Goal: Communication & Community: Answer question/provide support

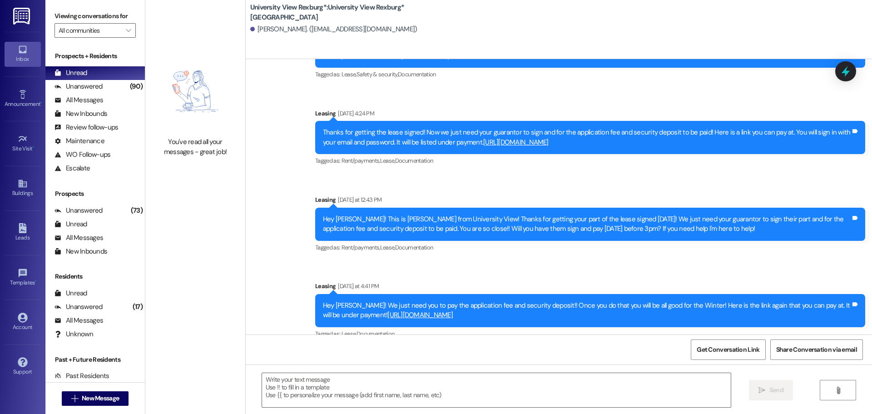
scroll to position [507, 0]
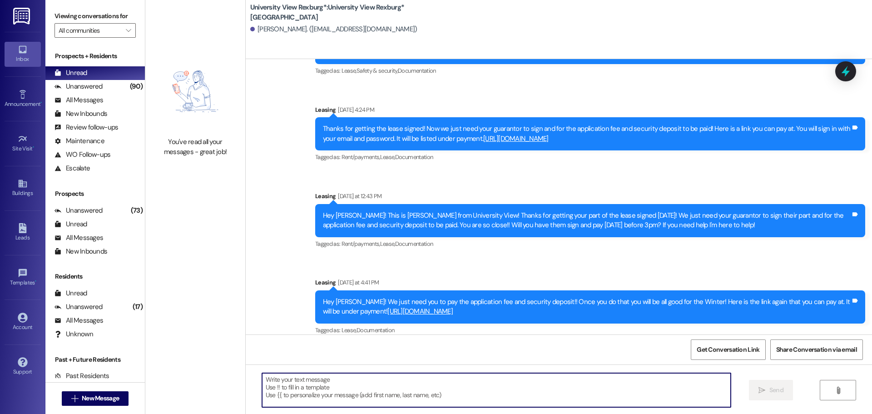
click at [303, 386] on textarea at bounding box center [496, 390] width 469 height 34
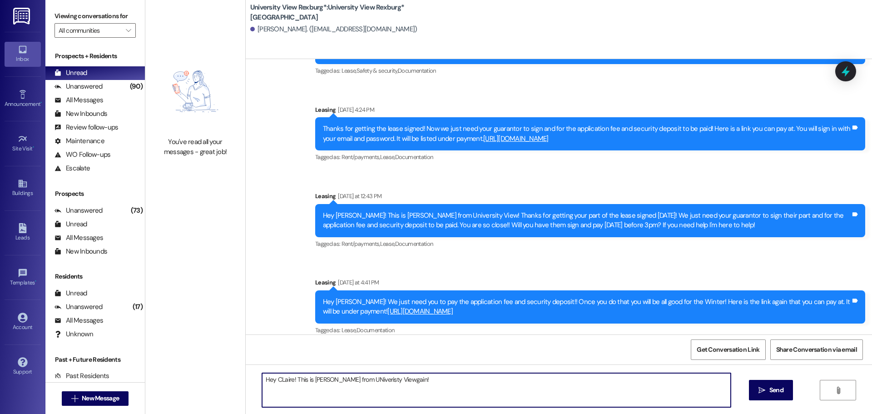
click at [378, 381] on textarea "Hey CLaire! This is [PERSON_NAME] from UNiveristy Viewgain!" at bounding box center [496, 390] width 469 height 34
click at [377, 379] on textarea "Hey [PERSON_NAME]! This is [PERSON_NAME] from University View gain!" at bounding box center [496, 390] width 469 height 34
click at [415, 382] on textarea "Hey [PERSON_NAME]! This is [PERSON_NAME] from University View again!" at bounding box center [496, 390] width 469 height 34
drag, startPoint x: 442, startPoint y: 380, endPoint x: 507, endPoint y: 379, distance: 65.0
click at [443, 380] on textarea "Hey [PERSON_NAME]! This is [PERSON_NAME] from University View again! You are so…" at bounding box center [496, 390] width 469 height 34
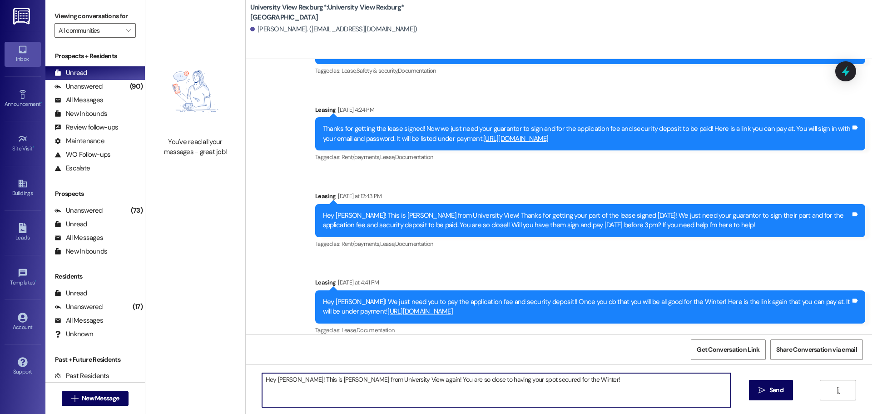
click at [573, 380] on textarea "Hey [PERSON_NAME]! This is [PERSON_NAME] from University View again! You are so…" at bounding box center [496, 390] width 469 height 34
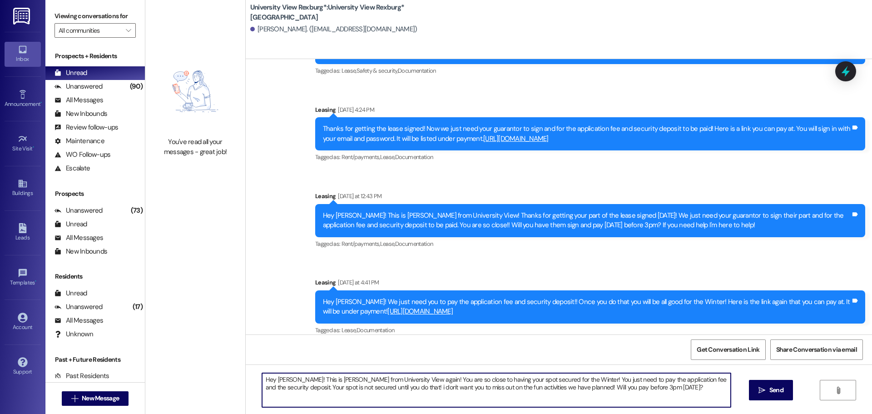
drag, startPoint x: 634, startPoint y: 389, endPoint x: 213, endPoint y: 380, distance: 421.3
click at [203, 382] on div "You've read all your messages - great job! [GEOGRAPHIC_DATA]*: [GEOGRAPHIC_DATA…" at bounding box center [508, 207] width 727 height 414
type textarea "Hey [PERSON_NAME]! This is [PERSON_NAME] from University View again! You are so…"
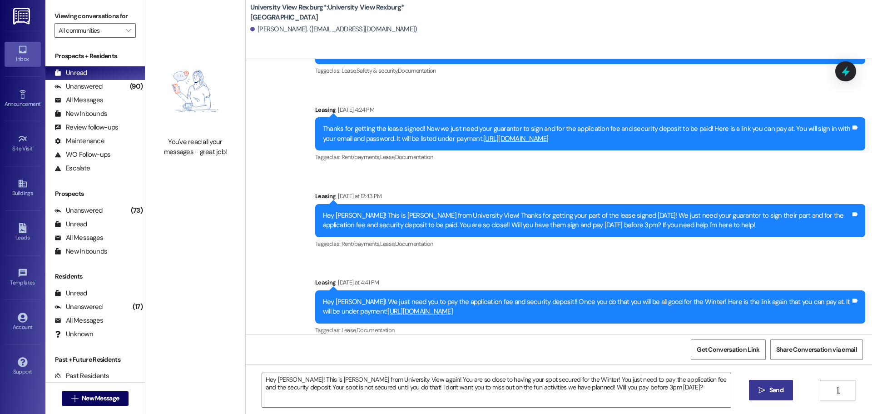
click at [777, 388] on span "Send" at bounding box center [777, 390] width 14 height 10
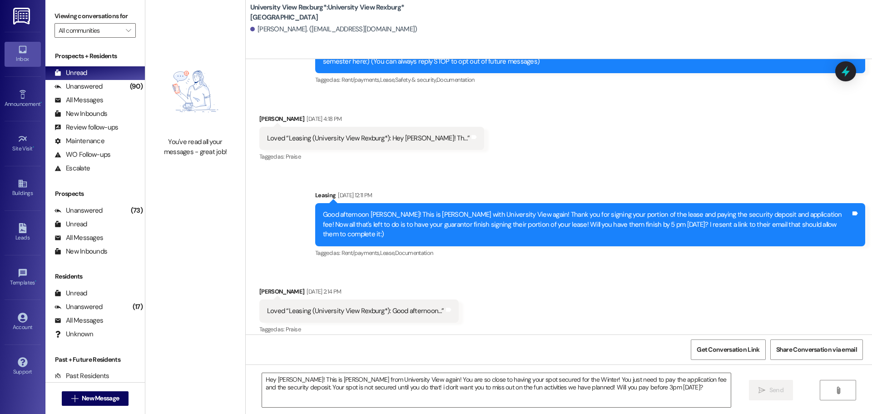
scroll to position [68, 0]
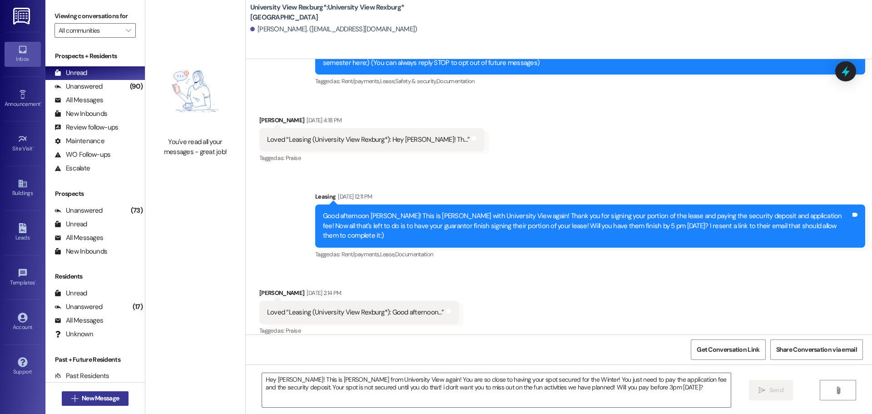
click at [94, 398] on span "New Message" at bounding box center [100, 398] width 37 height 10
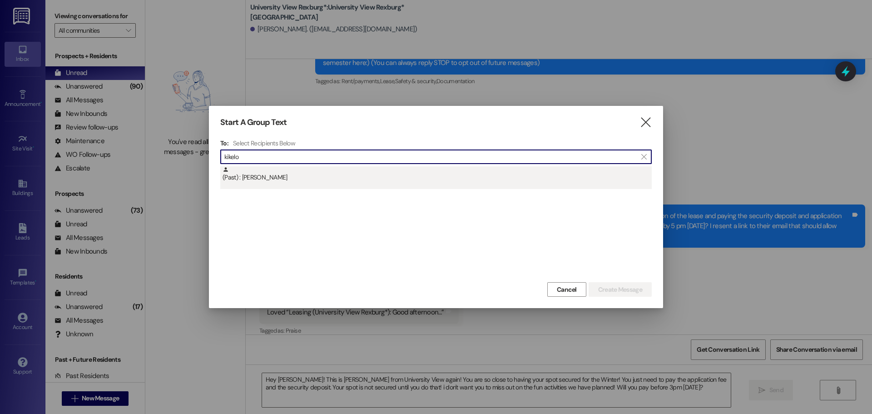
type input "kikelo"
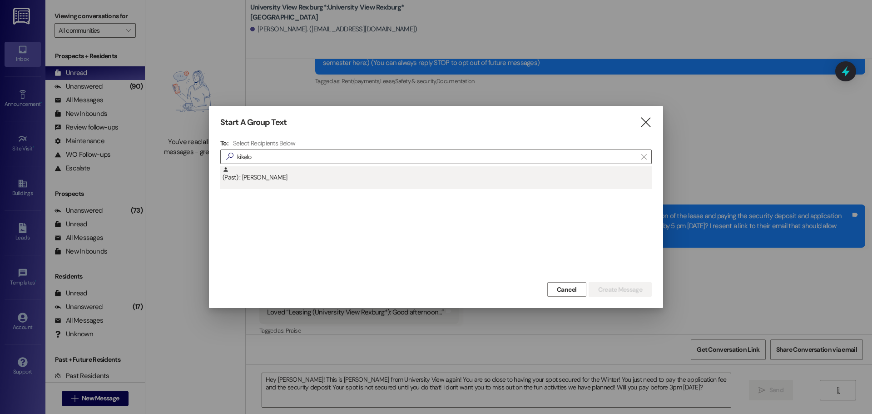
click at [324, 174] on div "(Past) : [PERSON_NAME]" at bounding box center [437, 174] width 429 height 16
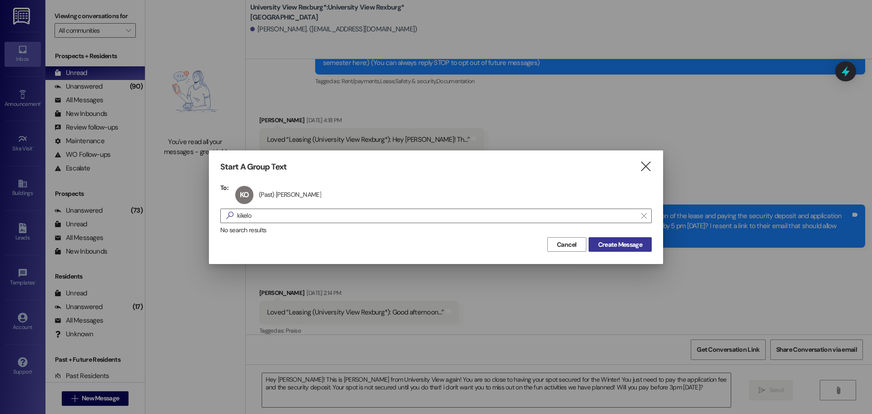
click at [642, 243] on span "Create Message" at bounding box center [621, 245] width 48 height 10
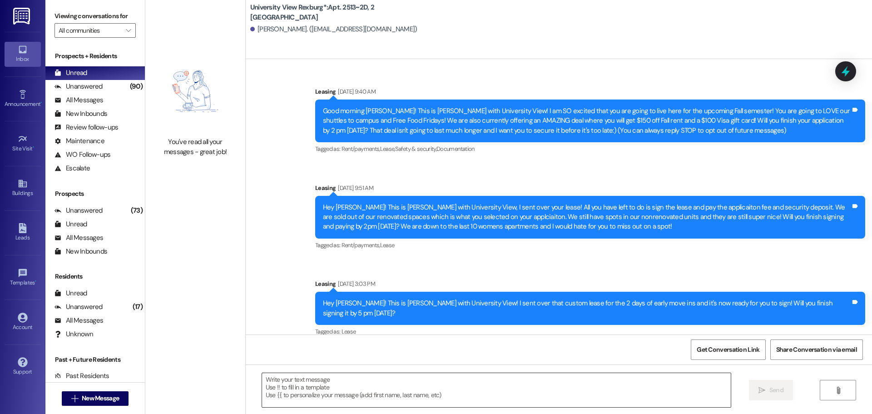
click at [316, 381] on textarea at bounding box center [496, 390] width 469 height 34
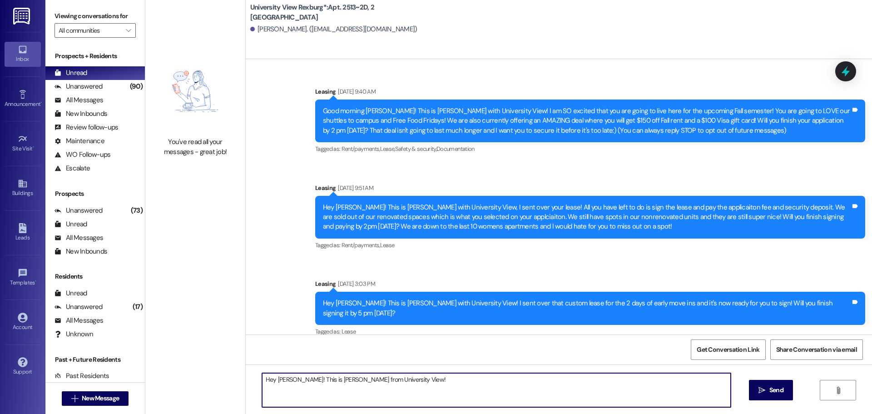
click at [404, 380] on textarea "Hey [PERSON_NAME]! This is [PERSON_NAME] from University View!" at bounding box center [496, 390] width 469 height 34
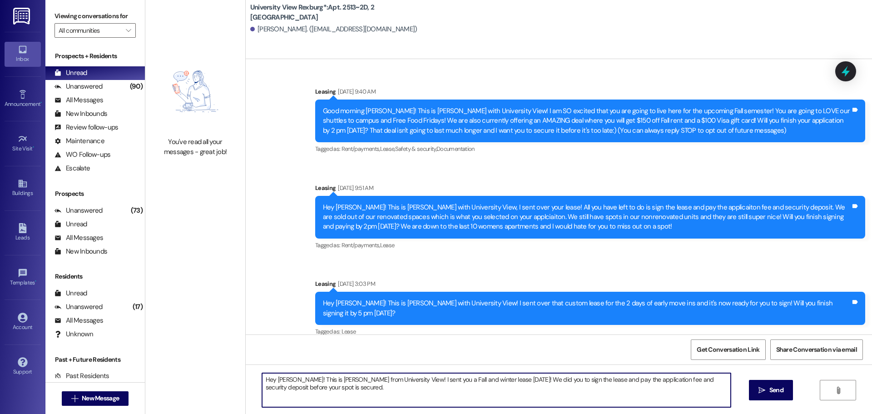
click at [330, 389] on textarea "Hey [PERSON_NAME]! This is [PERSON_NAME] from University View! I sent you a Fal…" at bounding box center [496, 390] width 469 height 34
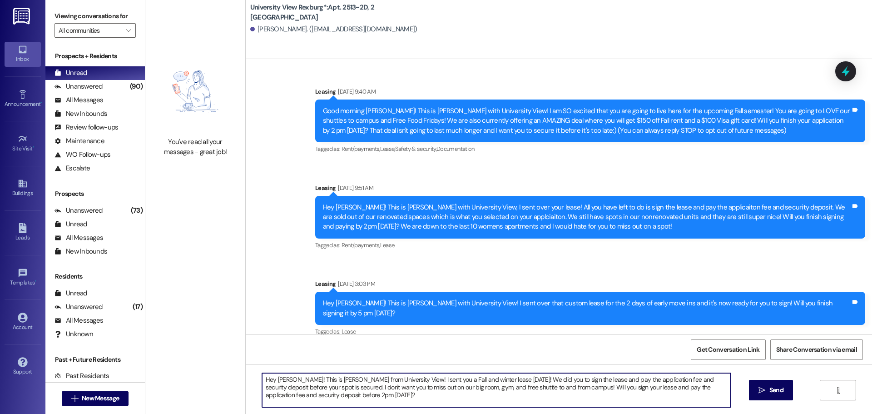
drag, startPoint x: 343, startPoint y: 395, endPoint x: 253, endPoint y: 372, distance: 92.9
click at [253, 372] on div "Hey [PERSON_NAME]! This is [PERSON_NAME] from University View! I sent you a Fal…" at bounding box center [559, 398] width 627 height 68
type textarea "Hey [PERSON_NAME]! This is [PERSON_NAME] from University View! I sent you a Fal…"
click at [761, 389] on icon "" at bounding box center [762, 390] width 7 height 7
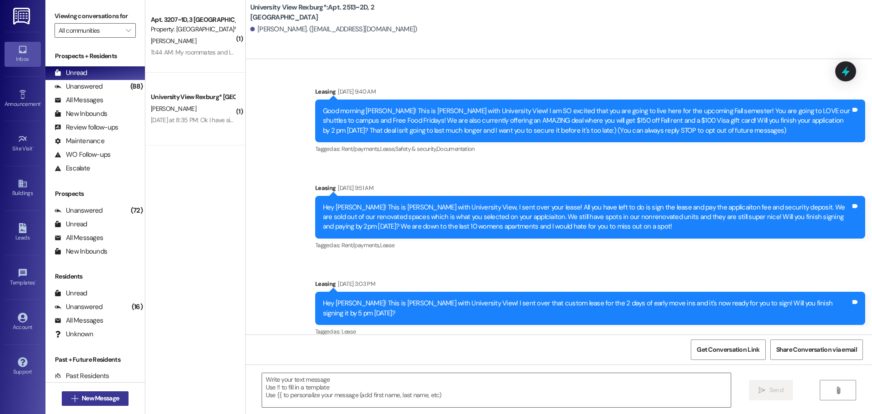
click at [111, 398] on span "New Message" at bounding box center [100, 398] width 37 height 10
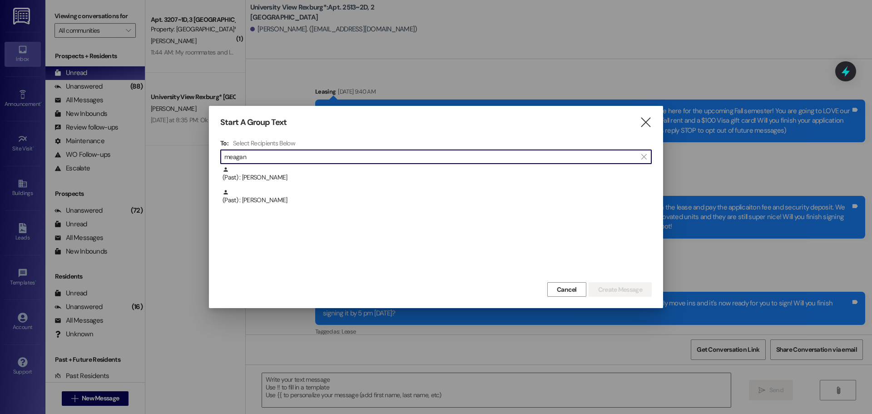
type input "meagan"
click at [296, 195] on div "(Past) : [PERSON_NAME]" at bounding box center [437, 197] width 429 height 16
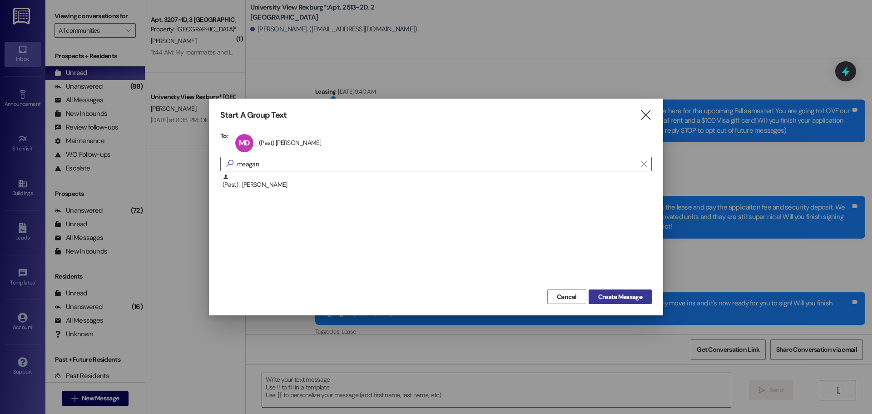
click at [608, 300] on span "Create Message" at bounding box center [620, 297] width 44 height 10
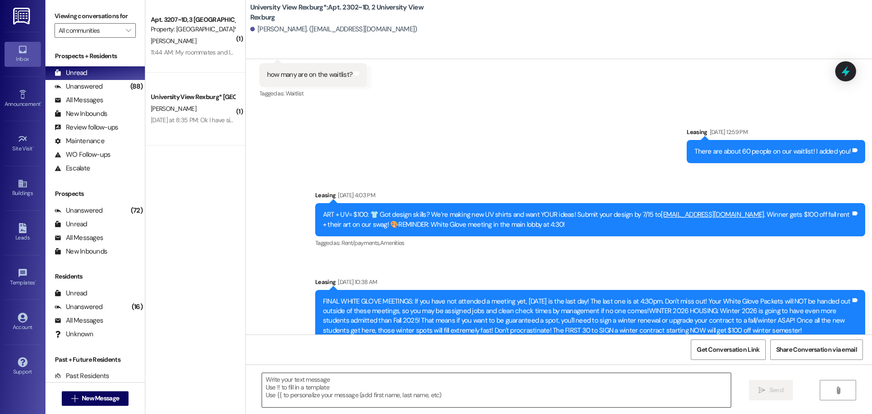
scroll to position [23602, 0]
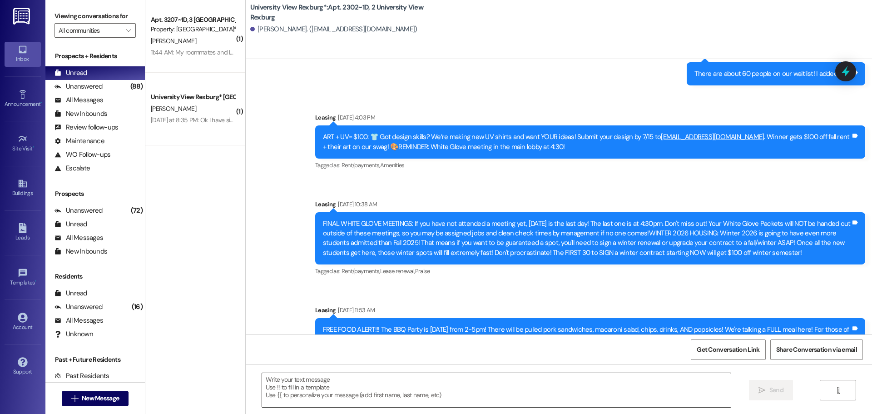
click at [365, 391] on textarea at bounding box center [496, 390] width 469 height 34
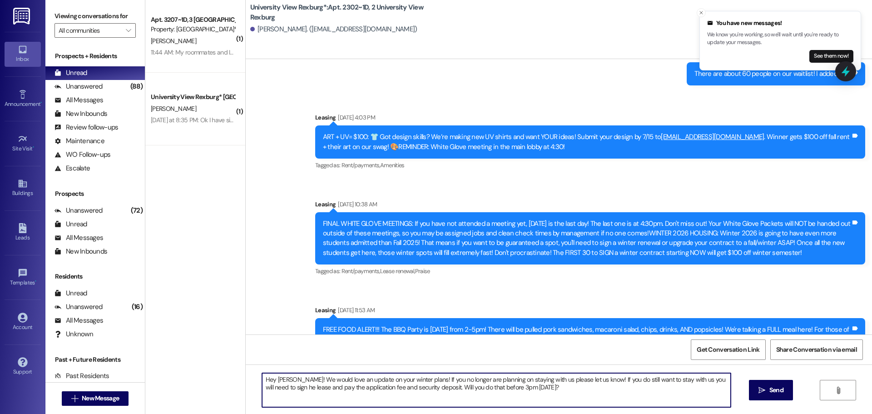
click at [270, 388] on textarea "Hey [PERSON_NAME]! We would love an update on your winter plans! If you no long…" at bounding box center [496, 390] width 469 height 34
click at [534, 391] on textarea "Hey [PERSON_NAME]! We would love an update on your winter plans! If you no long…" at bounding box center [496, 390] width 469 height 34
drag, startPoint x: 631, startPoint y: 387, endPoint x: 214, endPoint y: 366, distance: 417.6
click at [213, 366] on div "( 1 ) Apt. 3207~1D, 3 [GEOGRAPHIC_DATA] Property: [GEOGRAPHIC_DATA]* [PERSON_NA…" at bounding box center [508, 207] width 727 height 414
type textarea "Hey [PERSON_NAME]! We would love an update on your winter plans! If you no long…"
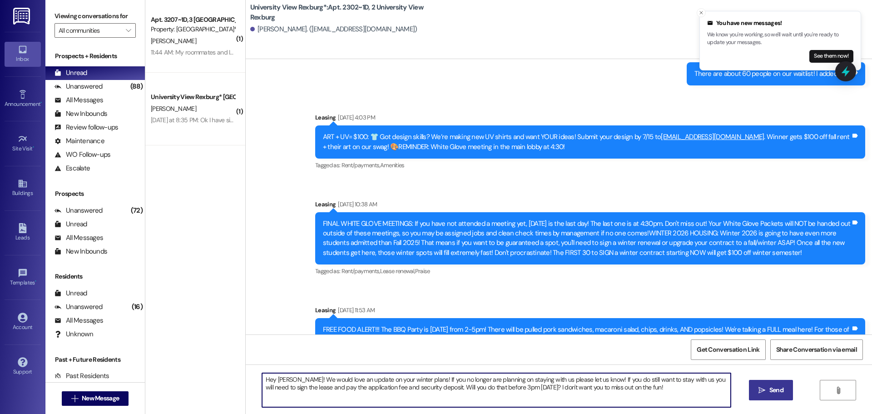
click at [784, 387] on span "Send" at bounding box center [777, 390] width 18 height 10
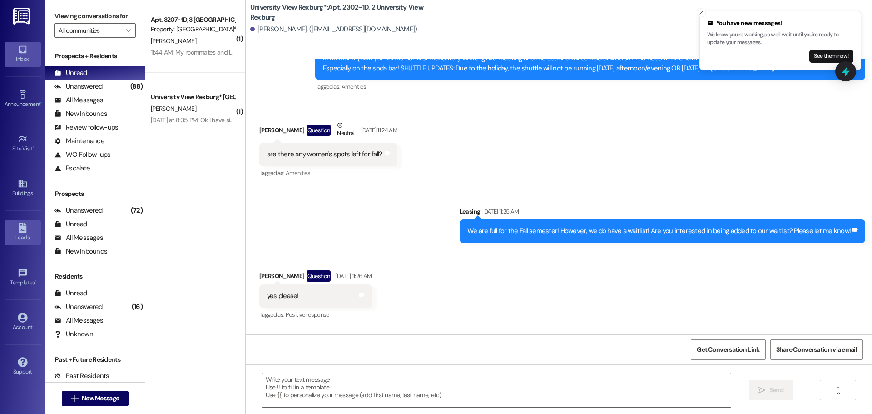
scroll to position [23239, 0]
drag, startPoint x: 80, startPoint y: 85, endPoint x: 81, endPoint y: 79, distance: 5.9
click at [80, 85] on div "Unanswered" at bounding box center [79, 87] width 48 height 10
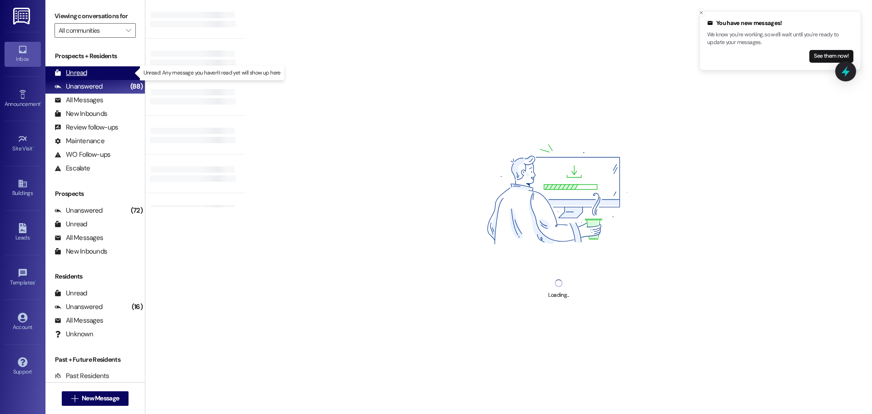
click at [79, 72] on div "Unread" at bounding box center [71, 73] width 33 height 10
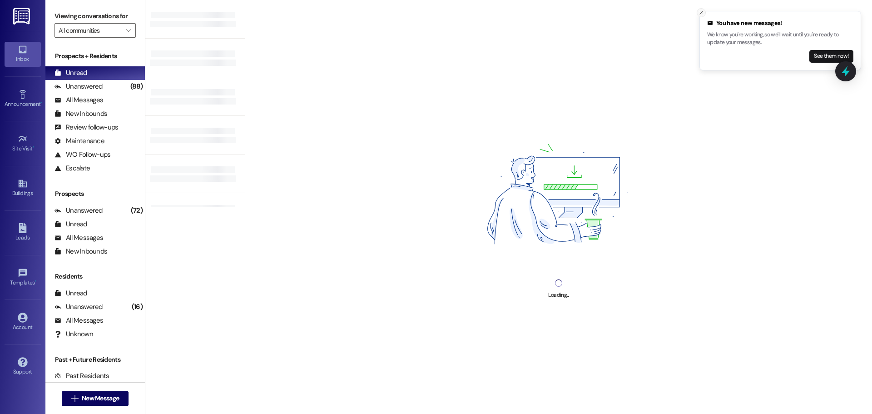
click at [701, 13] on line "Close toast" at bounding box center [701, 12] width 3 height 3
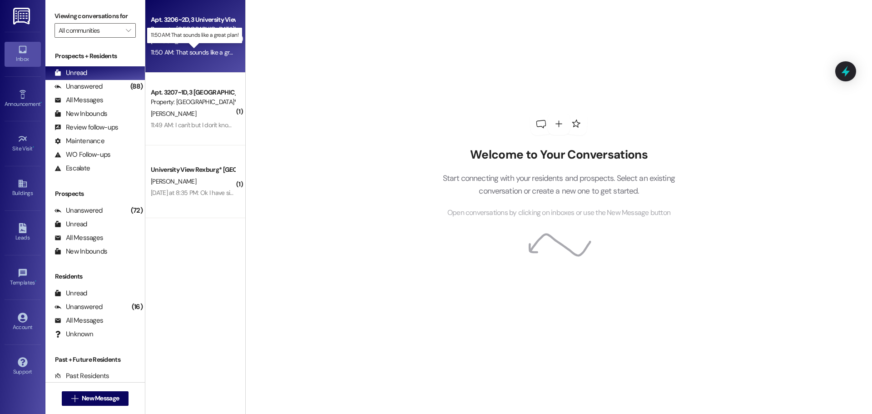
click at [202, 52] on div "11:50 AM: That sounds like a great plan! 11:50 AM: That sounds like a great pla…" at bounding box center [202, 52] width 102 height 8
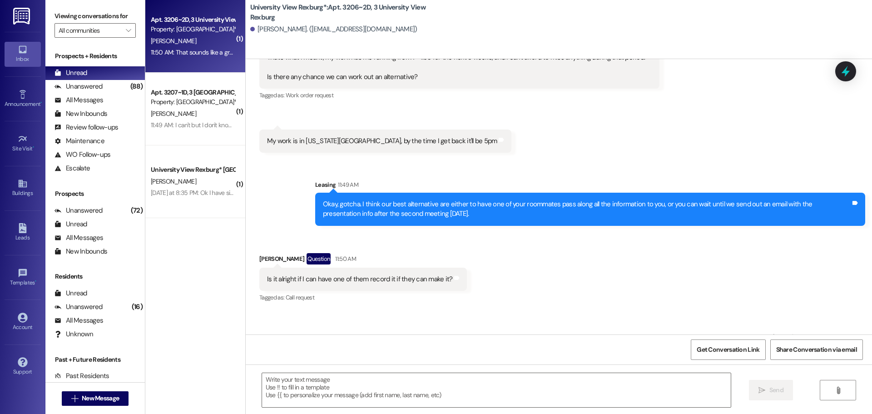
scroll to position [10877, 0]
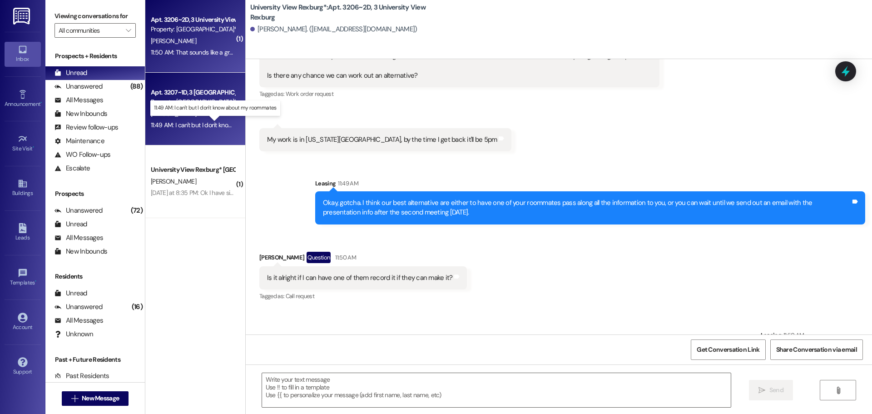
click at [198, 125] on div "11:49 AM: I can't but I don't know about my roommates 11:49 AM: I can't but I d…" at bounding box center [221, 125] width 141 height 8
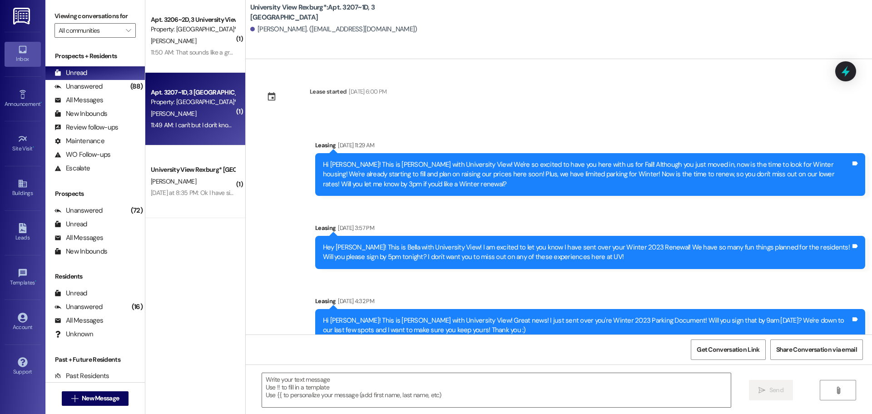
scroll to position [64736, 0]
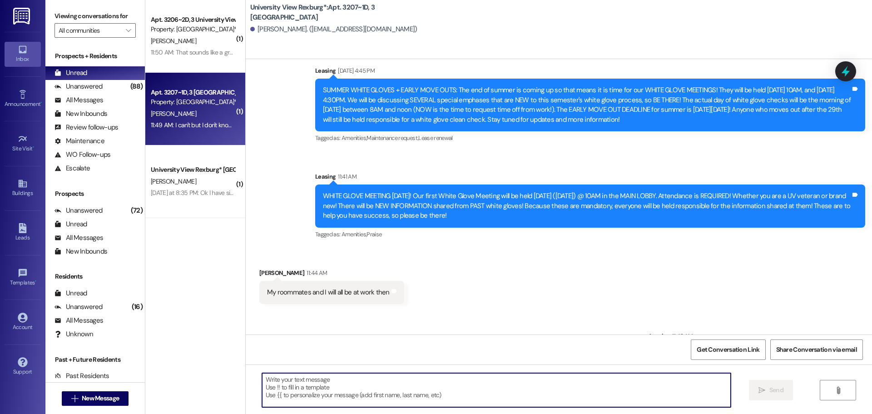
click at [452, 391] on textarea at bounding box center [496, 390] width 469 height 34
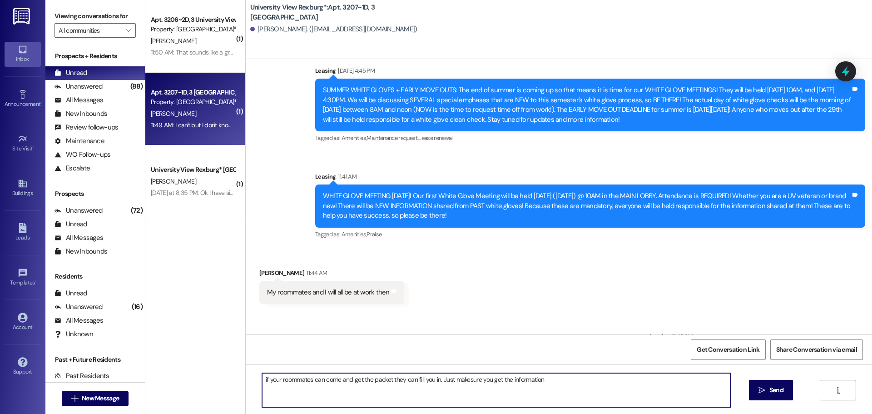
click at [464, 379] on textarea "if your roommates can come and get the packet they can fill you in. Just makesu…" at bounding box center [496, 390] width 469 height 34
type textarea "if your roommates can come and get the packet they can fill you in. Just make s…"
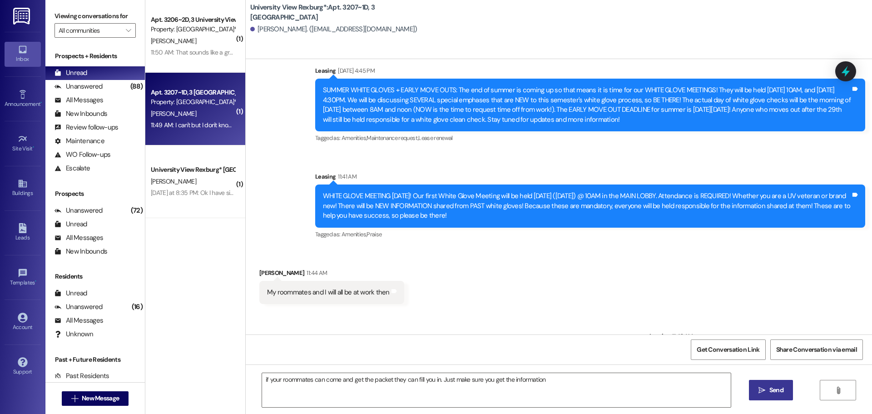
click at [782, 393] on span "Send" at bounding box center [777, 390] width 14 height 10
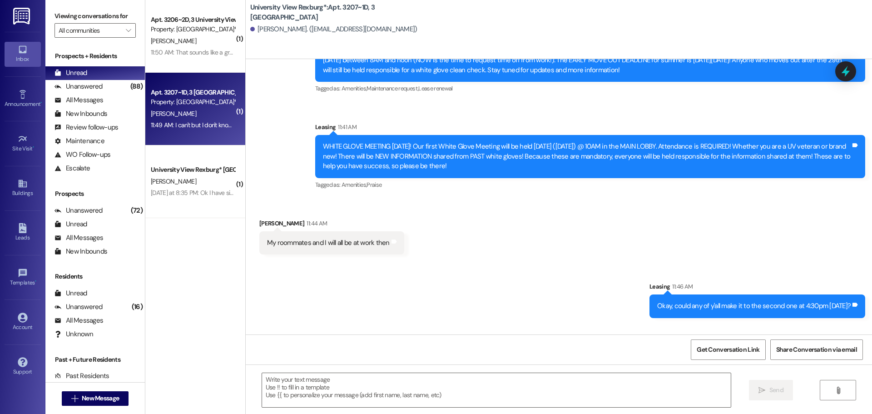
scroll to position [64799, 0]
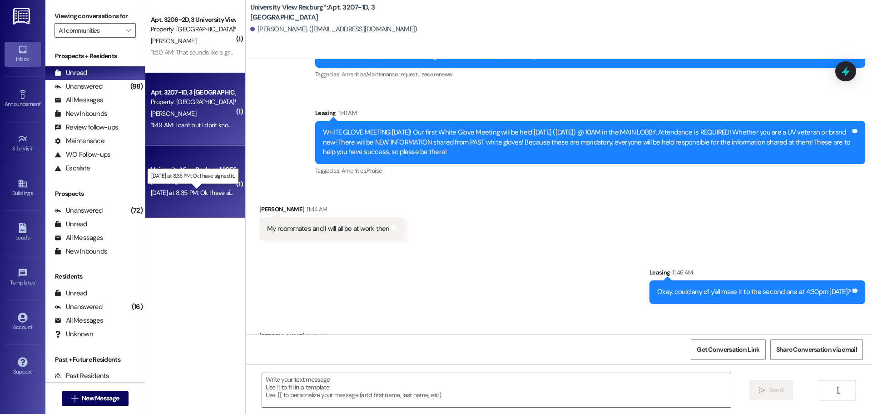
click at [167, 192] on div "[DATE] at 8:35 PM: Ok I have signed it. [DATE] at 8:35 PM: Ok I have signed it." at bounding box center [200, 193] width 99 height 8
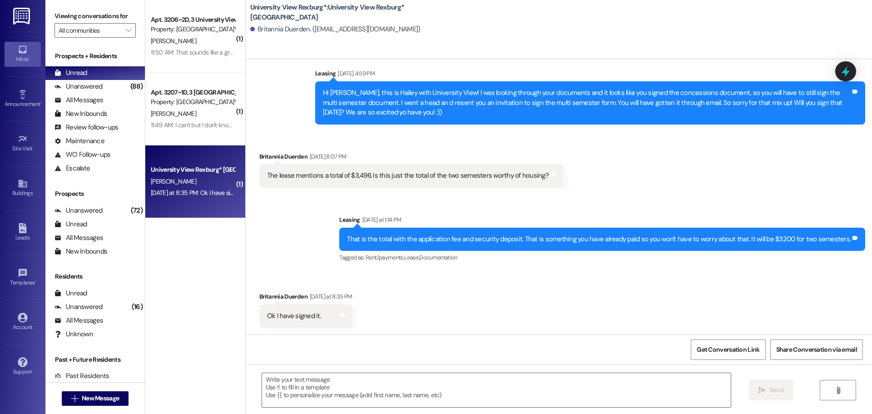
scroll to position [1937, 0]
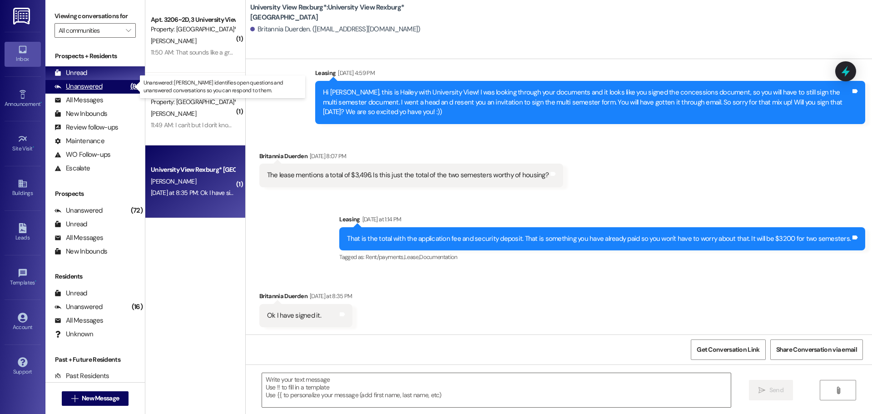
click at [93, 90] on div "Unanswered" at bounding box center [79, 87] width 48 height 10
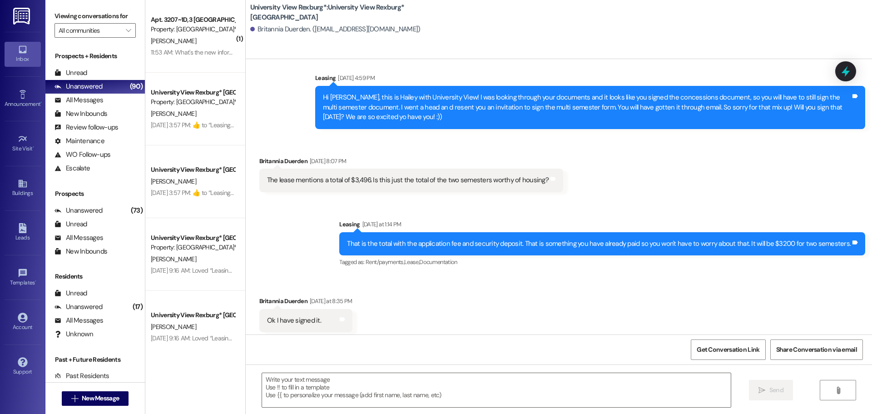
scroll to position [1937, 0]
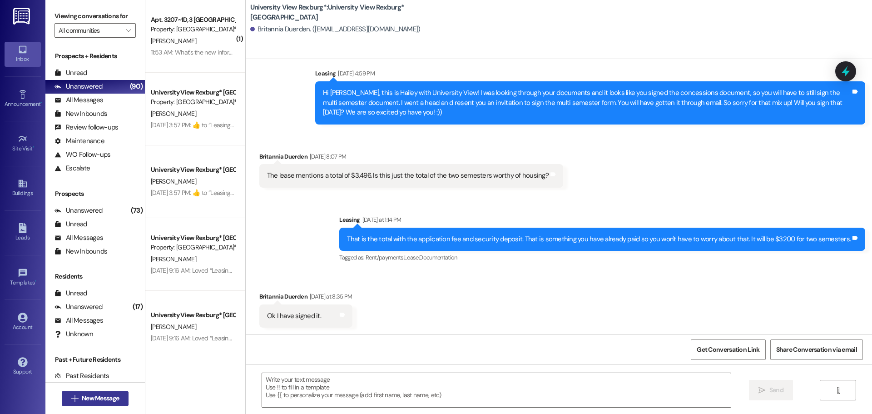
click at [80, 401] on span "New Message" at bounding box center [100, 398] width 41 height 10
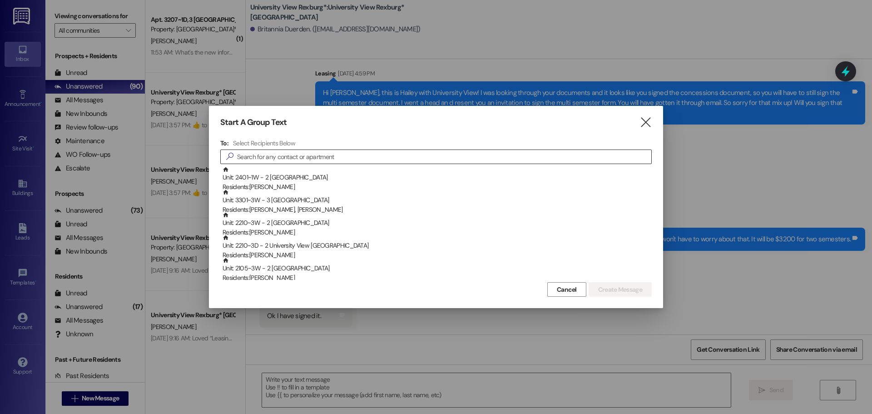
click at [365, 156] on input at bounding box center [444, 156] width 414 height 13
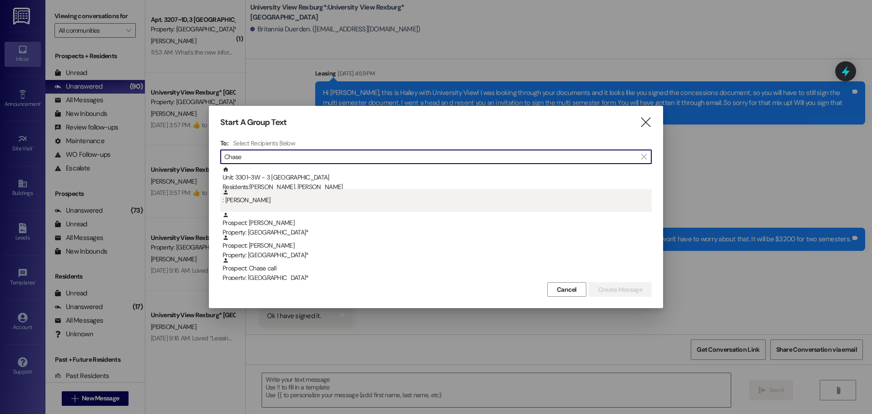
type input "Chase"
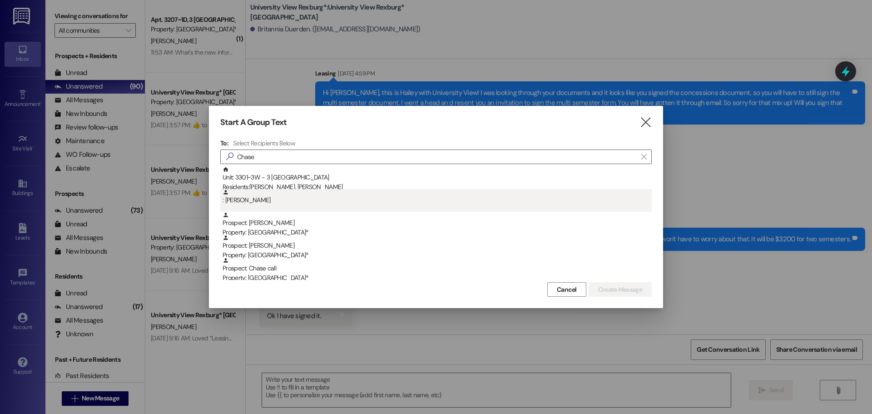
click at [341, 194] on div ": [PERSON_NAME]" at bounding box center [437, 197] width 429 height 16
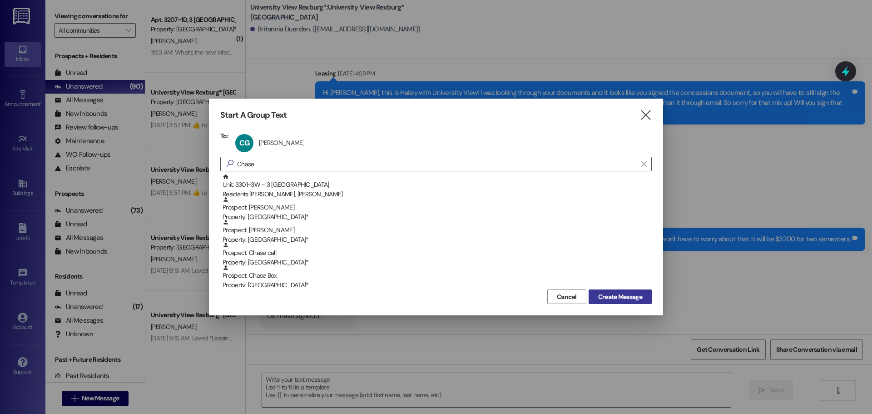
click at [620, 296] on span "Create Message" at bounding box center [620, 297] width 44 height 10
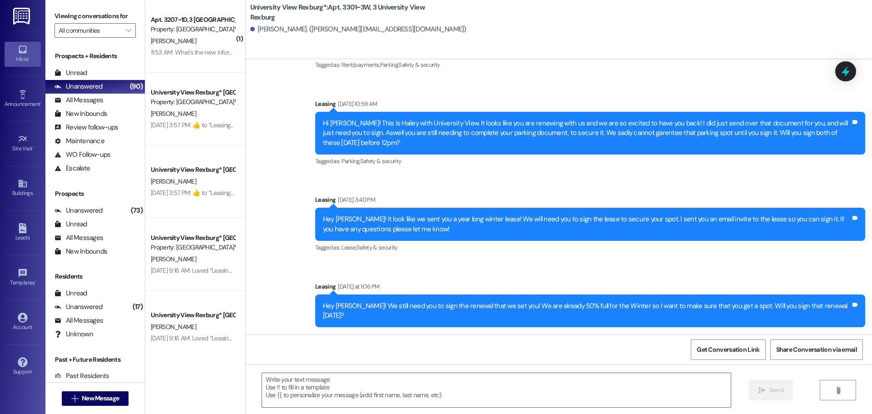
scroll to position [1603, 0]
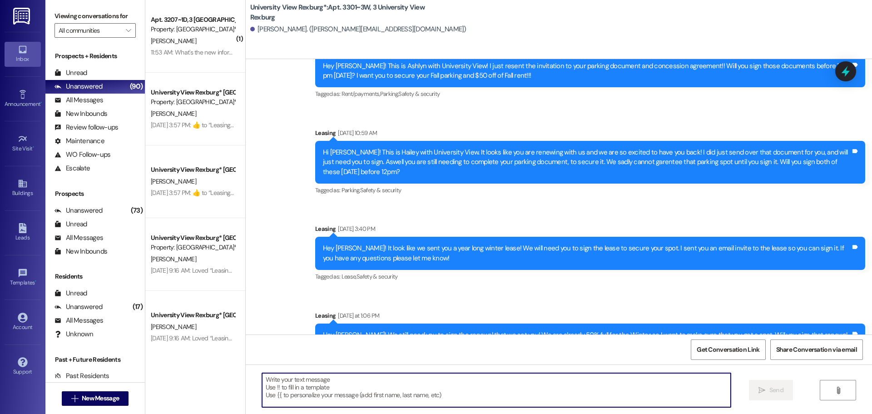
click at [391, 383] on textarea at bounding box center [496, 390] width 469 height 34
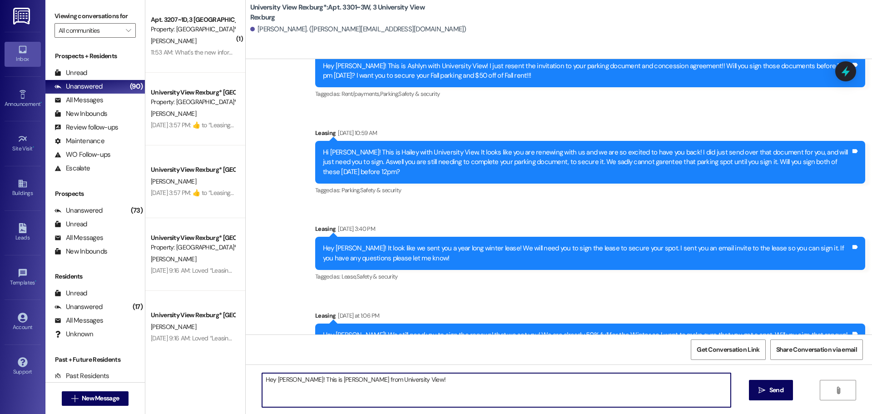
click at [396, 384] on textarea "Hey [PERSON_NAME]! This is [PERSON_NAME] from University View!" at bounding box center [496, 390] width 469 height 34
click at [463, 381] on textarea "Hey [PERSON_NAME]! This is [PERSON_NAME] from University View! I'm just checkin…" at bounding box center [496, 390] width 469 height 34
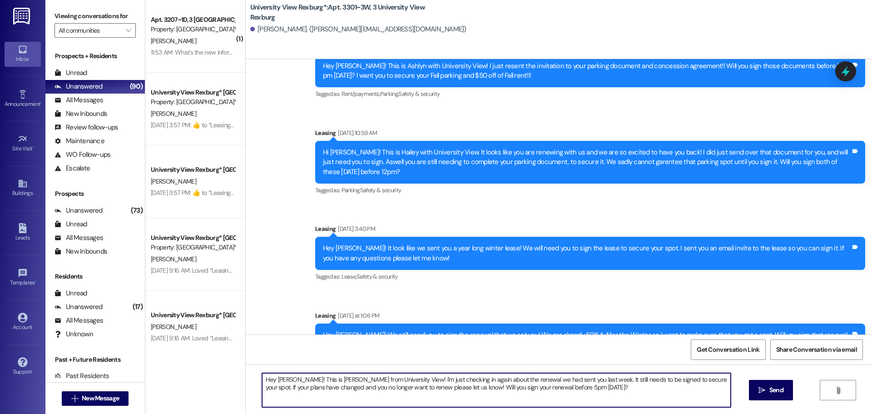
drag, startPoint x: 558, startPoint y: 390, endPoint x: 248, endPoint y: 369, distance: 311.0
click at [248, 369] on div "Hey [PERSON_NAME]! This is [PERSON_NAME] from University View! I'm just checkin…" at bounding box center [559, 398] width 627 height 68
type textarea "Hey [PERSON_NAME]! This is [PERSON_NAME] from University View! I'm just checkin…"
click at [764, 389] on icon "" at bounding box center [762, 390] width 7 height 7
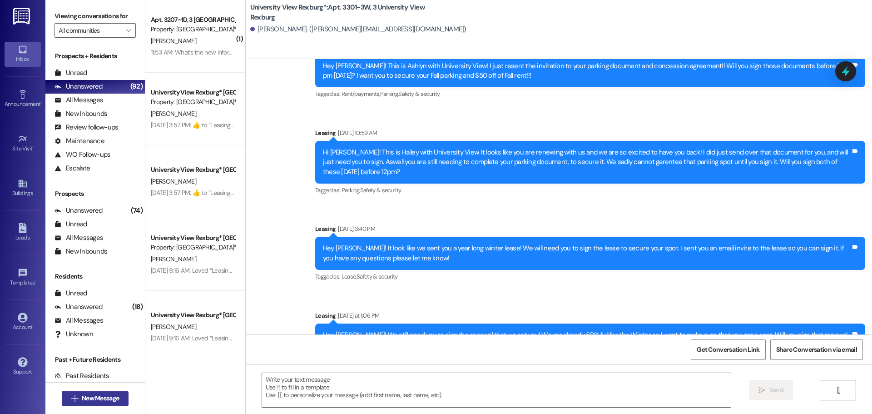
click at [114, 397] on span "New Message" at bounding box center [100, 398] width 37 height 10
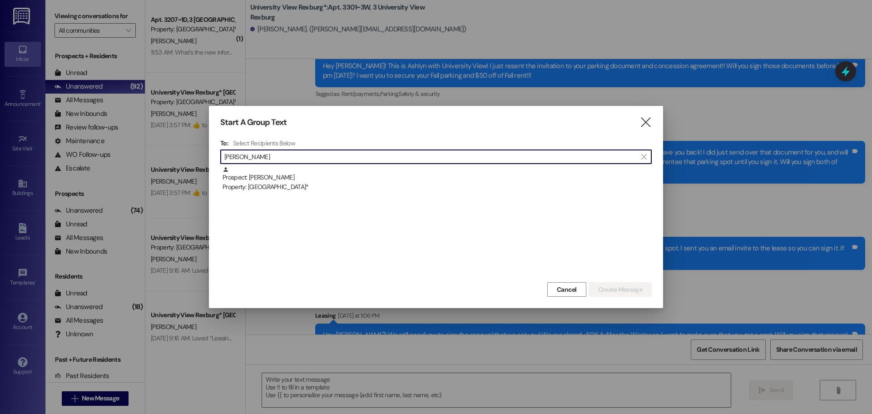
type input "[PERSON_NAME]"
click at [239, 184] on div "Property: [GEOGRAPHIC_DATA]*" at bounding box center [437, 187] width 429 height 10
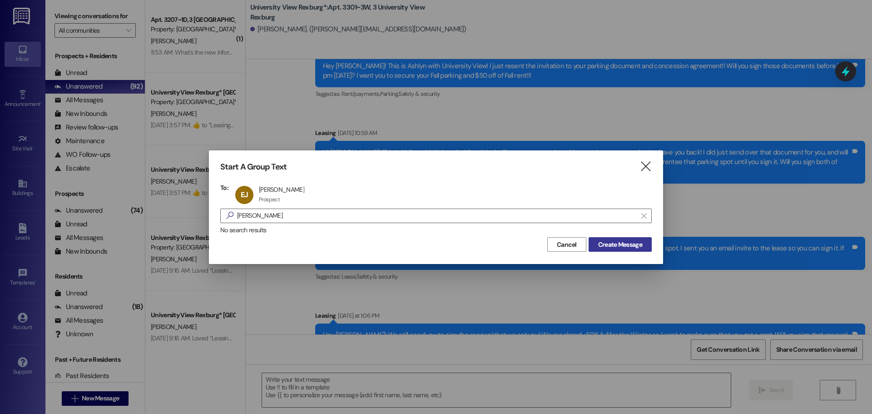
click at [621, 244] on span "Create Message" at bounding box center [620, 245] width 44 height 10
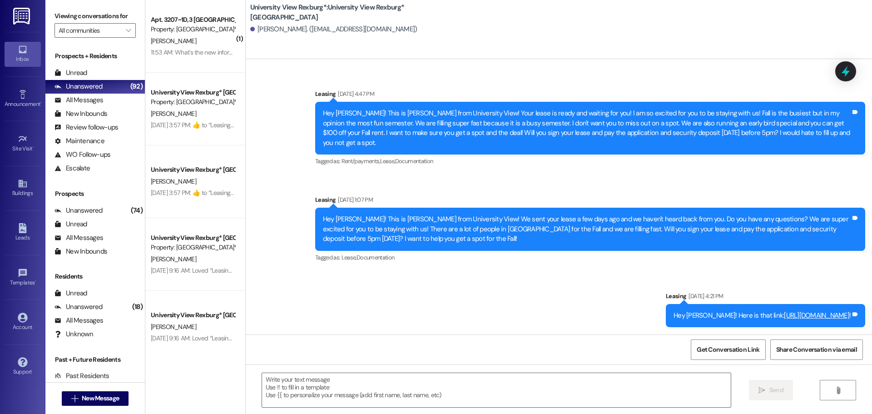
scroll to position [94, 0]
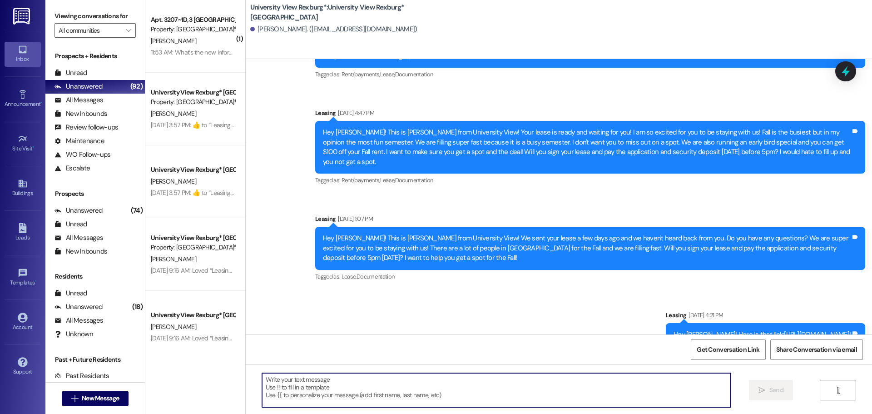
click at [294, 387] on textarea at bounding box center [496, 390] width 469 height 34
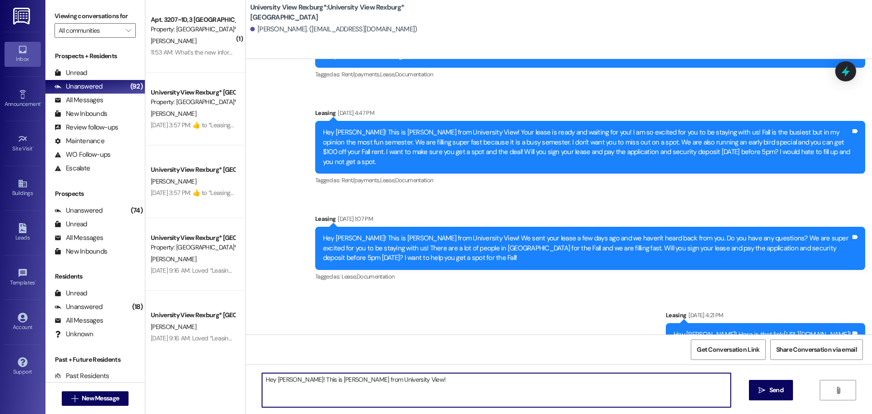
click at [451, 384] on textarea "Hey [PERSON_NAME]! This is [PERSON_NAME] from University View!" at bounding box center [496, 390] width 469 height 34
click at [487, 382] on textarea "Hey [PERSON_NAME]! This is [PERSON_NAME] from University View! We sent you a ea…" at bounding box center [496, 390] width 469 height 34
drag, startPoint x: 590, startPoint y: 379, endPoint x: 593, endPoint y: 391, distance: 12.6
click at [593, 391] on textarea "Hey [PERSON_NAME]! This is [PERSON_NAME] from University View! We sent you a ea…" at bounding box center [496, 390] width 469 height 34
click at [588, 378] on textarea "Hey [PERSON_NAME]! This is [PERSON_NAME] from University View! We sent you a ea…" at bounding box center [496, 390] width 469 height 34
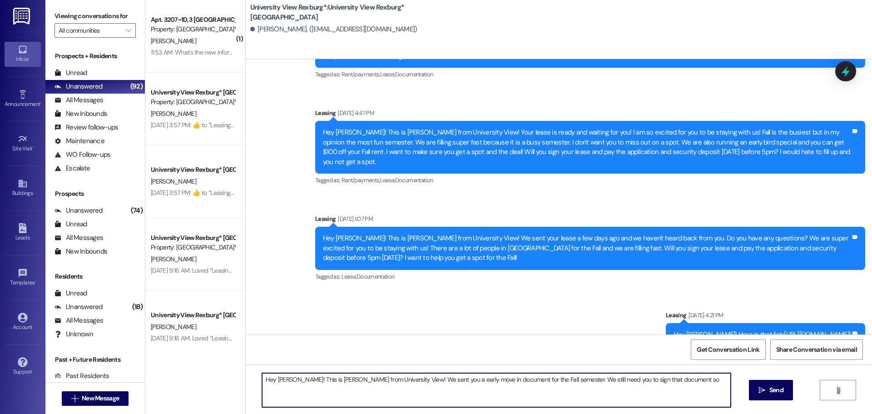
click at [667, 388] on textarea "Hey [PERSON_NAME]! This is [PERSON_NAME] from University View! We sent you a ea…" at bounding box center [496, 390] width 469 height 34
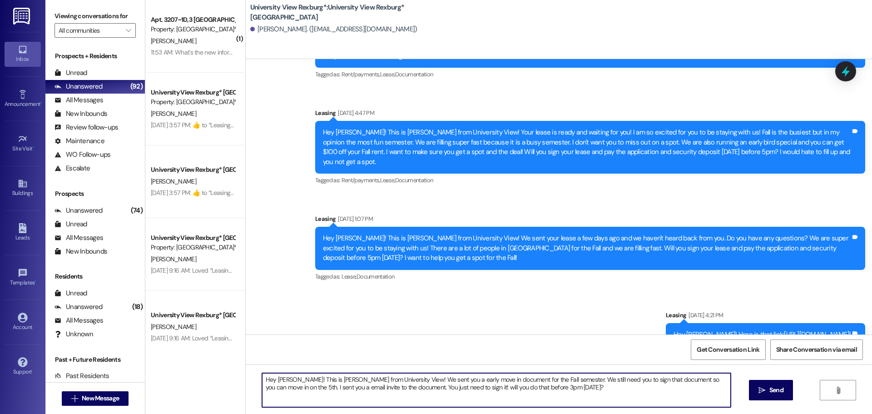
drag, startPoint x: 525, startPoint y: 388, endPoint x: 218, endPoint y: 367, distance: 307.9
click at [189, 356] on div "( 1 ) Apt. 3207~1D, 3 [GEOGRAPHIC_DATA] Property: [GEOGRAPHIC_DATA]* [PERSON_NA…" at bounding box center [508, 207] width 727 height 414
type textarea "Hey [PERSON_NAME]! This is [PERSON_NAME] from University View! We sent you a ea…"
click at [768, 392] on span "Send" at bounding box center [777, 390] width 18 height 10
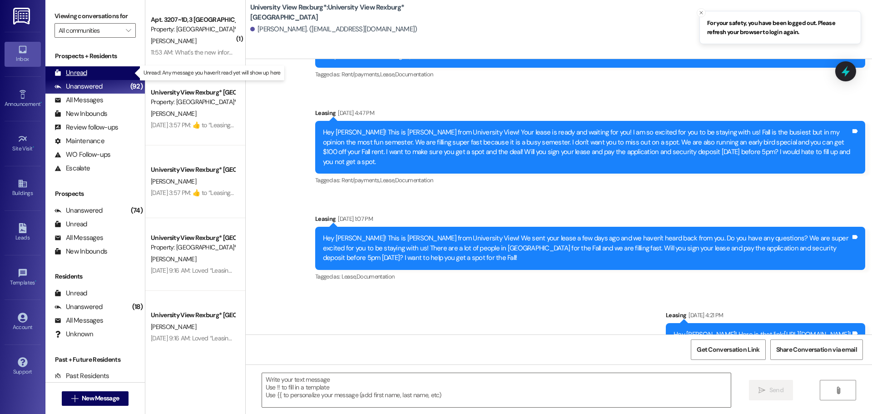
click at [82, 74] on div "Unread" at bounding box center [71, 73] width 33 height 10
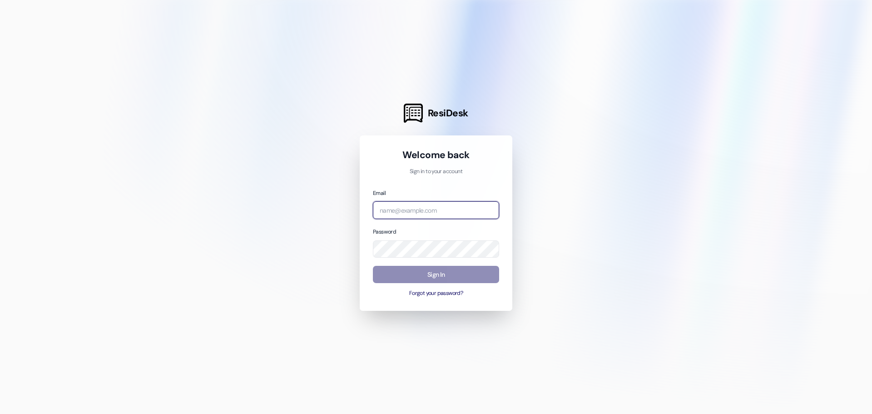
type input "[EMAIL_ADDRESS][DOMAIN_NAME]"
click at [400, 273] on button "Sign In" at bounding box center [436, 275] width 126 height 18
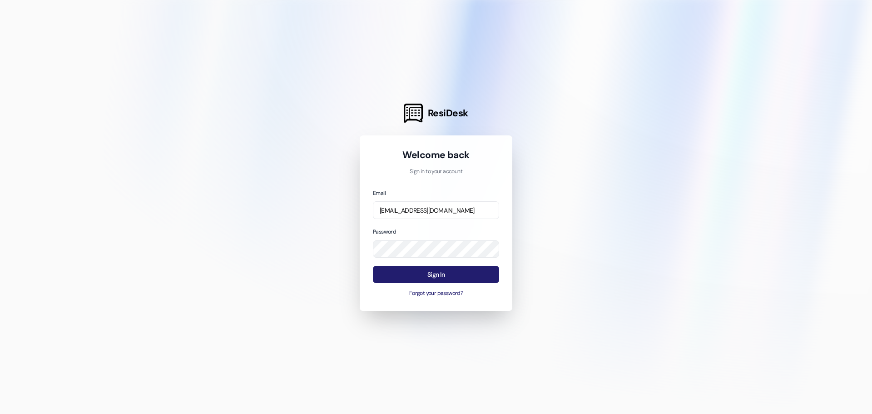
click at [385, 274] on button "Sign In" at bounding box center [436, 275] width 126 height 18
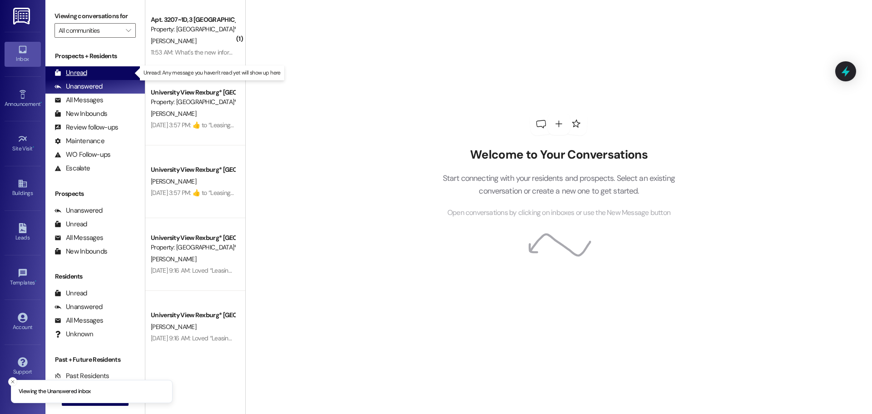
click at [75, 72] on div "Unread" at bounding box center [71, 73] width 33 height 10
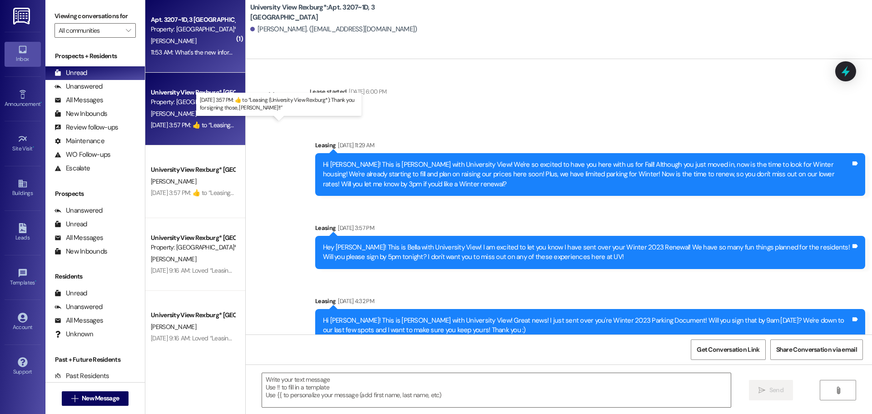
scroll to position [64878, 0]
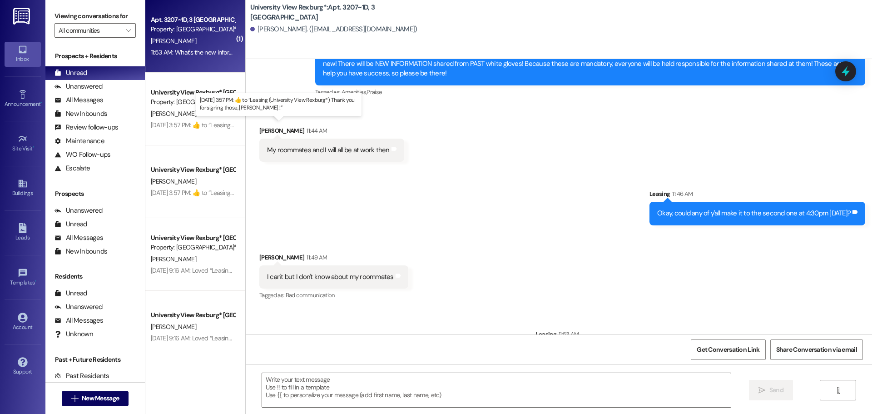
click at [195, 124] on div "Aug 22, 2025 at 3:57 PM:  ​👍​ to “ Leasing (University View Rexburg*): Thank yo…" at bounding box center [290, 125] width 279 height 8
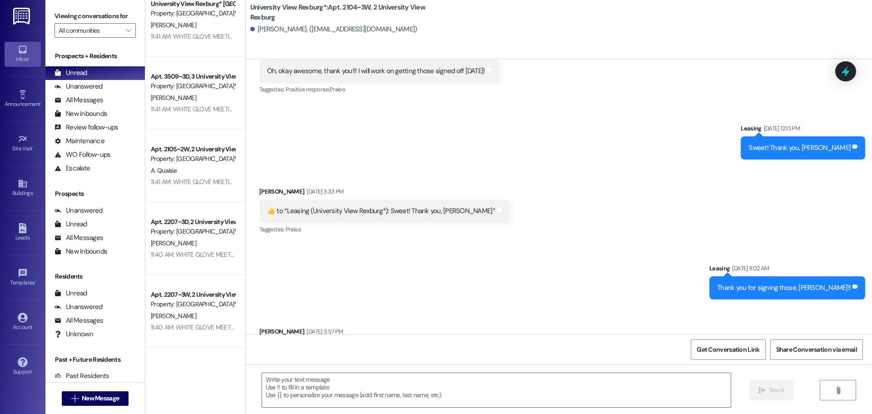
scroll to position [682, 0]
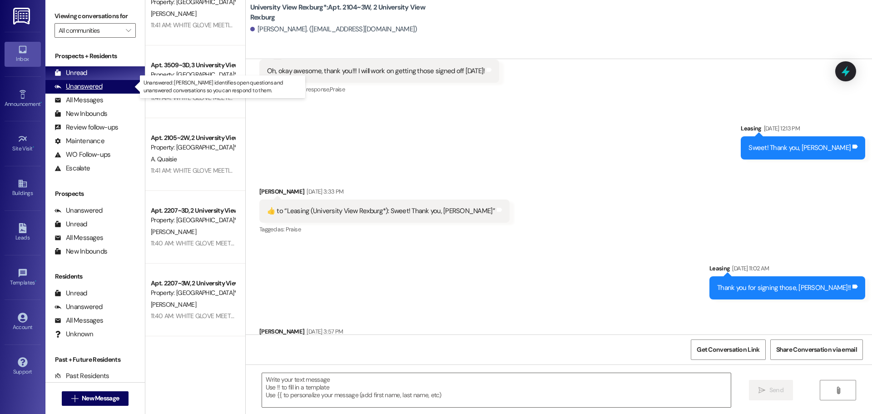
click at [85, 90] on div "Unanswered" at bounding box center [79, 87] width 48 height 10
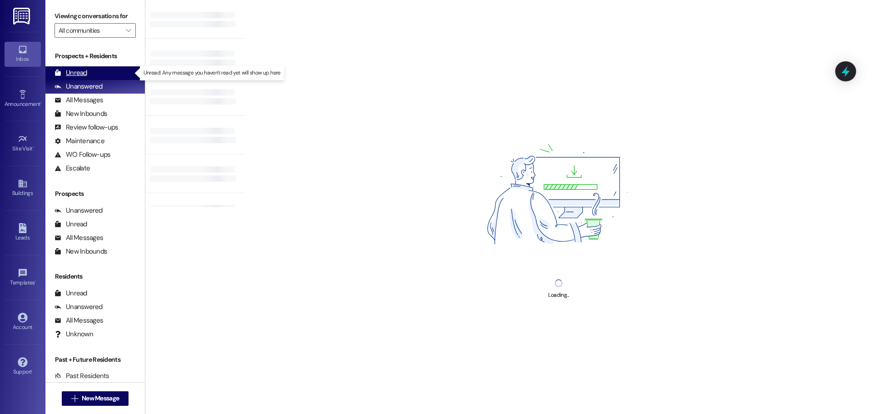
click at [77, 72] on div "Unread" at bounding box center [71, 73] width 33 height 10
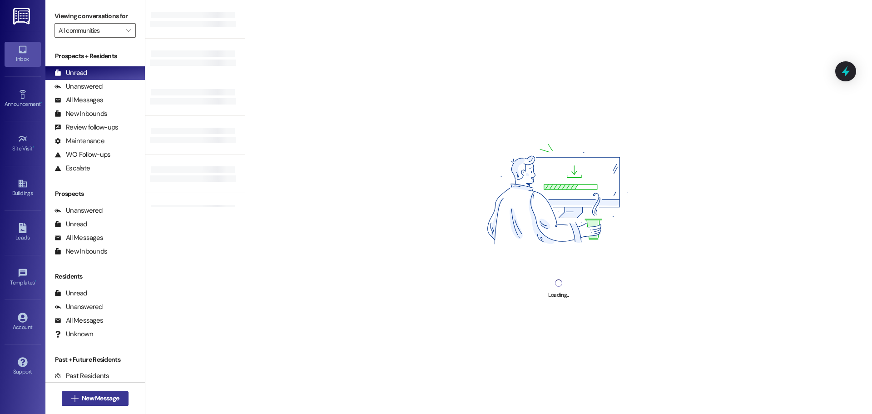
click at [94, 398] on span "New Message" at bounding box center [100, 398] width 37 height 10
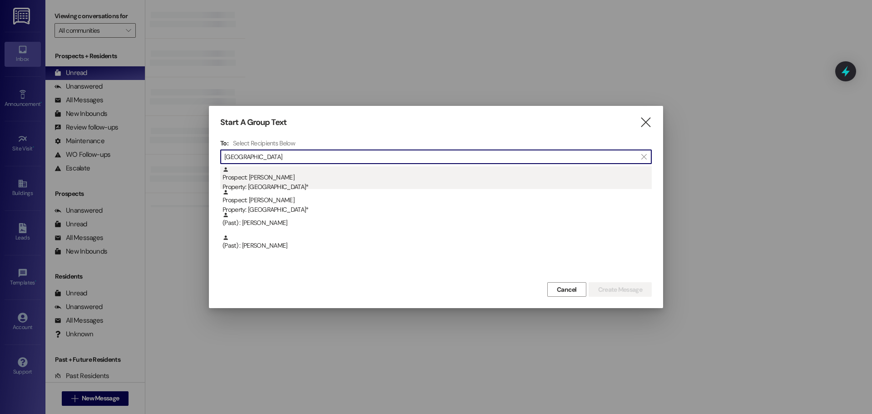
type input "Adelaide"
click at [294, 176] on div "Prospect: Adelaide Dotson Property: University View Rexburg*" at bounding box center [437, 179] width 429 height 26
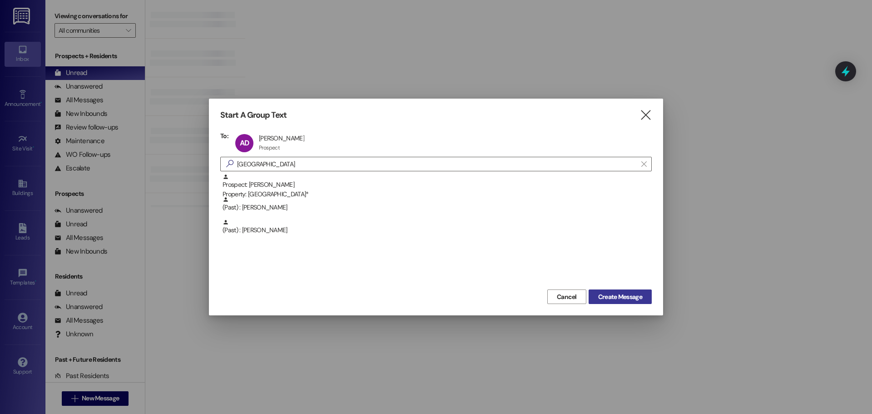
click at [617, 294] on span "Create Message" at bounding box center [620, 297] width 44 height 10
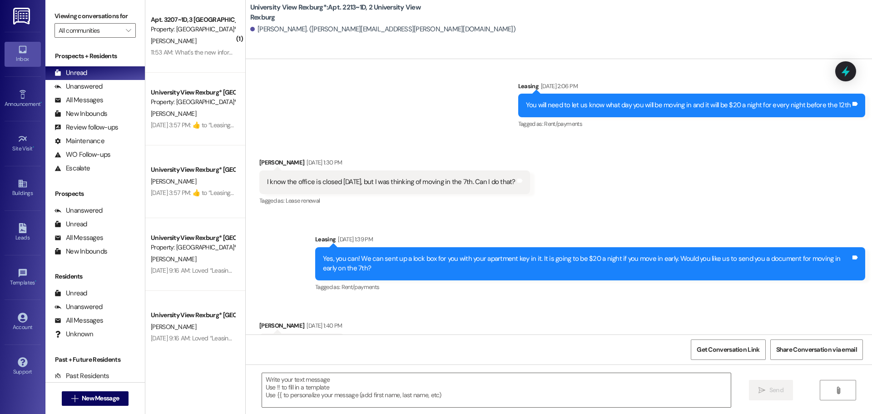
scroll to position [18143, 0]
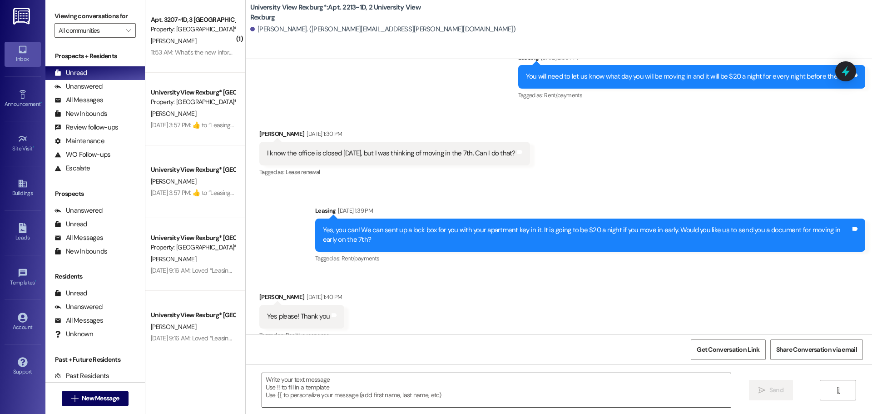
click at [399, 392] on textarea at bounding box center [496, 390] width 469 height 34
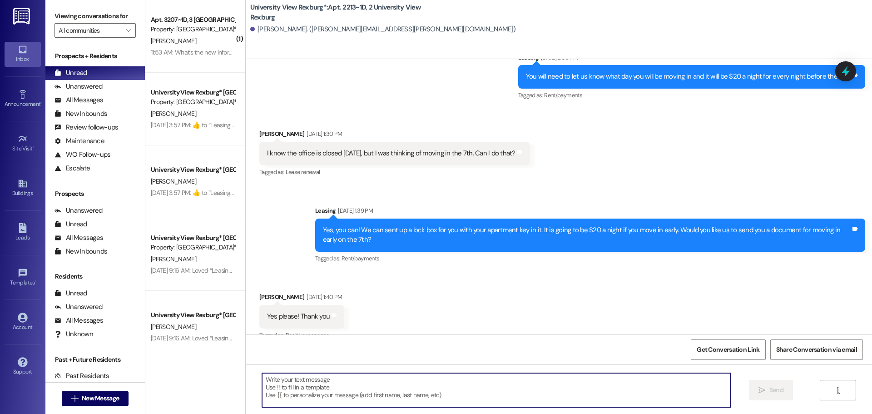
click at [326, 385] on textarea at bounding box center [496, 390] width 469 height 34
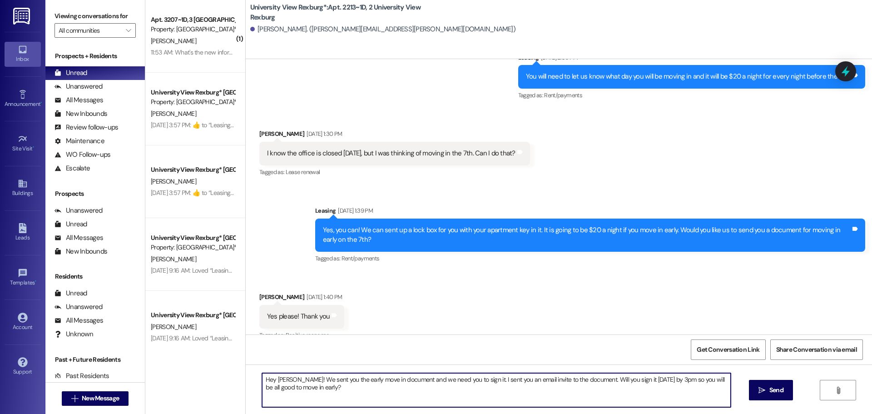
drag, startPoint x: 314, startPoint y: 388, endPoint x: 258, endPoint y: 378, distance: 56.2
click at [262, 378] on textarea "Hey Addie! We sent you the early move in document and we need you to sign it. I…" at bounding box center [496, 390] width 469 height 34
type textarea "Hey Addie! We sent you the early move in document and we need you to sign it. I…"
click at [777, 394] on span "Send" at bounding box center [777, 390] width 14 height 10
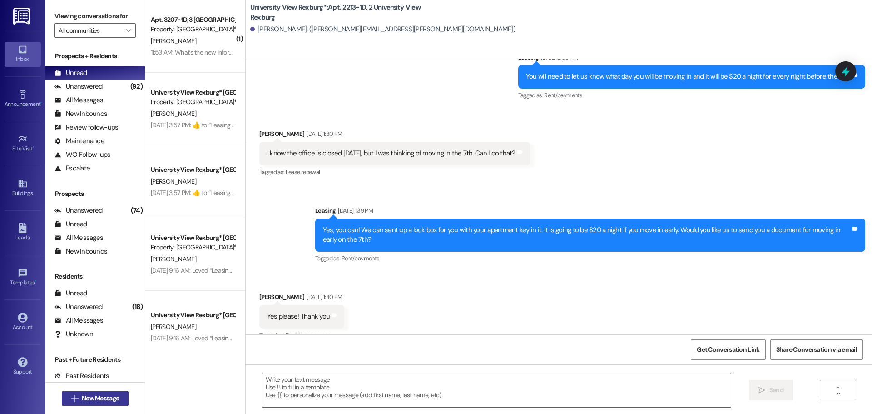
click at [97, 398] on span "New Message" at bounding box center [100, 398] width 37 height 10
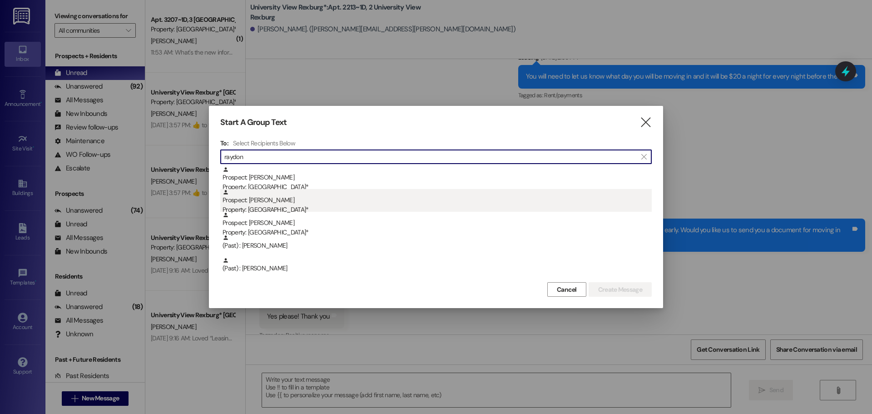
type input "raydon"
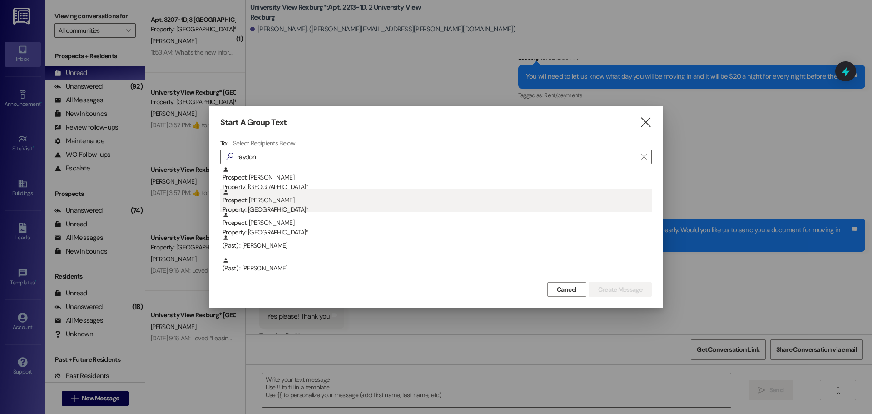
click at [237, 201] on div "Prospect: Raydon Diab Property: University View Rexburg*" at bounding box center [437, 202] width 429 height 26
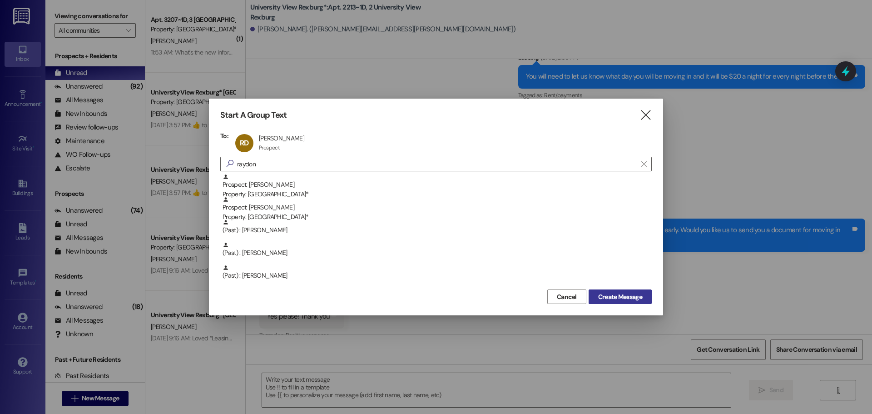
click at [633, 296] on span "Create Message" at bounding box center [620, 297] width 44 height 10
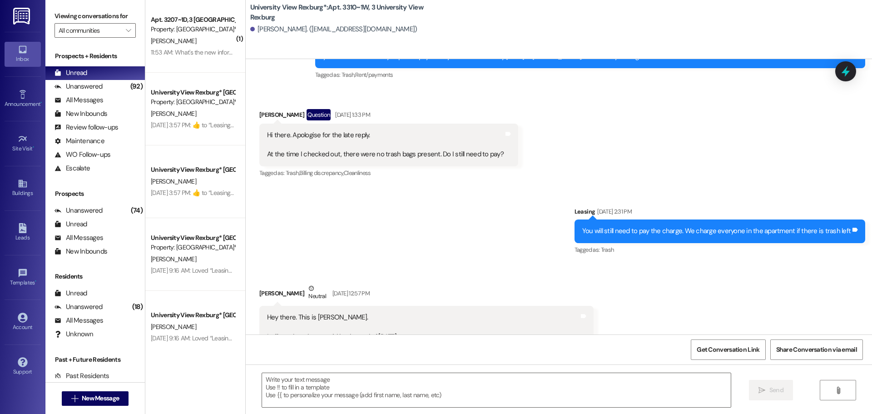
scroll to position [13932, 0]
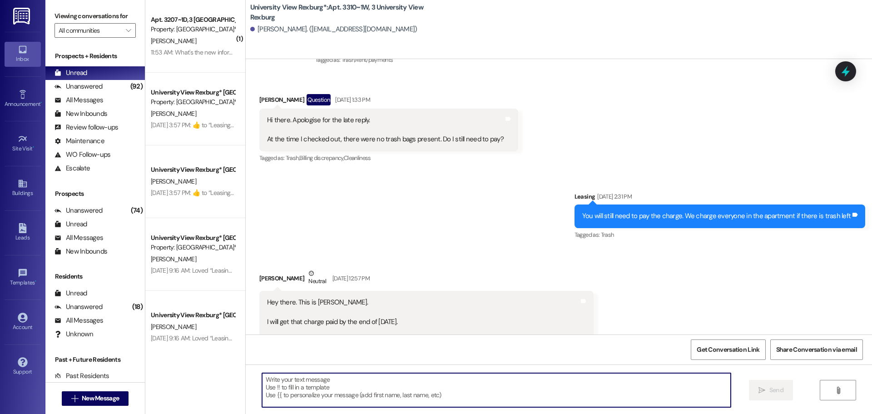
paste textarea "Hey Addie! We sent you the early move in document and we need you to sign it. I…"
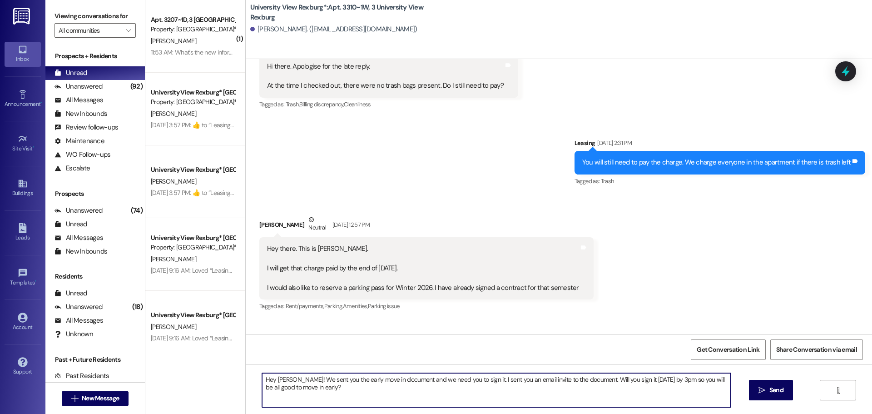
scroll to position [14018, 0]
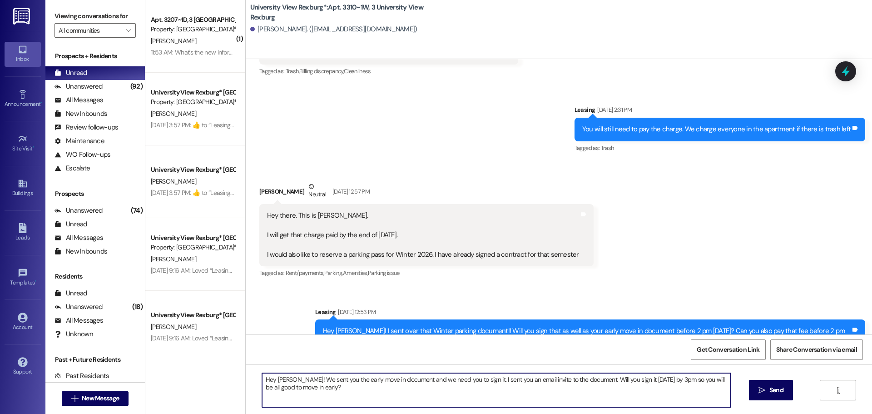
click at [286, 380] on textarea "Hey Addie! We sent you the early move in document and we need you to sign it. I…" at bounding box center [496, 390] width 469 height 34
drag, startPoint x: 309, startPoint y: 388, endPoint x: 250, endPoint y: 363, distance: 64.3
click at [250, 363] on div "Announcement, sent via SMS Leasing Jan 21, 2025 at 4:24 PM Hey UV! Just a remin…" at bounding box center [559, 266] width 627 height 414
type textarea "Hey Raydon! We sent you the early move in document and we need you to sign it. …"
click at [787, 389] on button " Send" at bounding box center [771, 390] width 44 height 20
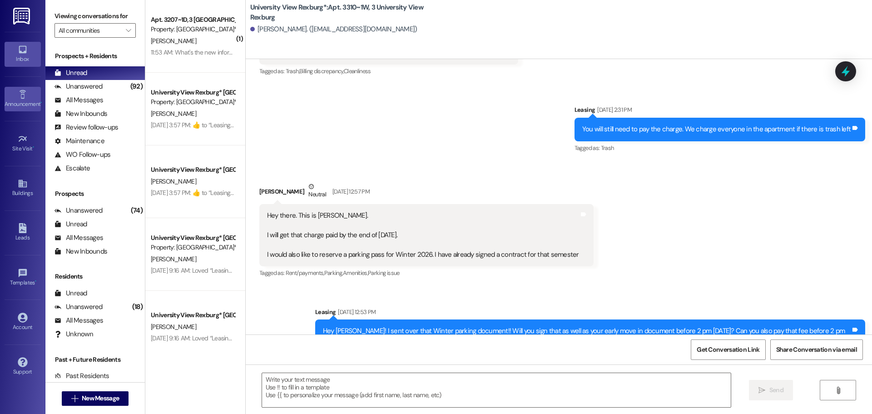
scroll to position [13932, 0]
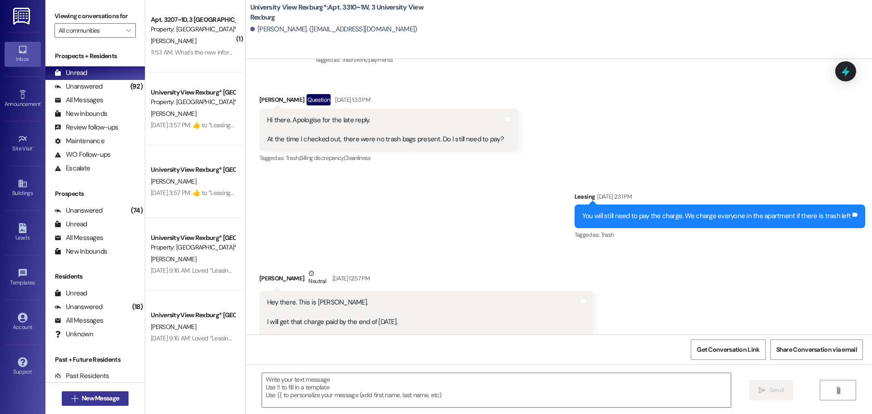
click at [109, 395] on span "New Message" at bounding box center [100, 398] width 37 height 10
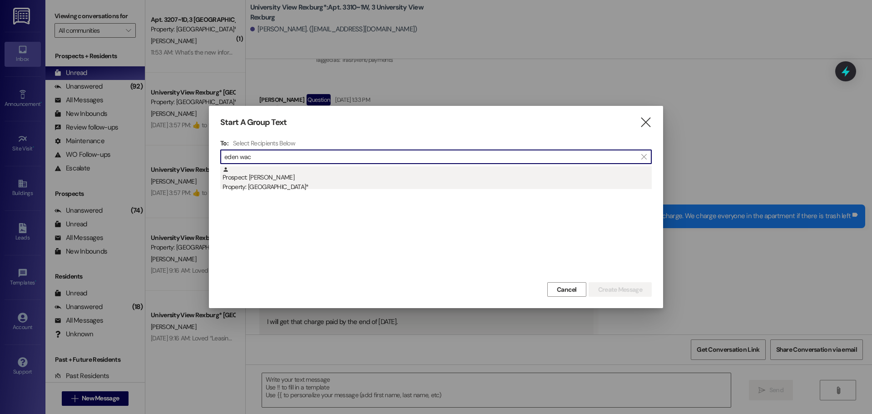
type input "eden wac"
click at [313, 191] on div "Property: [GEOGRAPHIC_DATA]*" at bounding box center [437, 187] width 429 height 10
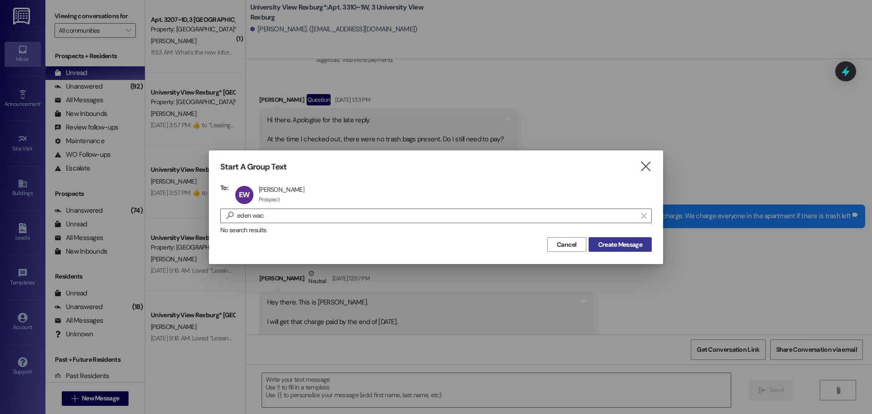
click at [617, 245] on span "Create Message" at bounding box center [620, 245] width 44 height 10
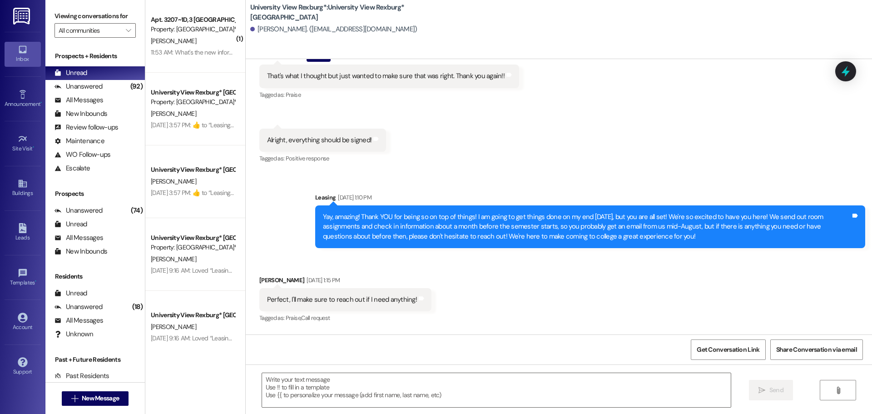
scroll to position [1096, 0]
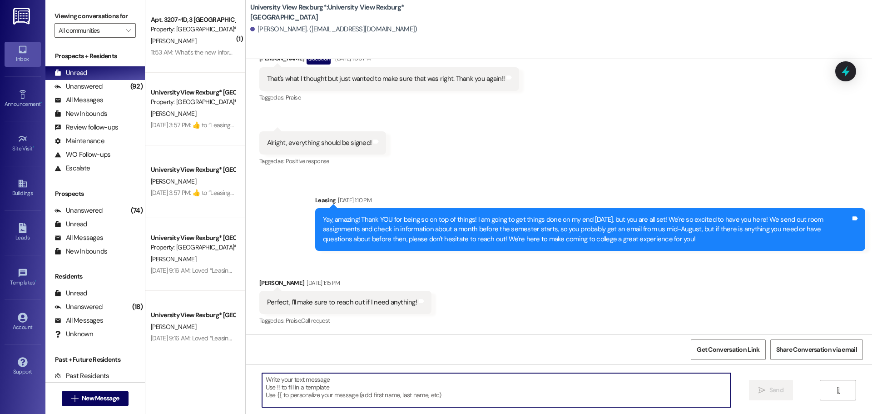
paste textarea "Hey Raydon! We sent you the early move in document and we need you to sign it. …"
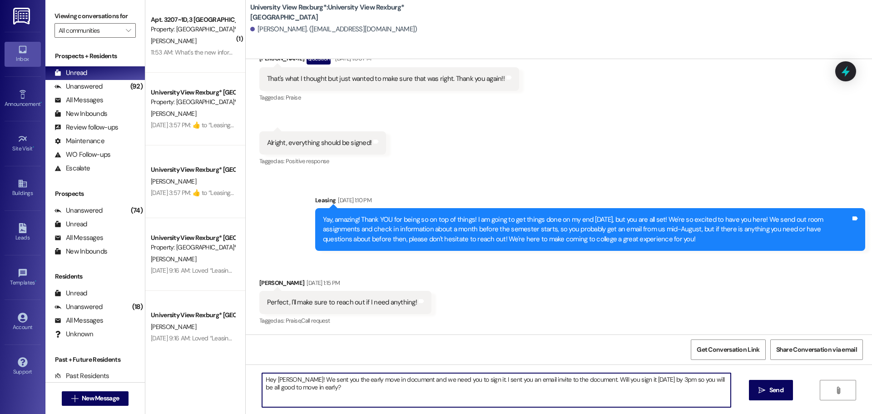
click at [289, 380] on textarea "Hey Raydon! We sent you the early move in document and we need you to sign it. …" at bounding box center [496, 390] width 469 height 34
type textarea "Hey Eden! We sent you the early move in document and we need you to sign it. I …"
drag, startPoint x: 309, startPoint y: 390, endPoint x: 240, endPoint y: 364, distance: 72.9
click at [246, 364] on div "Sent via SMS Leasing Apr 23, 2025 at 12:19 PM Hey Eden! This is Emily from Univ…" at bounding box center [559, 266] width 627 height 414
click at [753, 385] on button " Send" at bounding box center [771, 390] width 44 height 20
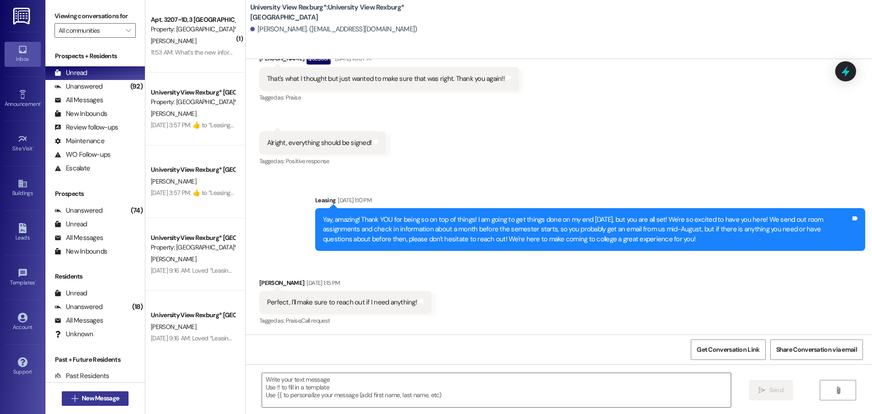
click at [92, 398] on span "New Message" at bounding box center [100, 398] width 37 height 10
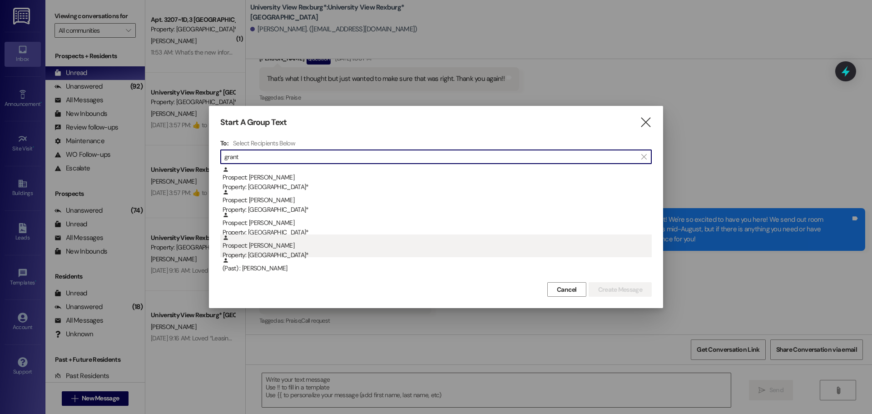
type input "grant"
click at [280, 248] on div "Prospect: Grant Linford Property: University View Rexburg*" at bounding box center [437, 247] width 429 height 26
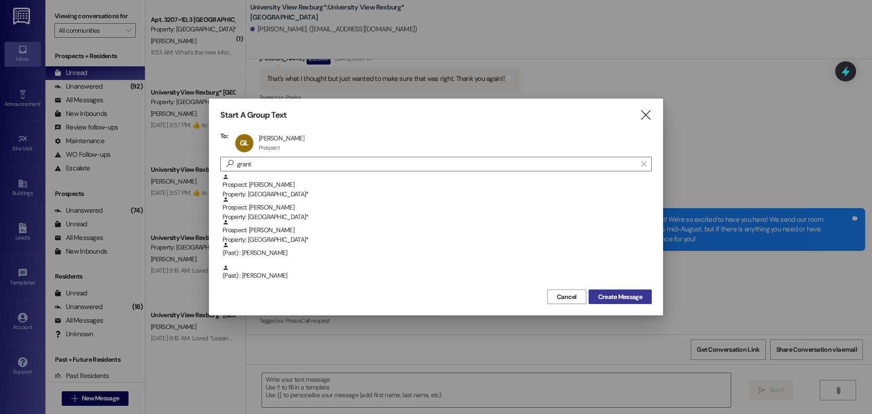
click at [615, 301] on span "Create Message" at bounding box center [620, 297] width 44 height 10
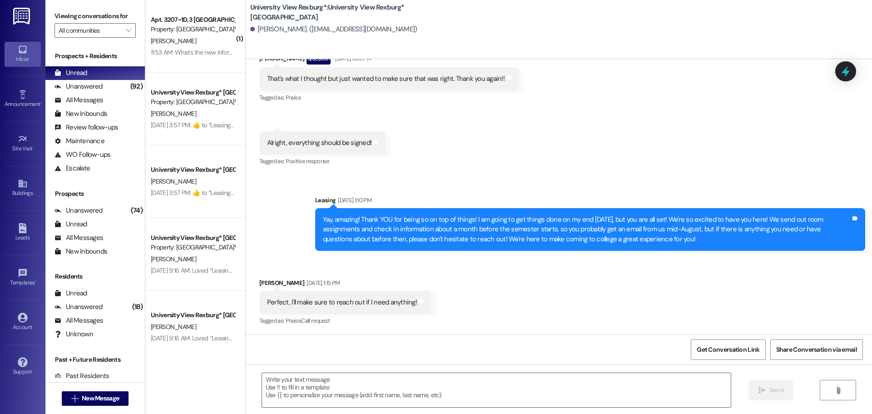
scroll to position [244, 0]
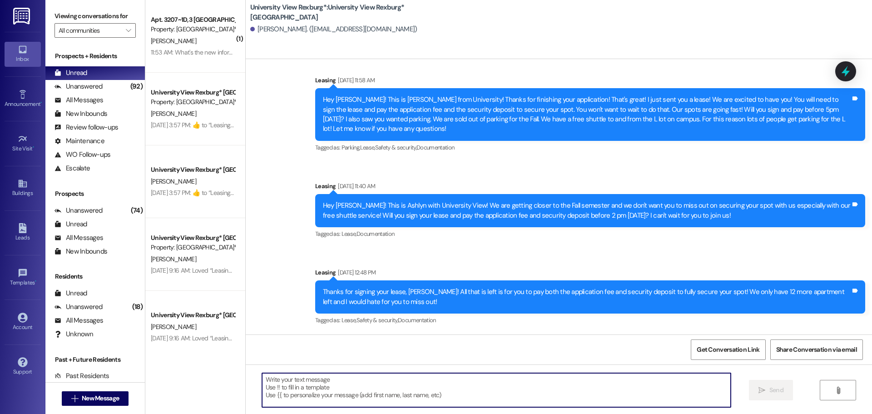
paste textarea "Hey Eden! We sent you the early move in document and we need you to sign it. I …"
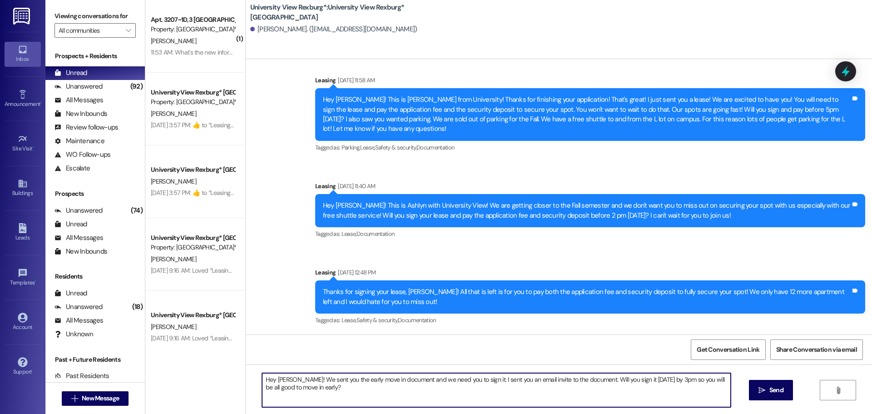
click at [284, 377] on textarea "Hey Eden! We sent you the early move in document and we need you to sign it. I …" at bounding box center [496, 390] width 469 height 34
drag, startPoint x: 275, startPoint y: 393, endPoint x: 241, endPoint y: 374, distance: 38.8
click at [246, 374] on div "Hey Grant! We sent you the early move in document and we need you to sign it. I…" at bounding box center [559, 398] width 627 height 68
type textarea "Hey Grant! We sent you the early move in document and we need you to sign it. I…"
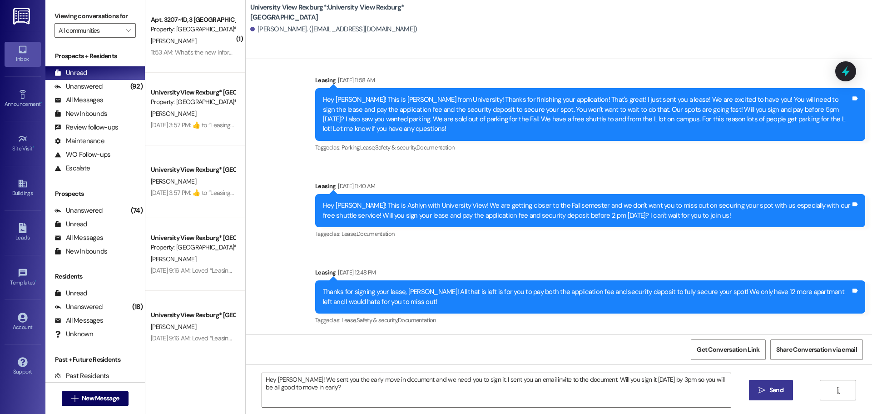
click at [786, 400] on button " Send" at bounding box center [771, 390] width 44 height 20
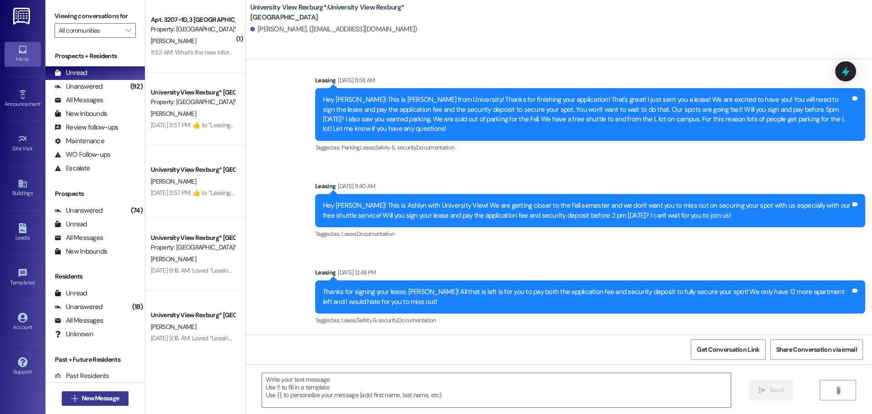
click at [115, 397] on span "New Message" at bounding box center [100, 398] width 37 height 10
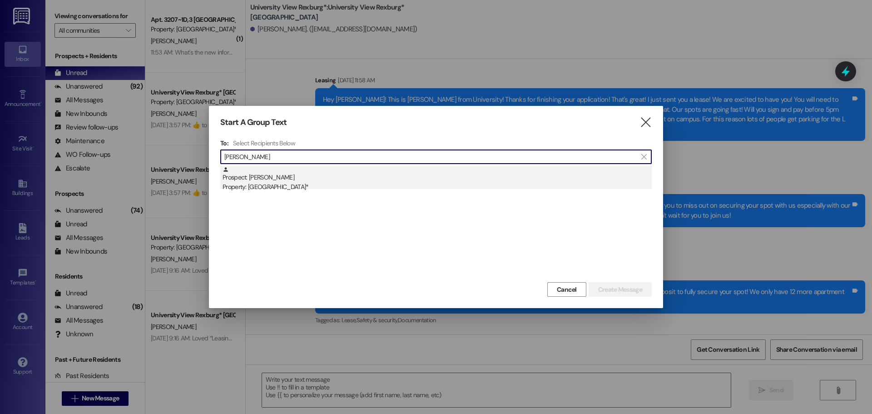
type input "samuel know"
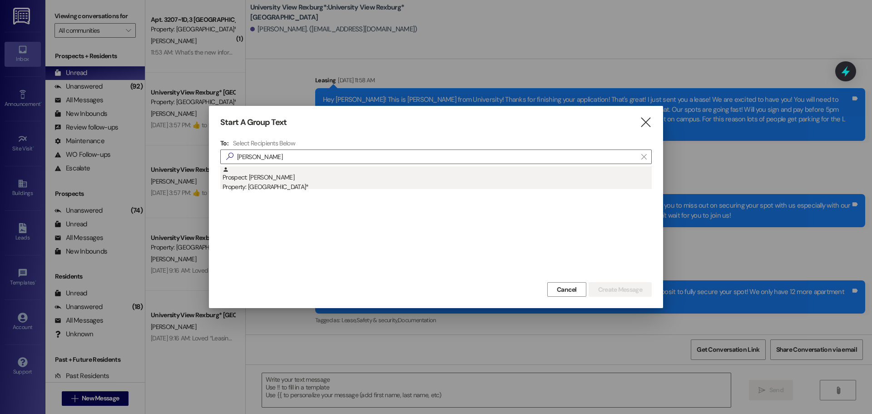
click at [287, 184] on div "Property: [GEOGRAPHIC_DATA]*" at bounding box center [437, 187] width 429 height 10
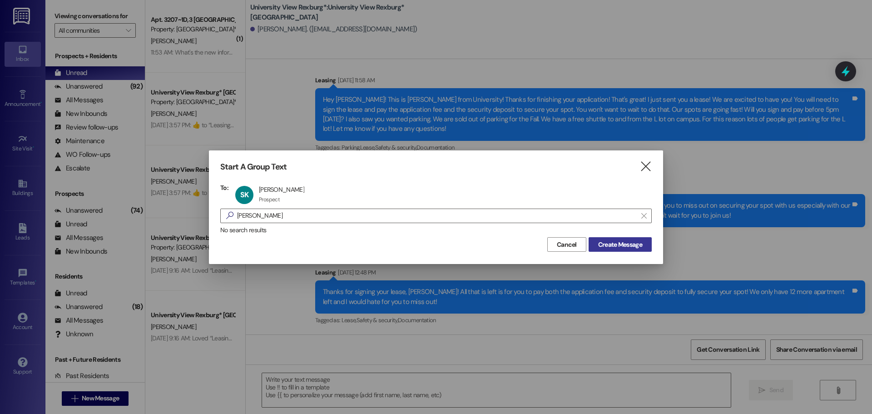
click at [622, 247] on span "Create Message" at bounding box center [620, 245] width 44 height 10
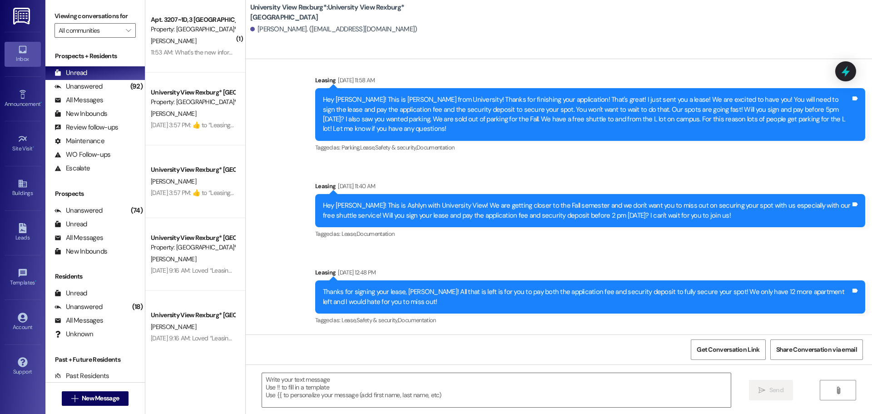
scroll to position [0, 0]
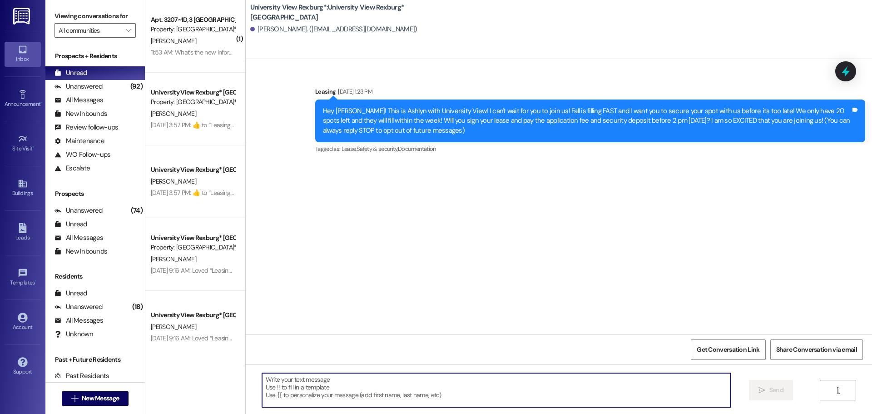
paste textarea "Hey Grant! We sent you the early move in document and we need you to sign it. I…"
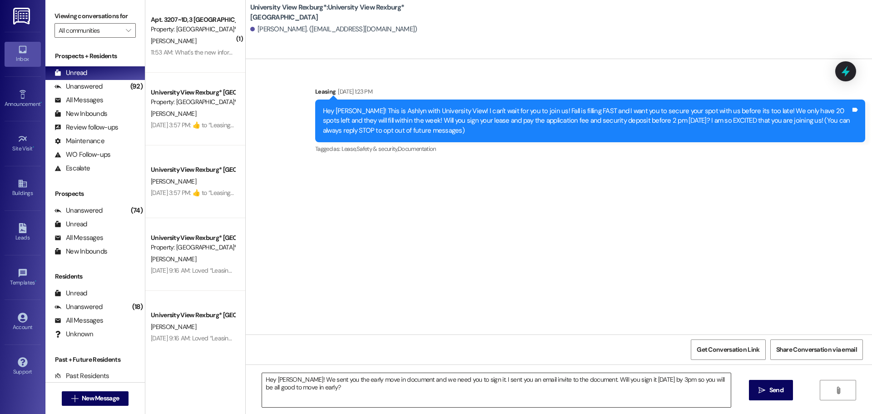
click at [284, 378] on textarea "Hey Grant! We sent you the early move in document and we need you to sign it. I…" at bounding box center [496, 390] width 469 height 34
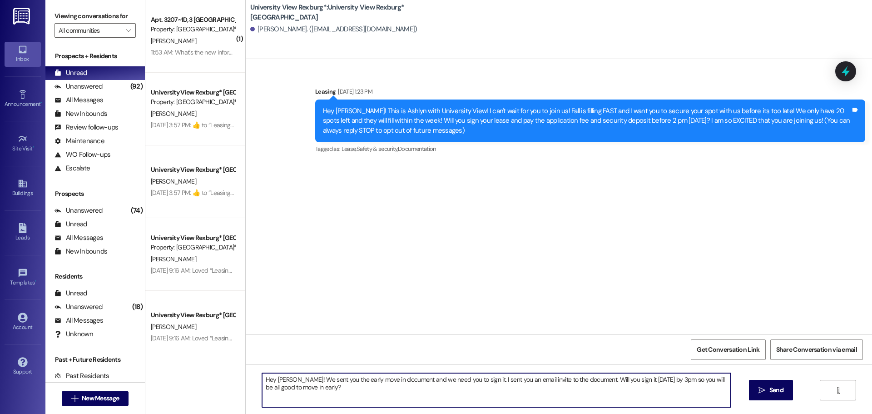
drag, startPoint x: 310, startPoint y: 388, endPoint x: 253, endPoint y: 372, distance: 58.9
click at [253, 372] on div "Hey Samuel! We sent you the early move in document and we need you to sign it. …" at bounding box center [559, 398] width 627 height 68
type textarea "Hey Samuel! We sent you the early move in document and we need you to sign it. …"
click at [770, 387] on span "Send" at bounding box center [777, 390] width 14 height 10
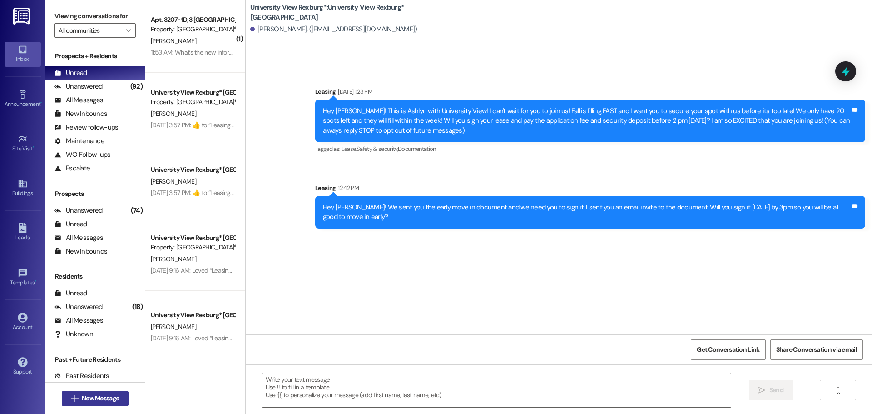
click at [75, 399] on span " New Message" at bounding box center [96, 398] width 52 height 10
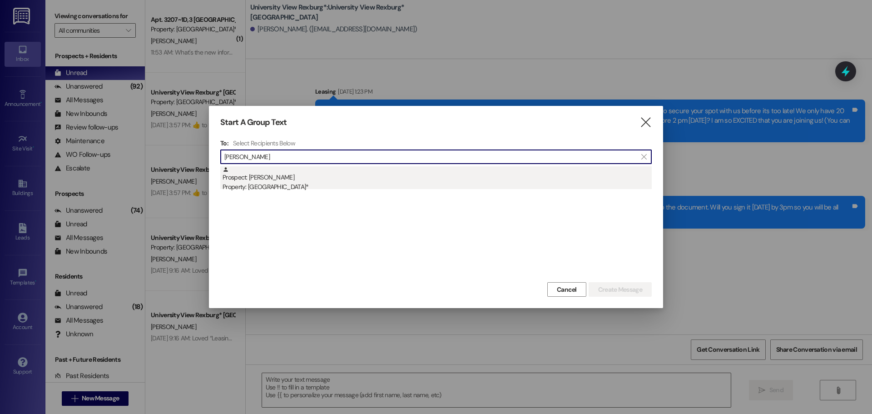
type input "luke abr"
click at [247, 177] on div "Prospect: Luke Abramson Property: University View Rexburg*" at bounding box center [437, 179] width 429 height 26
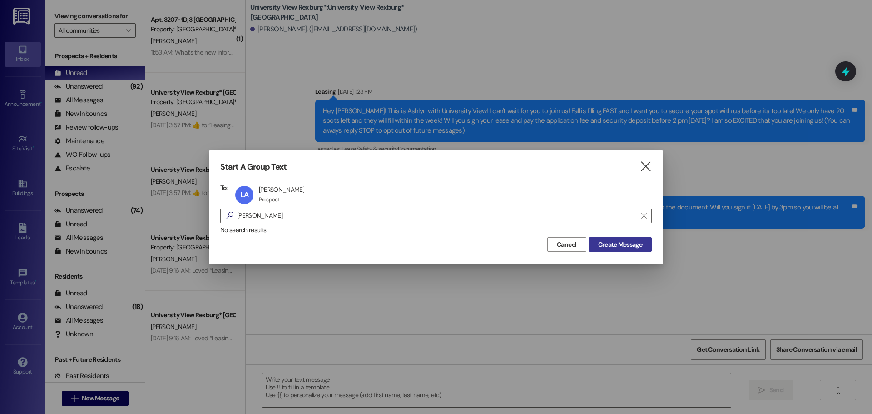
click at [624, 247] on span "Create Message" at bounding box center [620, 245] width 44 height 10
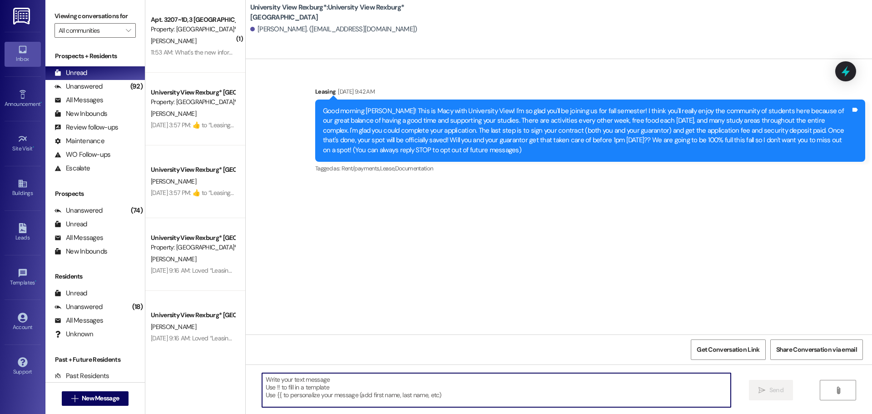
paste textarea "Hey Samuel! We sent you the early move in document and we need you to sign it. …"
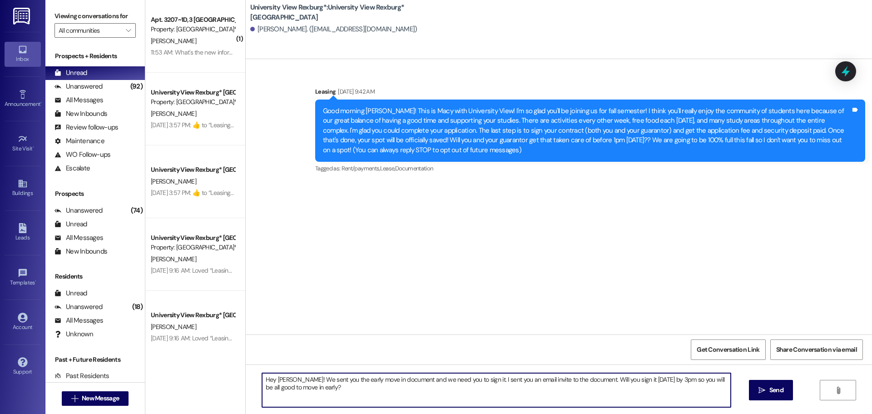
click at [289, 379] on textarea "Hey Samuel! We sent you the early move in document and we need you to sign it. …" at bounding box center [496, 390] width 469 height 34
drag, startPoint x: 308, startPoint y: 392, endPoint x: 254, endPoint y: 372, distance: 58.1
click at [254, 372] on div "Hey Luke! We sent you the early move in document and we need you to sign it. I …" at bounding box center [559, 398] width 627 height 68
type textarea "Hey Luke! We sent you the early move in document and we need you to sign it. I …"
click at [781, 390] on span "Send" at bounding box center [777, 390] width 14 height 10
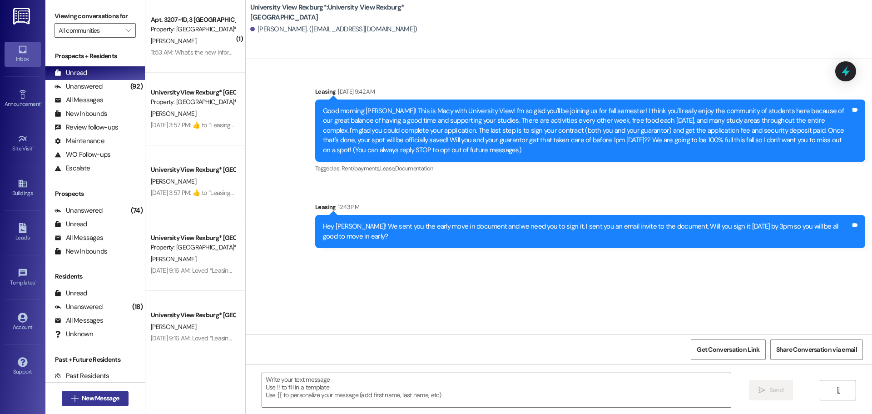
click at [92, 398] on span "New Message" at bounding box center [100, 398] width 37 height 10
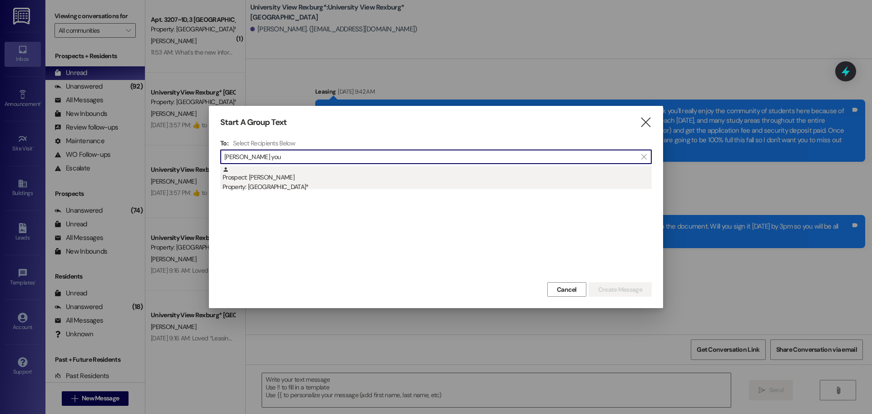
type input "tyler you"
click at [322, 176] on div "Prospect: Tyler Young Property: University View Rexburg*" at bounding box center [437, 179] width 429 height 26
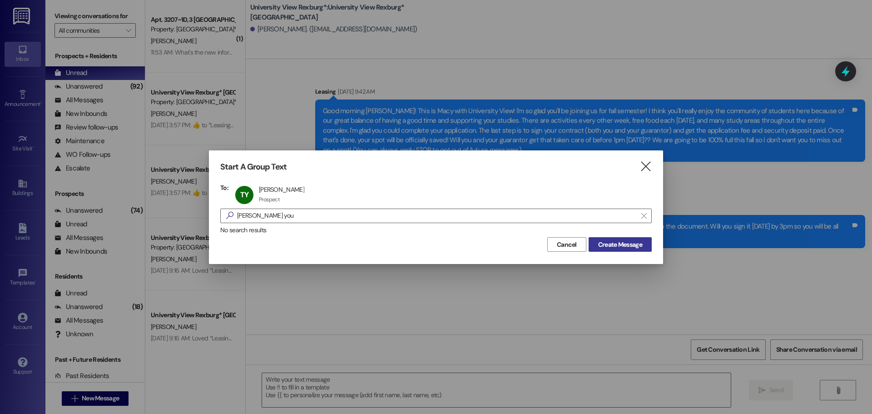
click at [632, 248] on span "Create Message" at bounding box center [620, 245] width 44 height 10
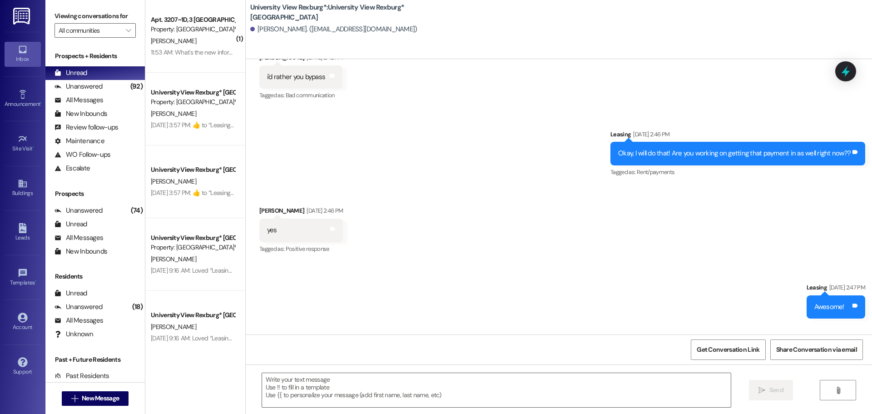
scroll to position [3497, 0]
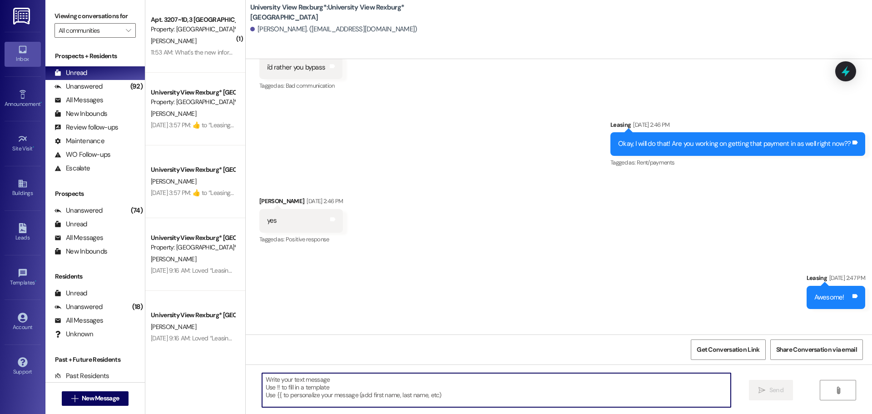
paste textarea "Hey Luke! We sent you the early move in document and we need you to sign it. I …"
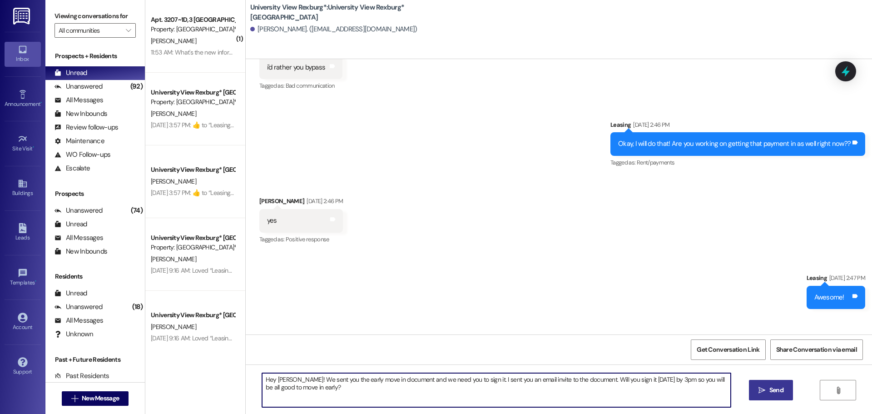
click at [284, 378] on textarea "Hey Luke! We sent you the early move in document and we need you to sign it. I …" at bounding box center [496, 390] width 469 height 34
drag, startPoint x: 309, startPoint y: 393, endPoint x: 276, endPoint y: 385, distance: 33.4
click at [233, 367] on div "( 1 ) Apt. 3207~1D, 3 University View Rexburg Property: University View Rexburg…" at bounding box center [508, 207] width 727 height 414
type textarea "Hey Tyler! We sent you the early move in document and we need you to sign it. I…"
click at [768, 394] on span "Send" at bounding box center [777, 390] width 18 height 10
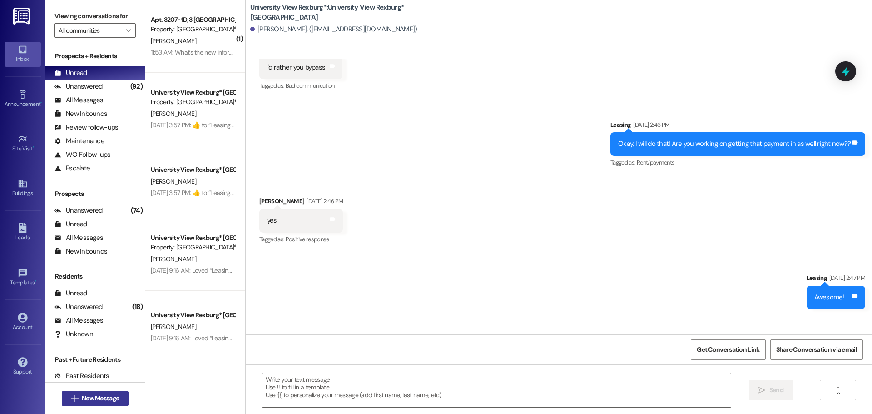
click at [121, 398] on button " New Message" at bounding box center [95, 398] width 67 height 15
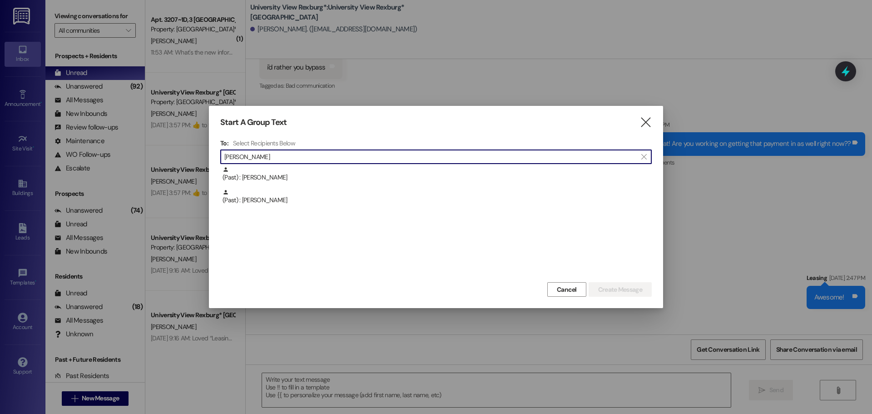
type input "david za"
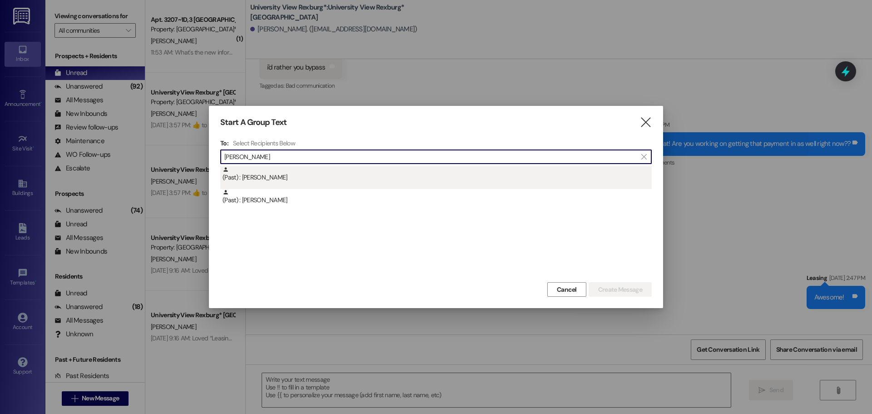
drag, startPoint x: 352, startPoint y: 170, endPoint x: 356, endPoint y: 178, distance: 9.1
click at [356, 178] on div "(Past) : David Zamarripa" at bounding box center [437, 174] width 429 height 16
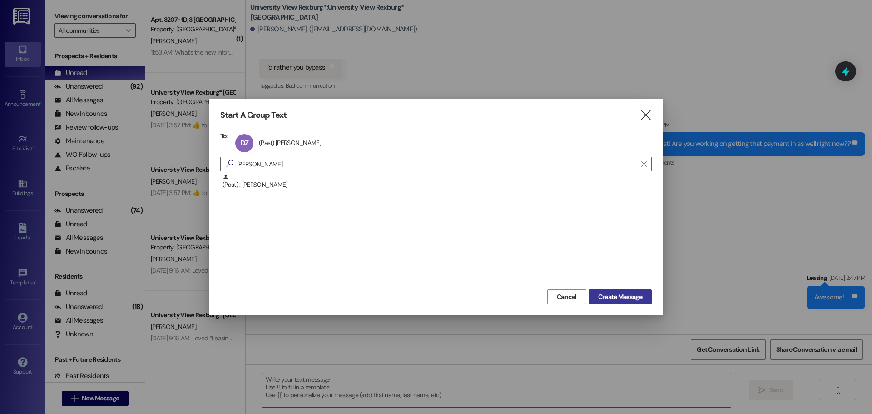
click at [612, 299] on span "Create Message" at bounding box center [620, 297] width 44 height 10
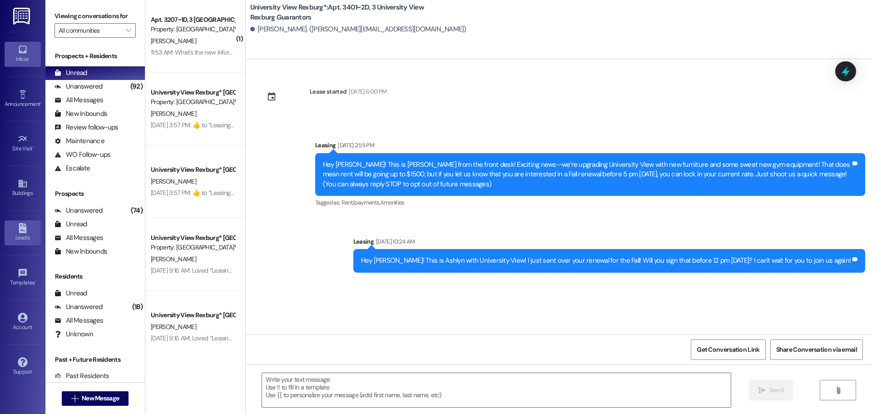
scroll to position [0, 0]
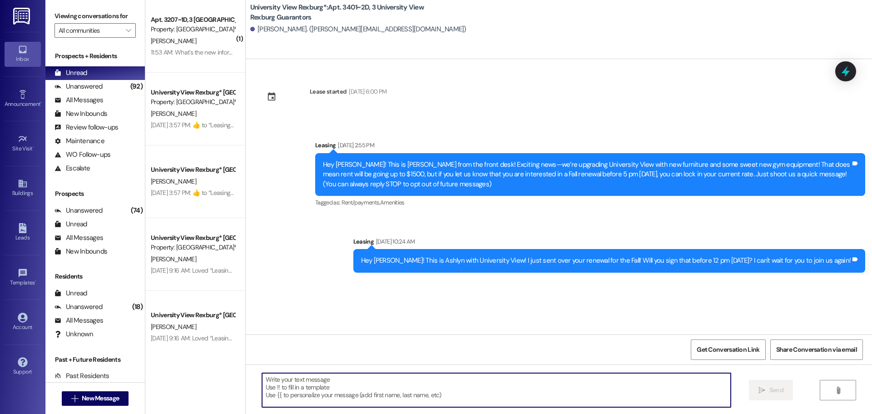
paste textarea "Hey Tyler! We sent you the early move in document and we need you to sign it. I…"
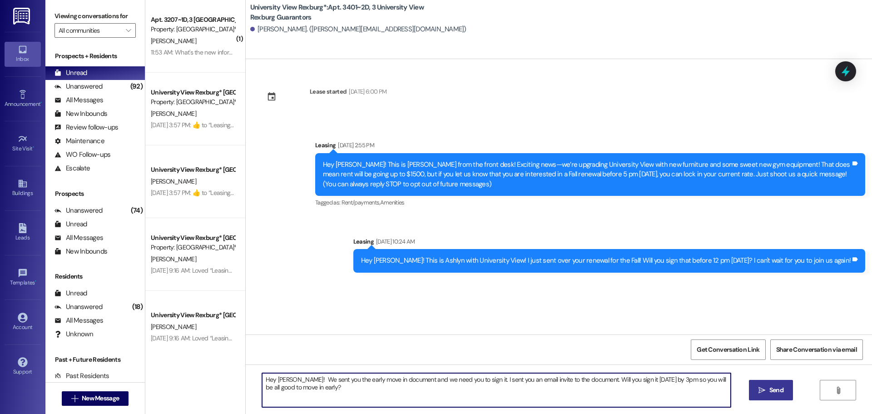
click at [282, 376] on textarea "Hey Tyler! We sent you the early move in document and we need you to sign it. I…" at bounding box center [496, 390] width 469 height 34
drag, startPoint x: 313, startPoint y: 388, endPoint x: 239, endPoint y: 369, distance: 76.8
click at [246, 369] on div "Hey David! We sent you the early move in document and we need you to sign it. I…" at bounding box center [559, 398] width 627 height 68
type textarea "Hey David! We sent you the early move in document and we need you to sign it. I…"
click at [776, 396] on button " Send" at bounding box center [771, 390] width 44 height 20
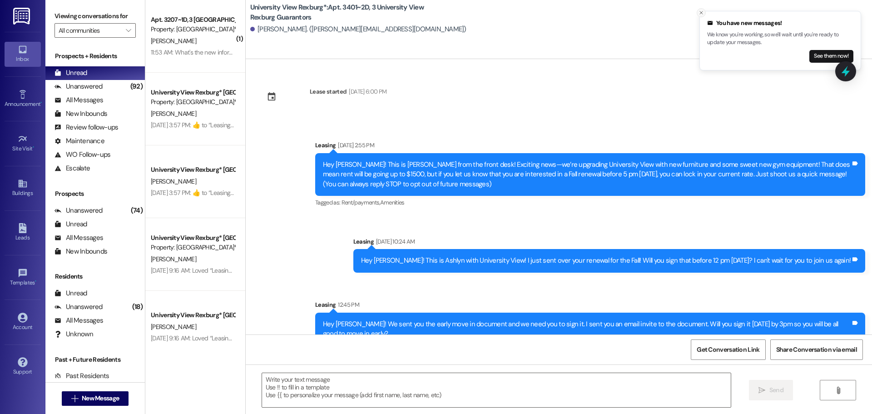
click at [701, 11] on icon "Close toast" at bounding box center [701, 12] width 5 height 5
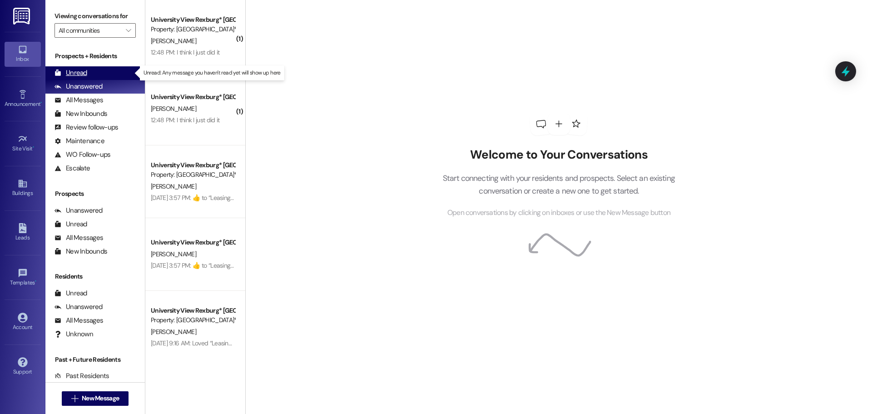
click at [92, 75] on div "Unread (0)" at bounding box center [95, 73] width 100 height 14
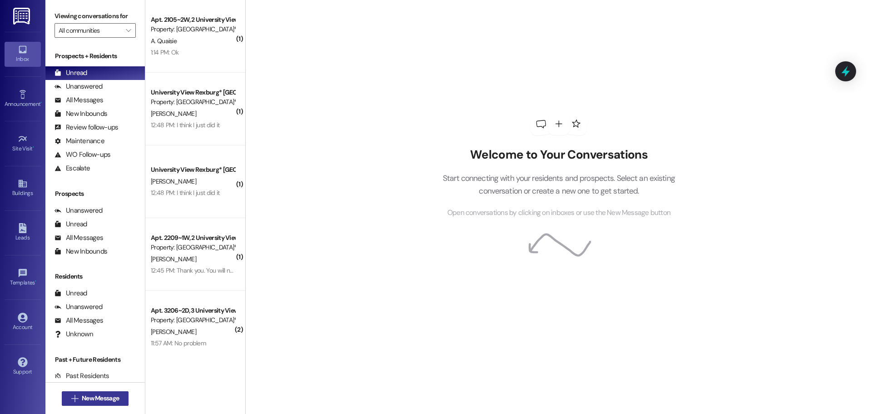
click at [96, 395] on span "New Message" at bounding box center [100, 398] width 37 height 10
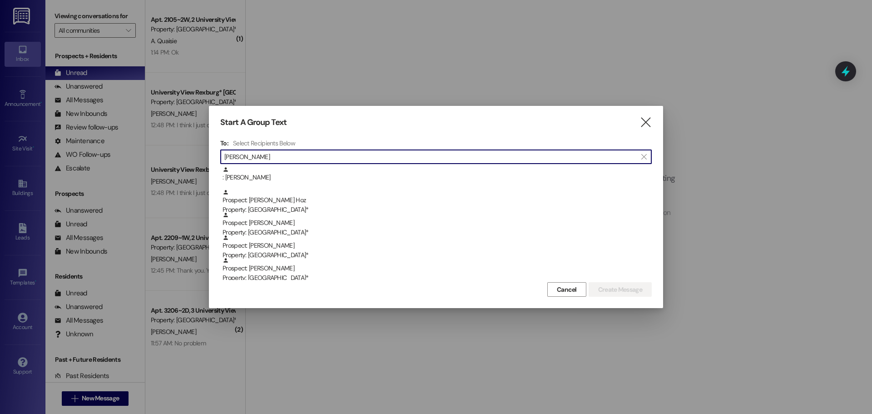
type input "aaron"
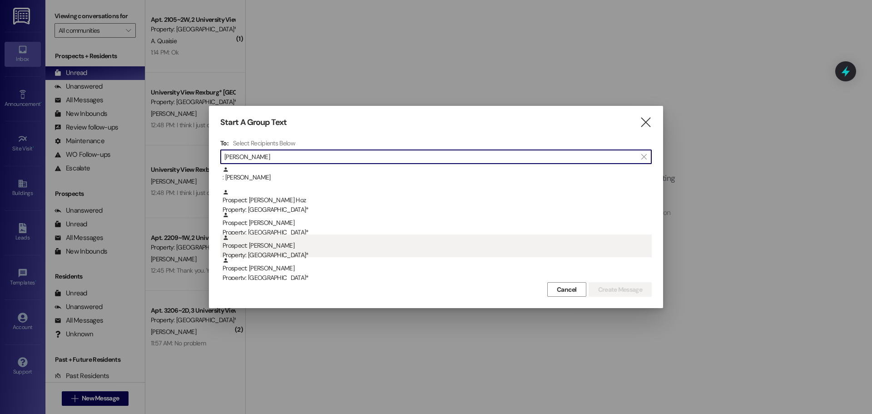
click at [292, 254] on div "Property: [GEOGRAPHIC_DATA]*" at bounding box center [437, 255] width 429 height 10
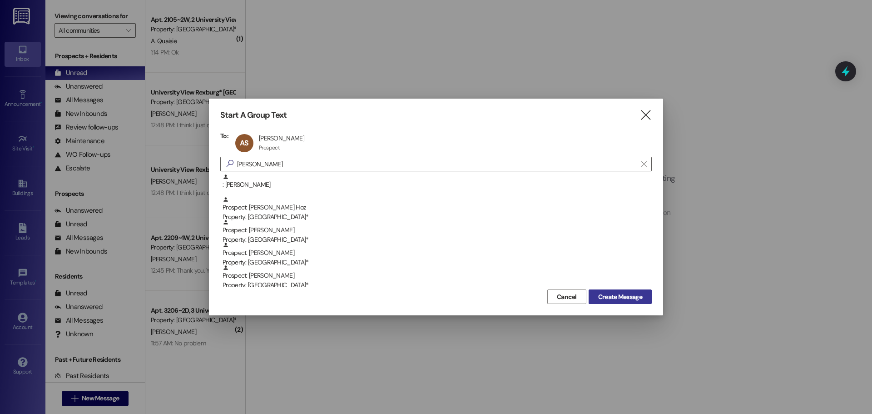
click at [601, 300] on span "Create Message" at bounding box center [620, 297] width 44 height 10
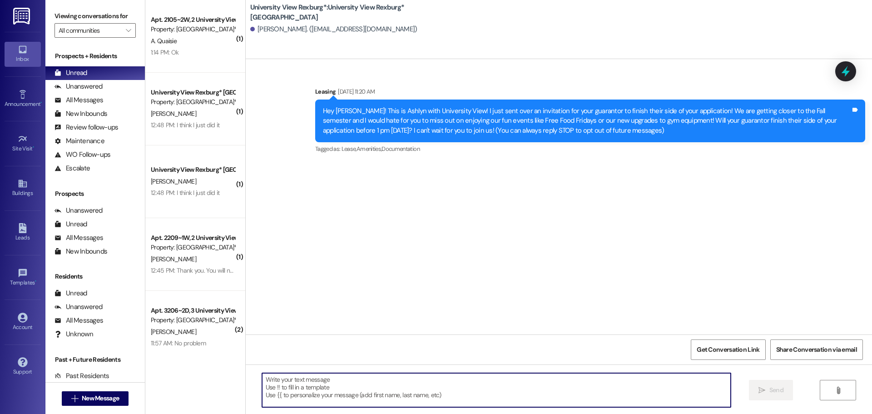
paste textarea "Hey David! We sent you the early move in document and we need you to sign it. I…"
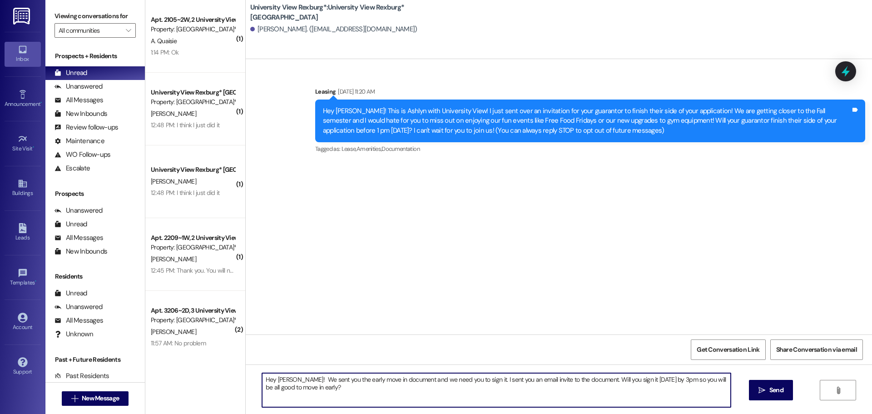
click at [284, 378] on textarea "Hey David! We sent you the early move in document and we need you to sign it. I…" at bounding box center [496, 390] width 469 height 34
drag, startPoint x: 306, startPoint y: 392, endPoint x: 249, endPoint y: 370, distance: 61.4
click at [249, 370] on div "Hey Aaron! We sent you the early move in document and we need you to sign it. I…" at bounding box center [559, 398] width 627 height 68
type textarea "Hey Aaron! We sent you the early move in document and we need you to sign it. I…"
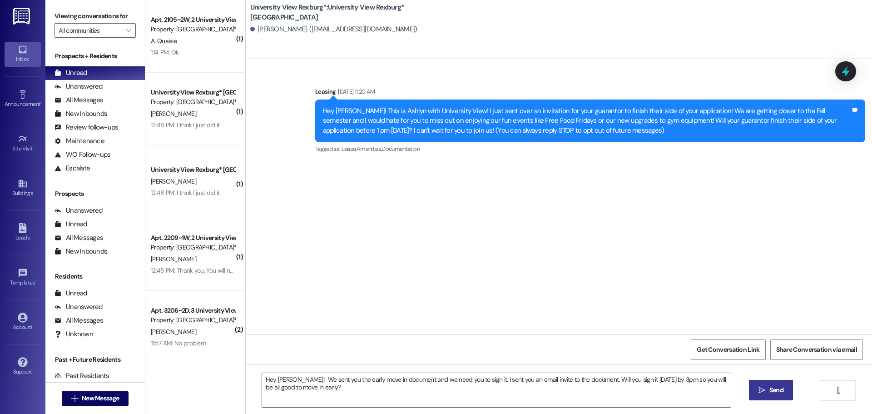
click at [766, 388] on span " Send" at bounding box center [771, 390] width 29 height 10
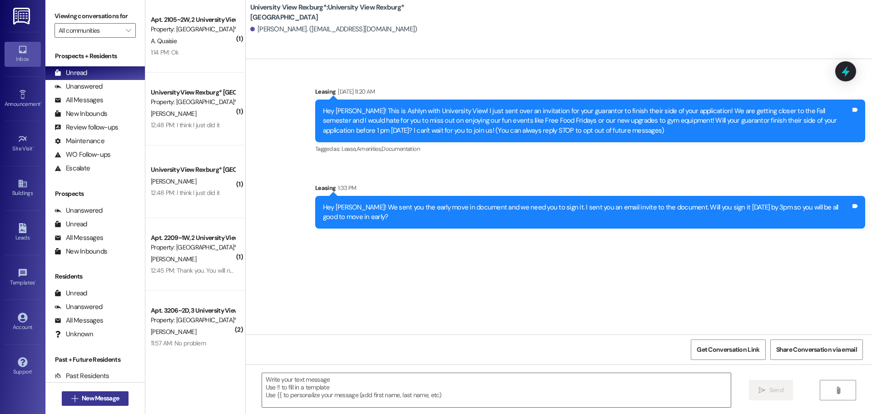
click at [87, 397] on span "New Message" at bounding box center [100, 398] width 37 height 10
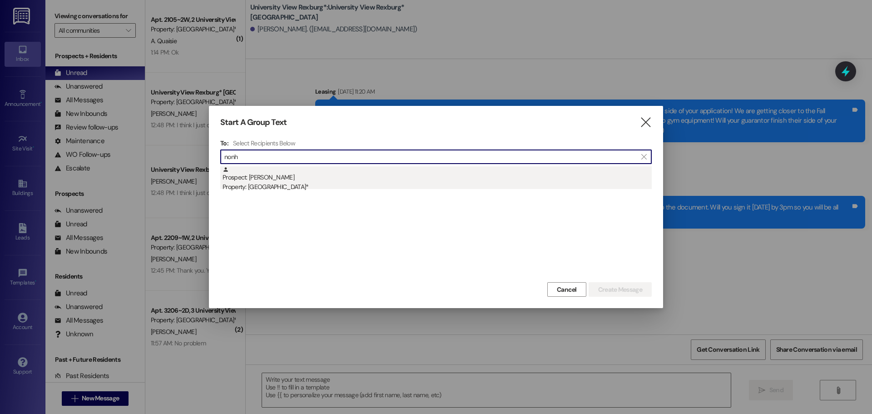
type input "nonh"
click at [307, 179] on div "Prospect: Nonhlanhla Murombwi Property: University View Rexburg*" at bounding box center [437, 179] width 429 height 26
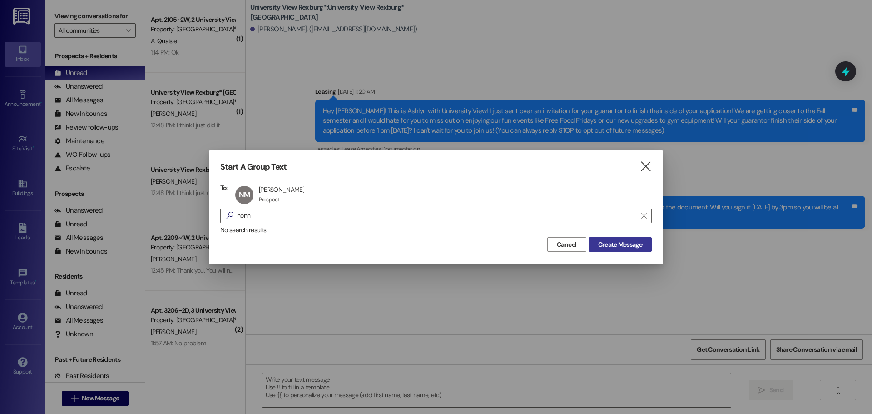
click at [599, 243] on span "Create Message" at bounding box center [620, 245] width 44 height 10
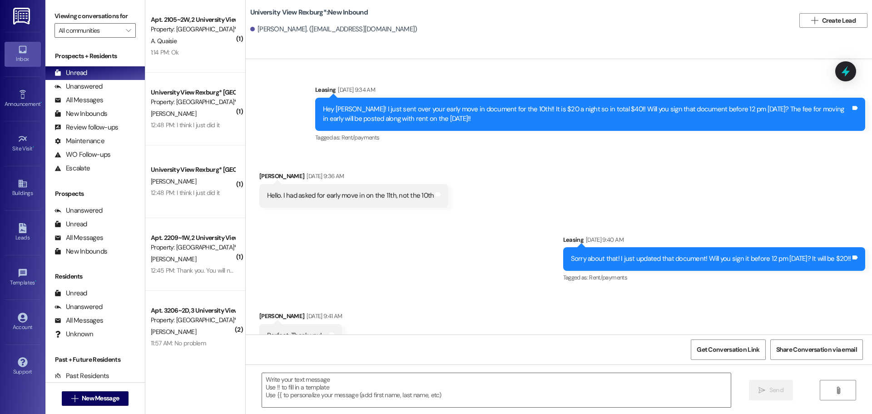
scroll to position [1460, 0]
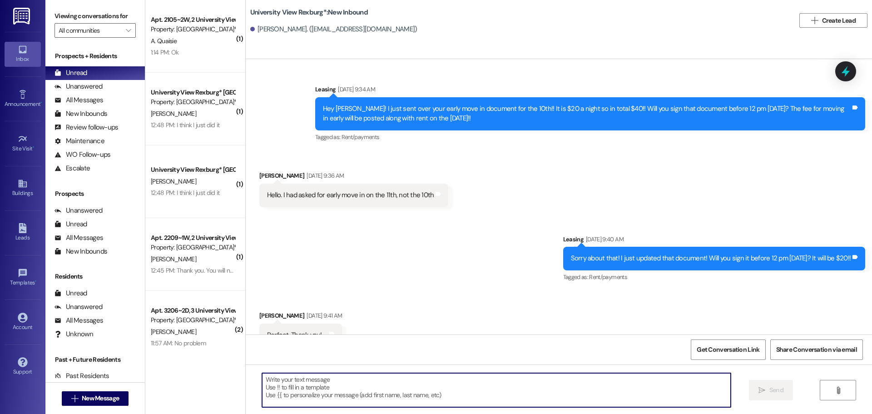
paste textarea "Hey Aaron! We sent you the early move in document and we need you to sign it. I…"
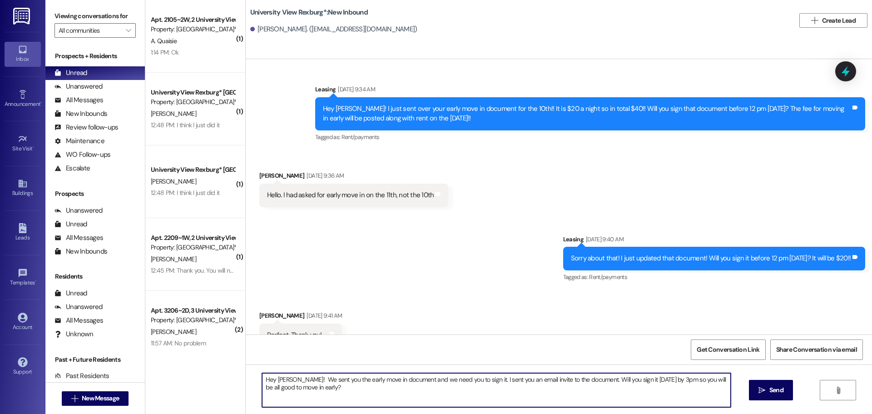
click at [286, 379] on textarea "Hey Aaron! We sent you the early move in document and we need you to sign it. I…" at bounding box center [496, 390] width 469 height 34
drag, startPoint x: 330, startPoint y: 389, endPoint x: 257, endPoint y: 359, distance: 79.5
click at [257, 359] on div "Sent via SMS Leasing Jun 23, 2025 at 9:19 AM Hey Nonhlanhla! This is Ashlyn wit…" at bounding box center [559, 266] width 627 height 414
type textarea "Hey Nonhlanhla! We sent you the early move in document and we need you to sign …"
click at [779, 395] on button " Send" at bounding box center [771, 390] width 44 height 20
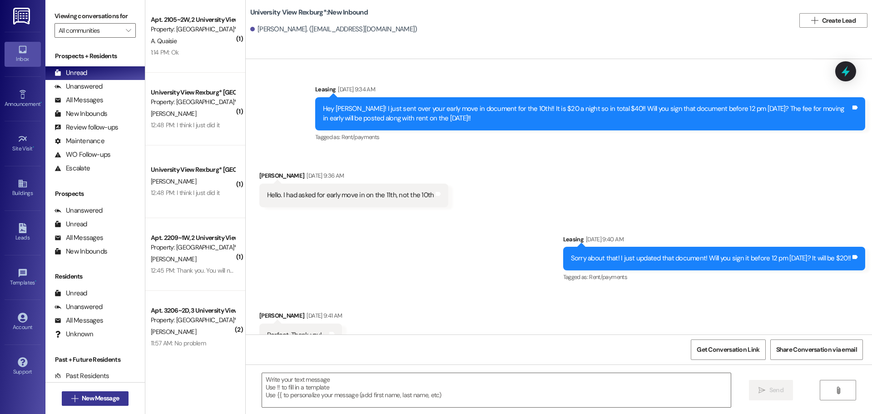
click at [109, 395] on span "New Message" at bounding box center [100, 398] width 37 height 10
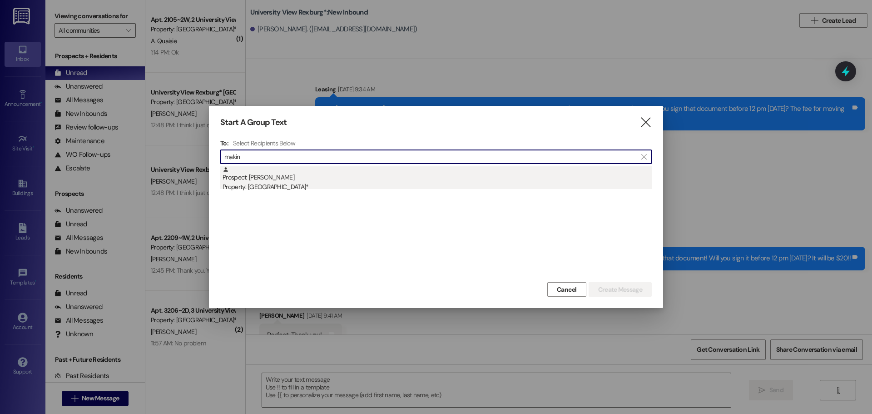
type input "makin"
click at [288, 184] on div "Property: [GEOGRAPHIC_DATA]*" at bounding box center [437, 187] width 429 height 10
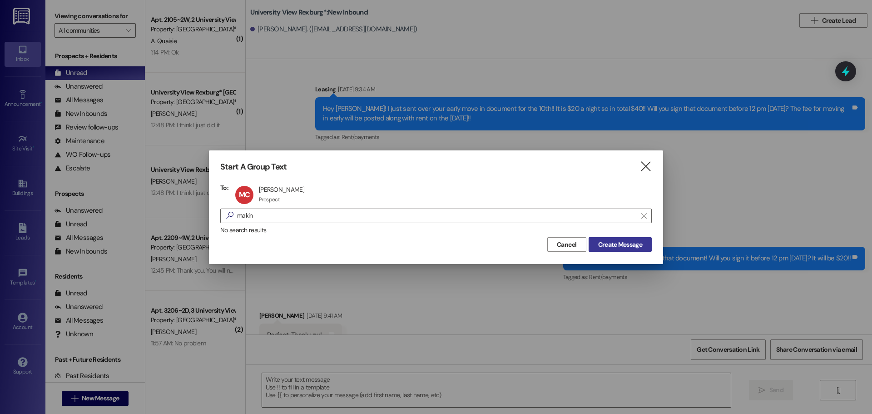
click at [617, 246] on span "Create Message" at bounding box center [620, 245] width 44 height 10
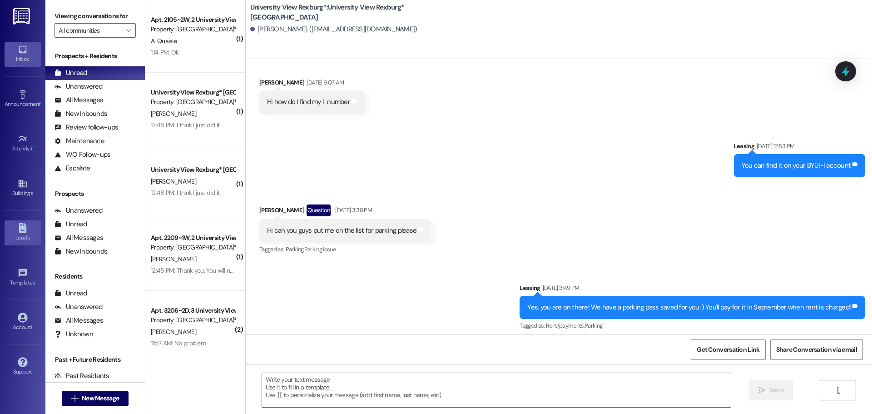
scroll to position [1533, 0]
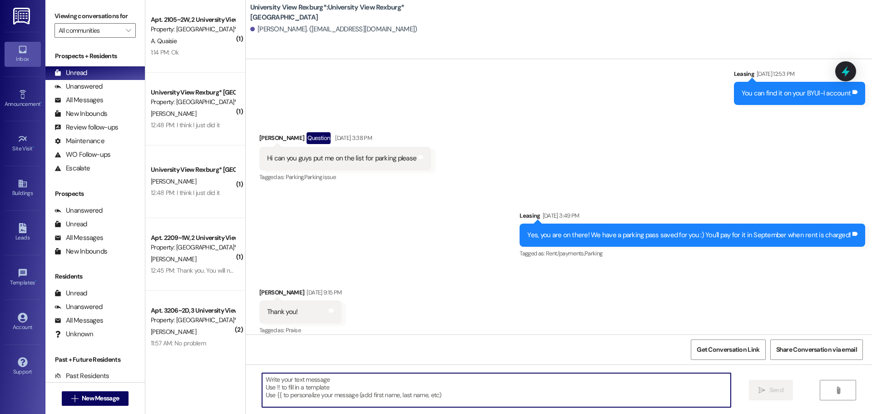
paste textarea "Hey Nonhlanhla! We sent you the early move in document and we need you to sign …"
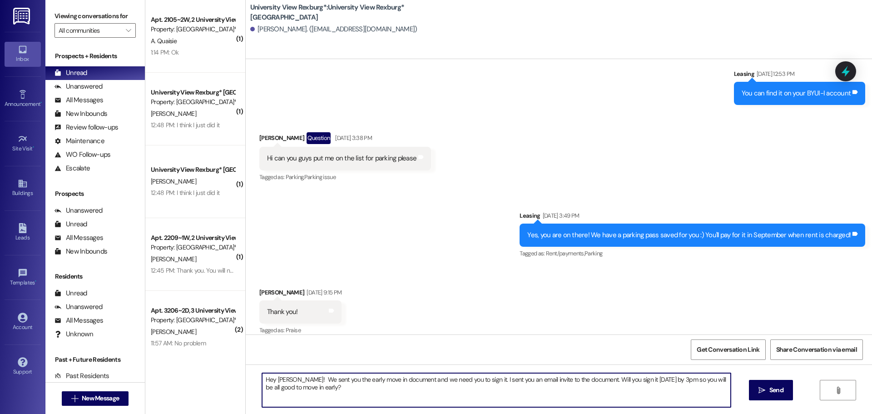
click at [300, 378] on textarea "Hey Nonhlanhla! We sent you the early move in document and we need you to sign …" at bounding box center [496, 390] width 469 height 34
drag, startPoint x: 314, startPoint y: 389, endPoint x: 241, endPoint y: 371, distance: 75.3
click at [246, 371] on div "Hey Makinley! We sent you the early move in document and we need you to sign it…" at bounding box center [559, 398] width 627 height 68
type textarea "Hey Makinley! We sent you the early move in document and we need you to sign it…"
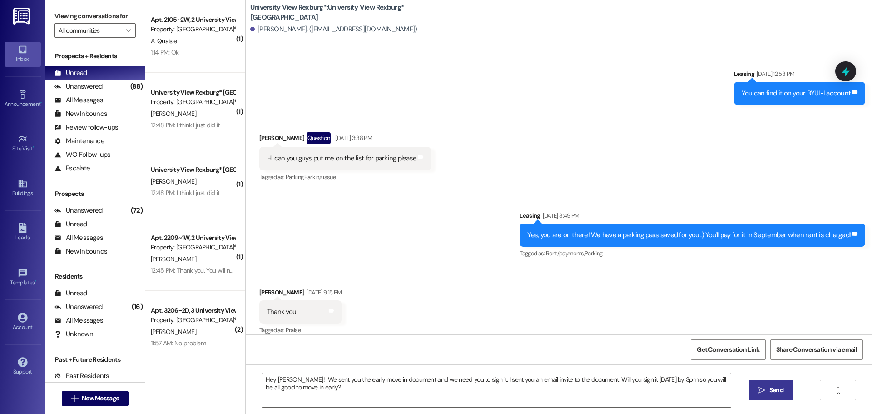
click at [770, 385] on span "Send" at bounding box center [777, 390] width 14 height 10
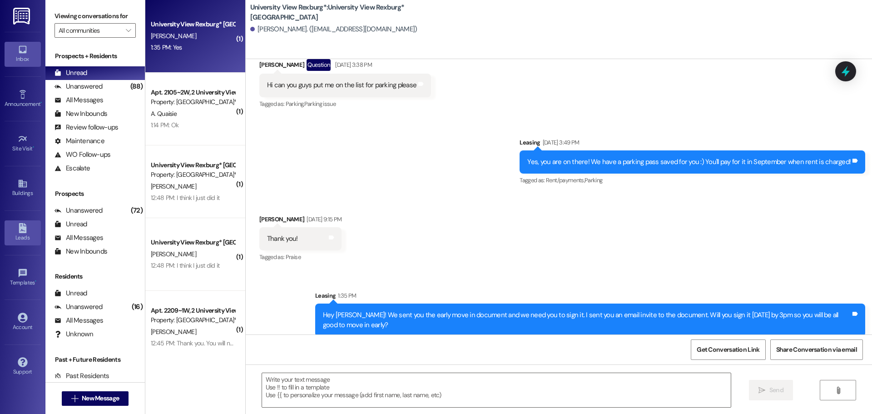
scroll to position [1668, 0]
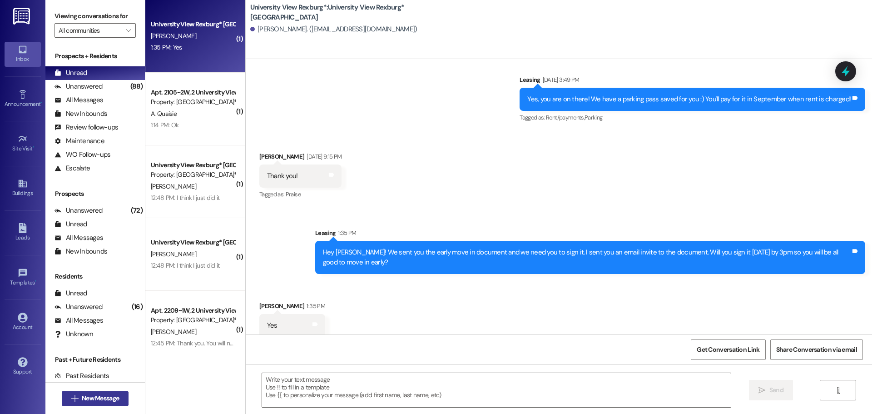
click at [84, 400] on span "New Message" at bounding box center [100, 398] width 37 height 10
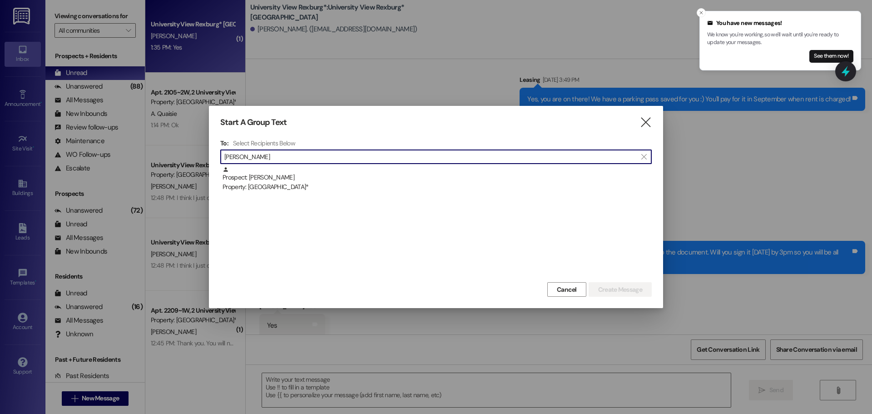
type input "christy"
click at [309, 179] on div "Prospect: Christy Hightower Property: University View Rexburg*" at bounding box center [437, 179] width 429 height 26
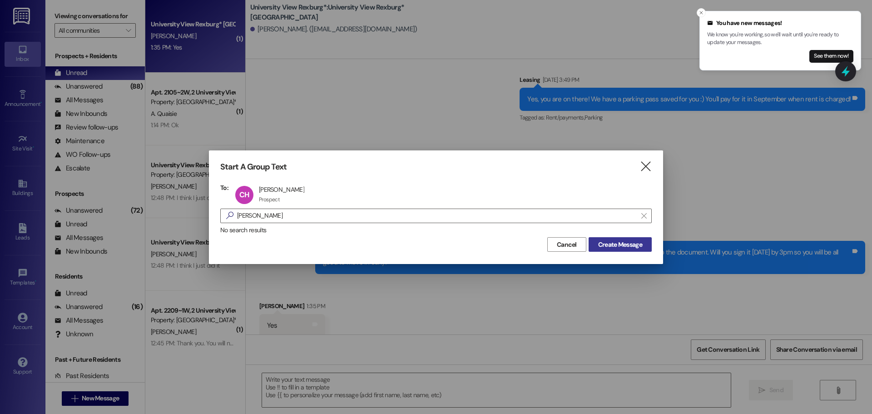
click at [616, 247] on span "Create Message" at bounding box center [620, 245] width 44 height 10
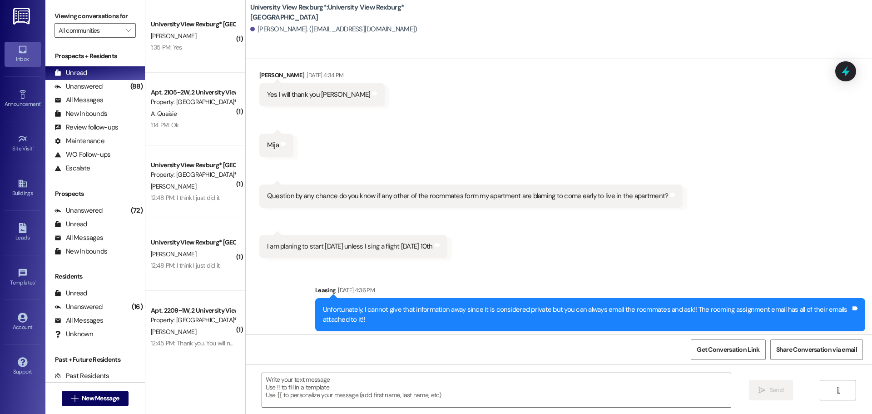
scroll to position [2078, 0]
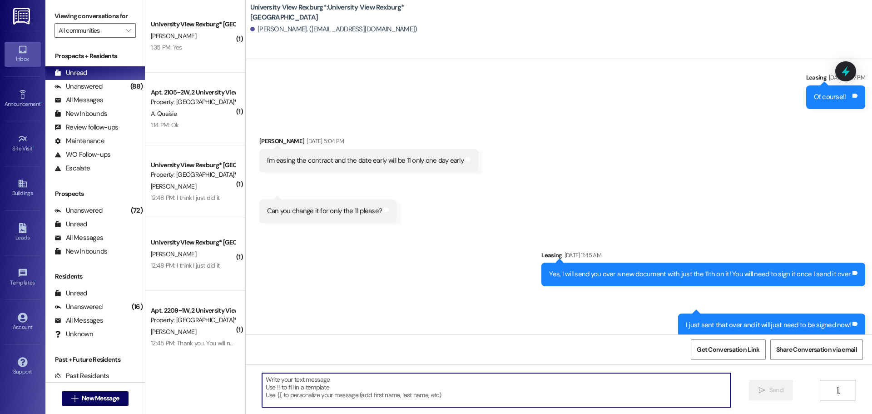
paste textarea "Hey Makinley! We sent you the early move in document and we need you to sign it…"
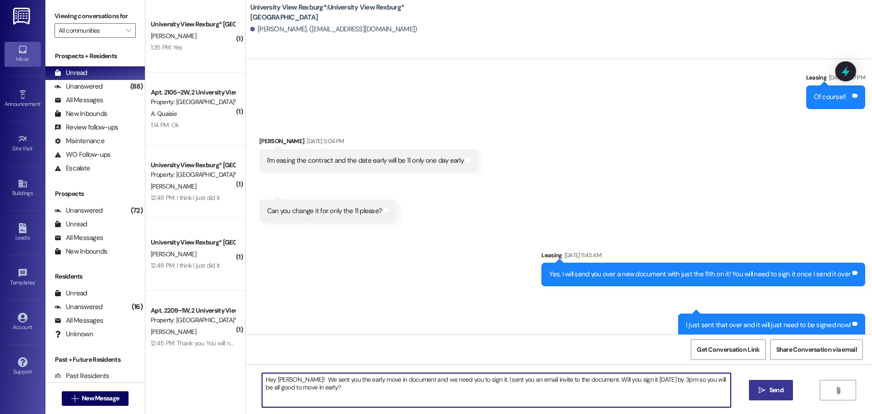
click at [293, 379] on textarea "Hey Makinley! We sent you the early move in document and we need you to sign it…" at bounding box center [496, 390] width 469 height 34
drag, startPoint x: 308, startPoint y: 387, endPoint x: 245, endPoint y: 369, distance: 65.3
click at [246, 369] on div "Hey Christy! We sent you the early move in document and we need you to sign it.…" at bounding box center [559, 398] width 627 height 68
type textarea "Hey Christy! We sent you the early move in document and we need you to sign it.…"
click at [772, 389] on span "Send" at bounding box center [777, 390] width 14 height 10
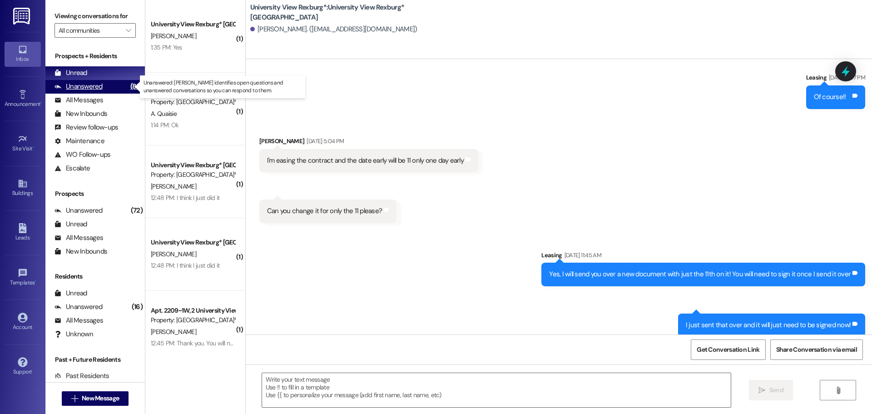
click at [84, 84] on div "Unanswered" at bounding box center [79, 87] width 48 height 10
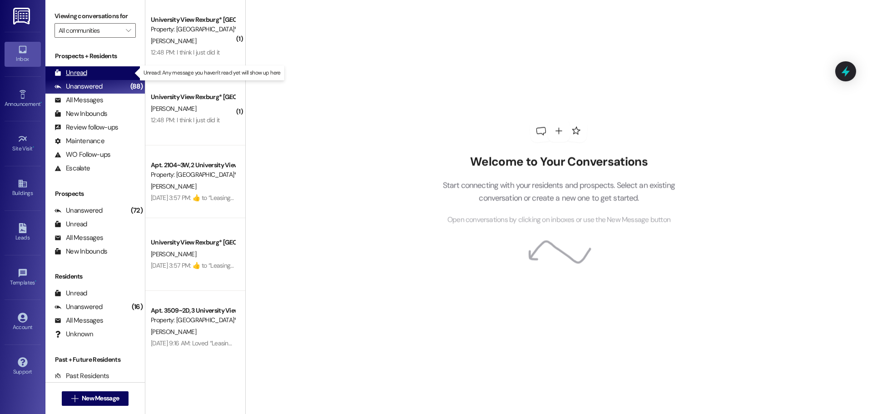
click at [86, 76] on div "Unread" at bounding box center [71, 73] width 33 height 10
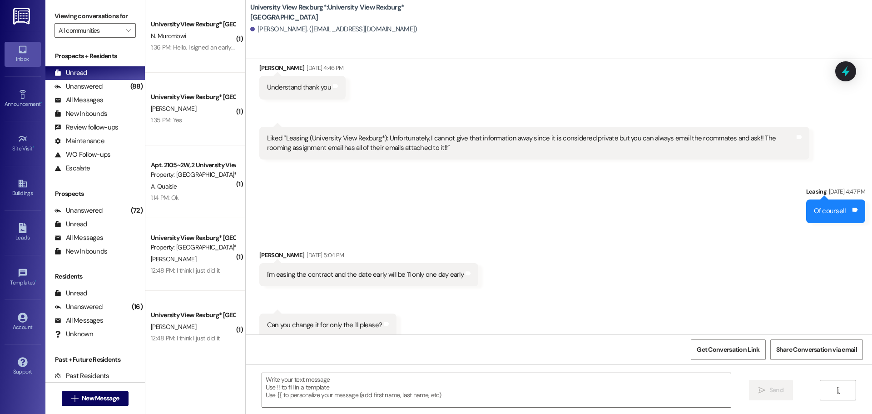
scroll to position [1963, 0]
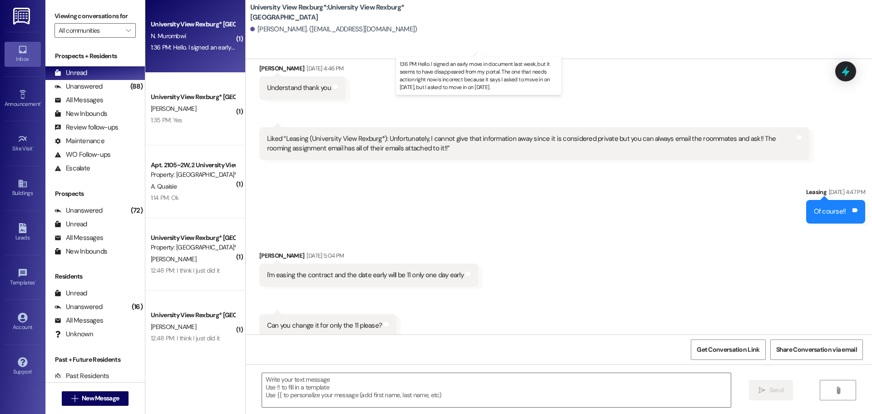
click at [203, 47] on div "1:36 PM: Hello. I signed an early move in document last week, but it seems to h…" at bounding box center [463, 47] width 624 height 8
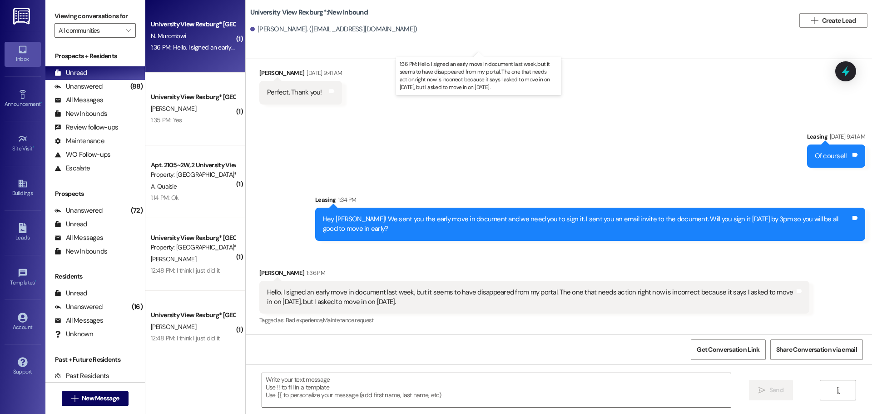
scroll to position [1683, 0]
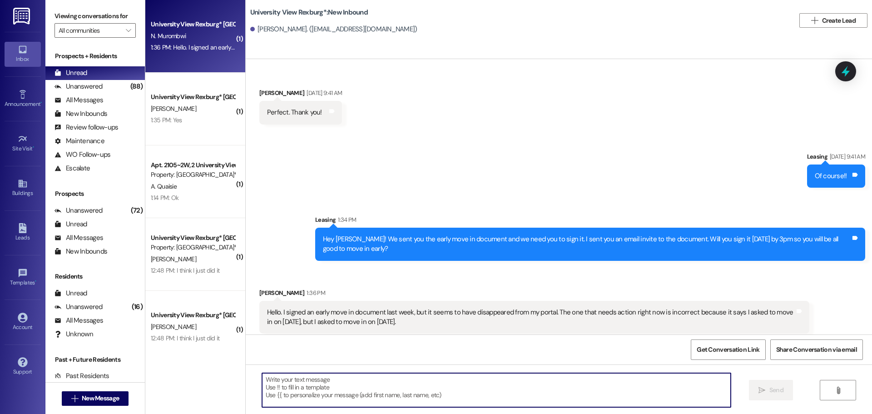
click at [393, 391] on textarea at bounding box center [496, 390] width 469 height 34
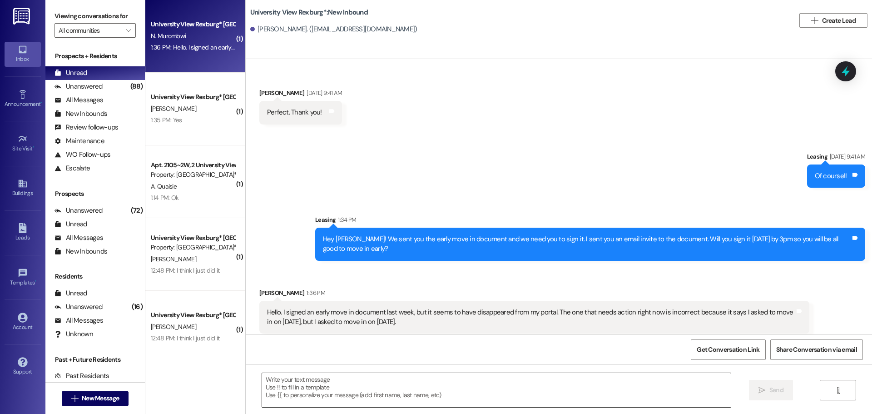
click at [351, 385] on textarea at bounding box center [496, 390] width 469 height 34
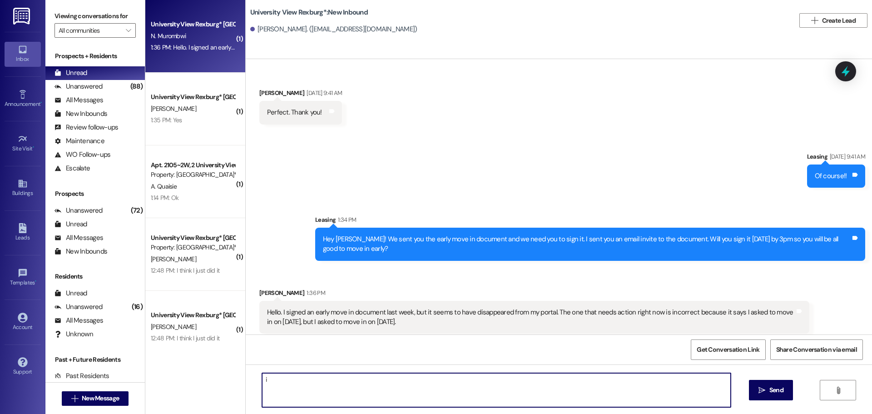
type textarea "i"
type textarea "I will send you one that say the 11th right now!"
click at [783, 393] on span "Send" at bounding box center [777, 390] width 14 height 10
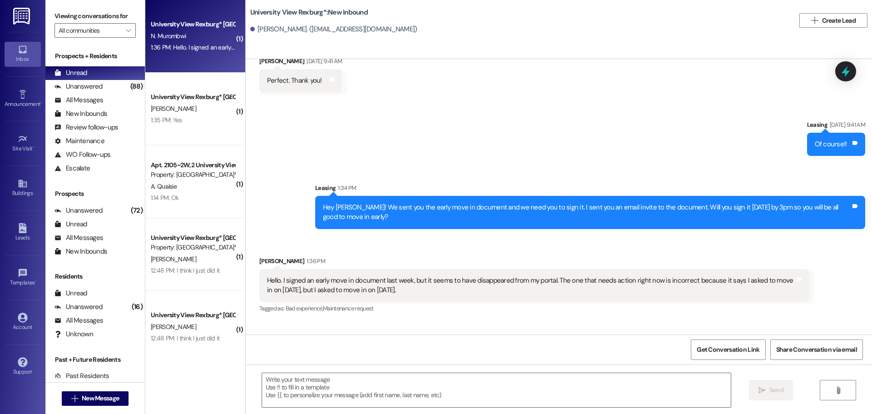
scroll to position [1747, 0]
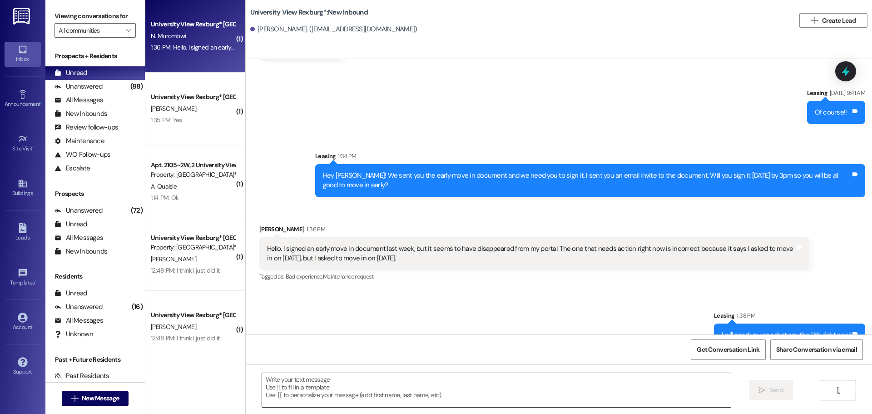
click at [320, 389] on textarea at bounding box center [496, 390] width 469 height 34
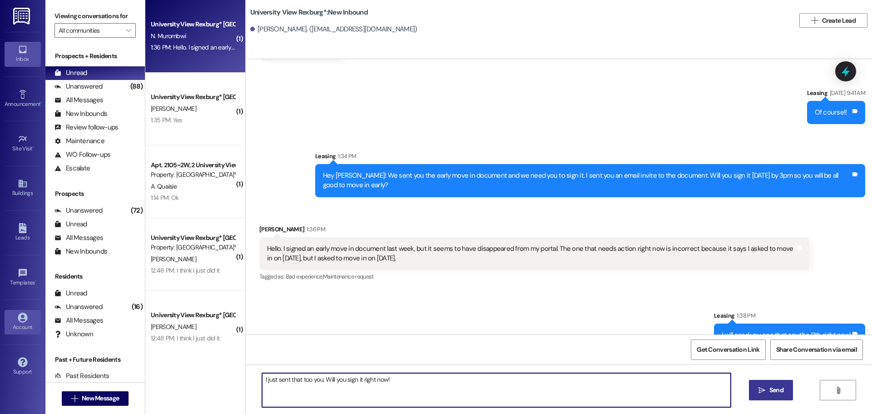
type textarea "I just sent that too you. Will you sign it right now!"
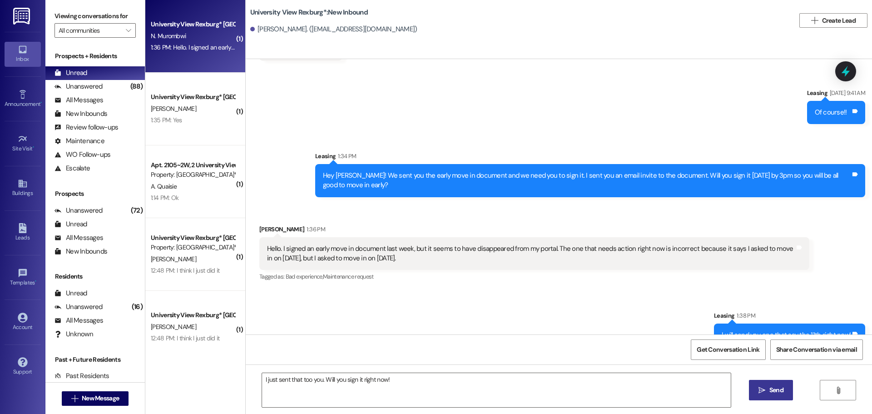
click at [773, 394] on span "Send" at bounding box center [777, 390] width 14 height 10
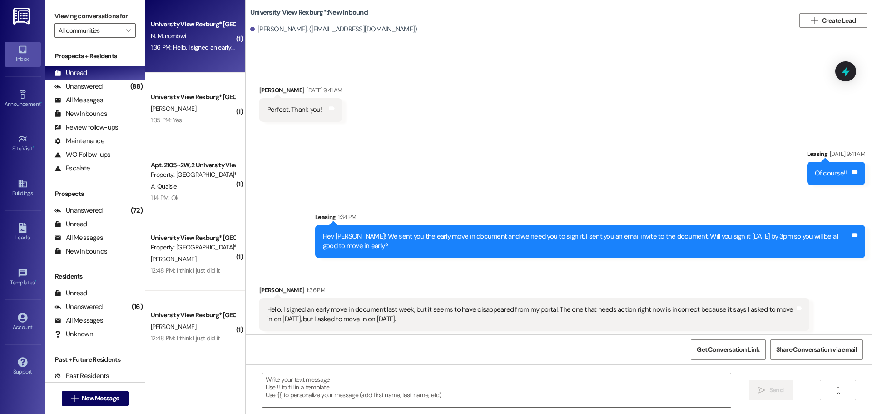
scroll to position [1683, 0]
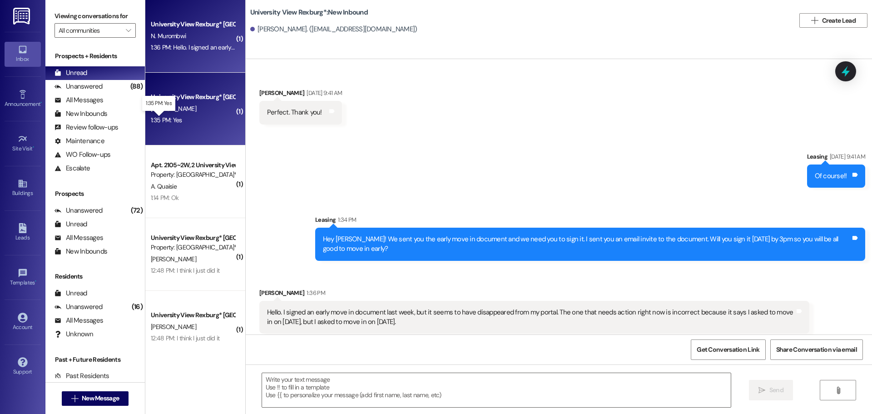
click at [173, 122] on div "1:35 PM: Yes 1:35 PM: Yes" at bounding box center [166, 120] width 31 height 8
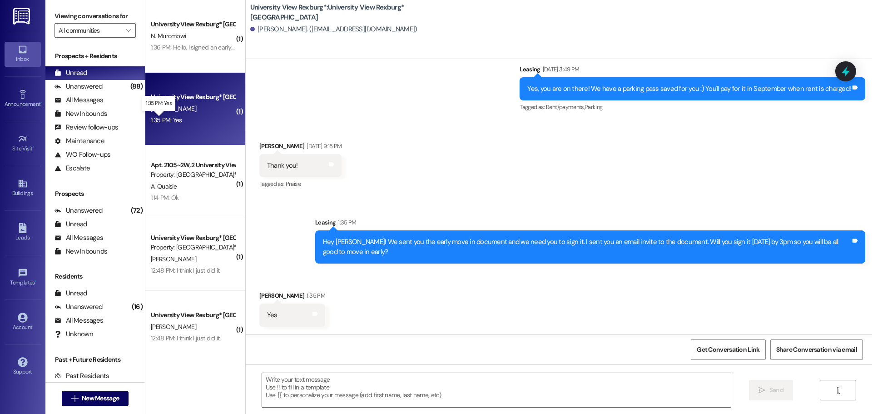
scroll to position [1669, 0]
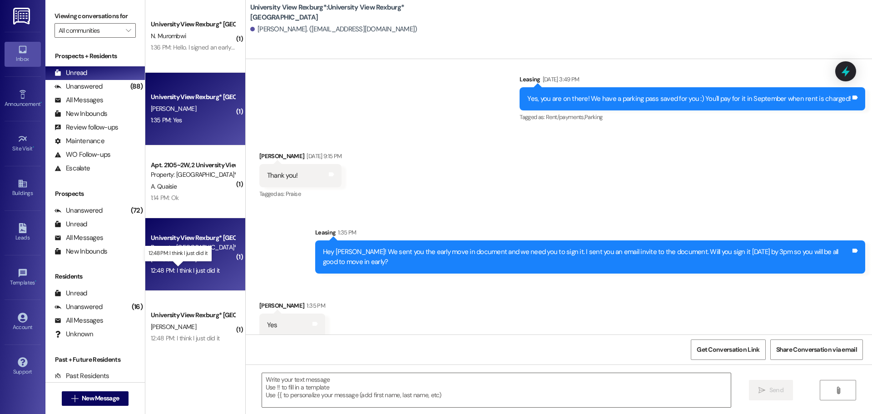
click at [179, 268] on div "12:48 PM: I think I just did it 12:48 PM: I think I just did it" at bounding box center [185, 270] width 69 height 8
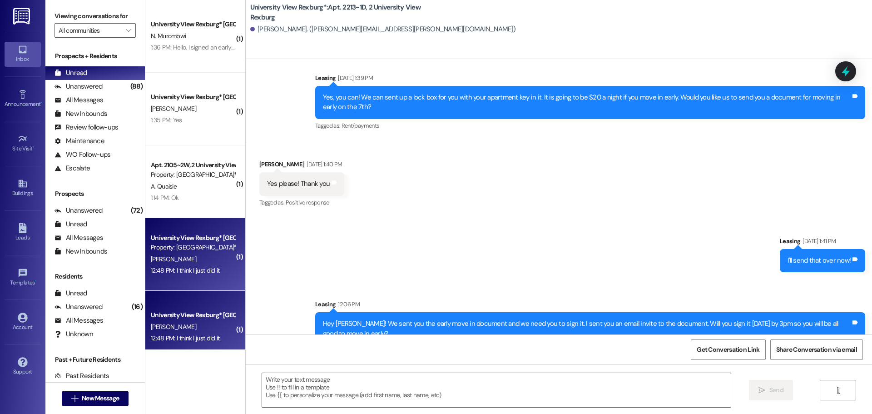
scroll to position [18279, 0]
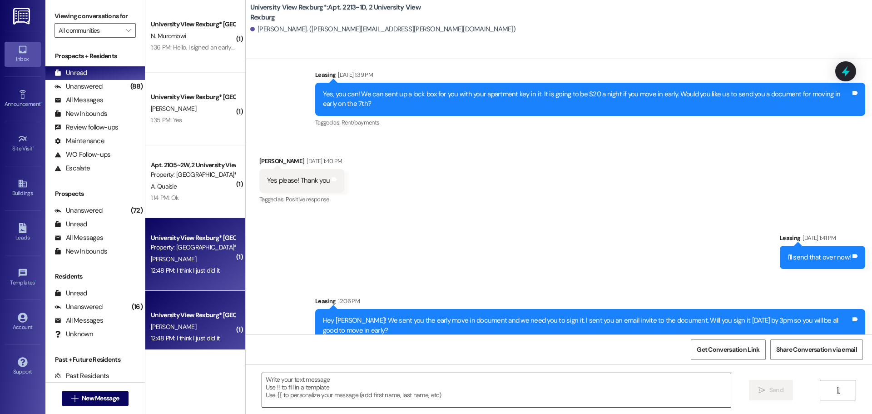
click at [327, 388] on textarea at bounding box center [496, 390] width 469 height 34
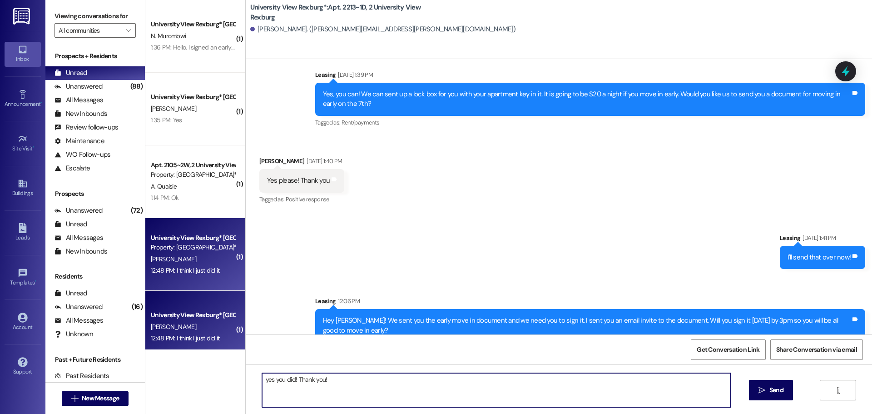
click at [262, 379] on textarea "yes you did! Thank you!" at bounding box center [496, 390] width 469 height 34
type textarea "Yes you did! Thank you!"
click at [778, 393] on span "Send" at bounding box center [777, 390] width 14 height 10
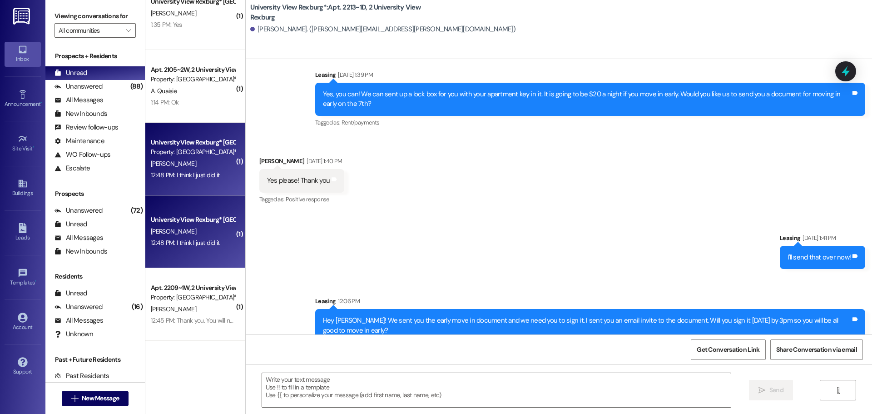
scroll to position [159, 0]
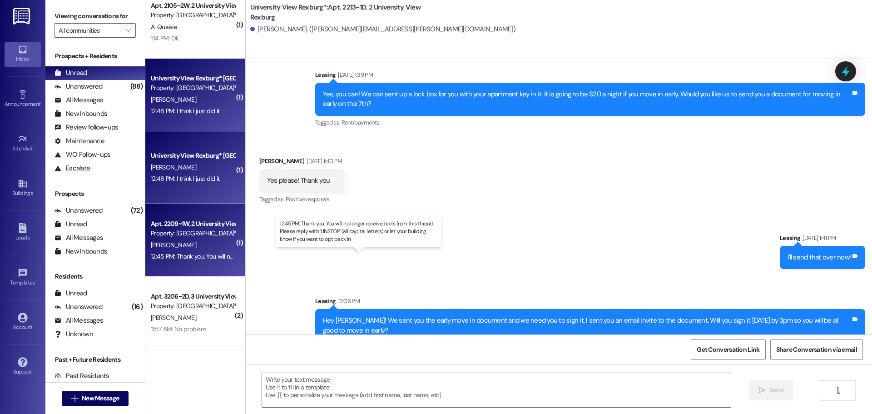
click at [184, 255] on div "12:45 PM: Thank you. You will no longer receive texts from this thread. Please …" at bounding box center [367, 256] width 432 height 8
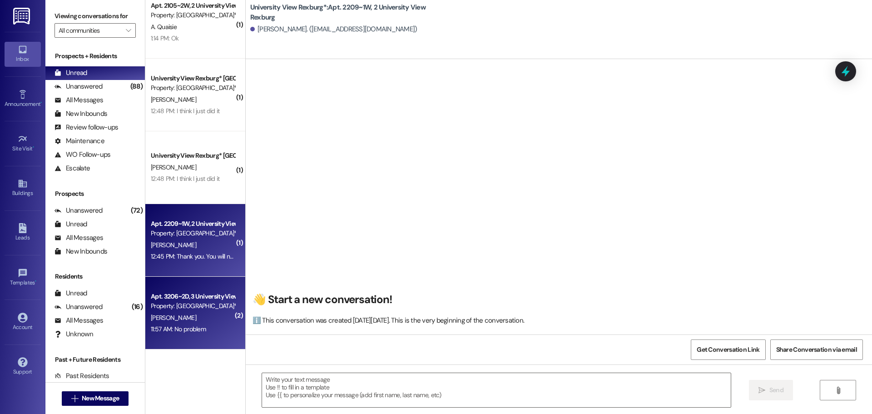
click at [181, 328] on div "11:57 AM: No problem 11:57 AM: No problem" at bounding box center [178, 329] width 55 height 8
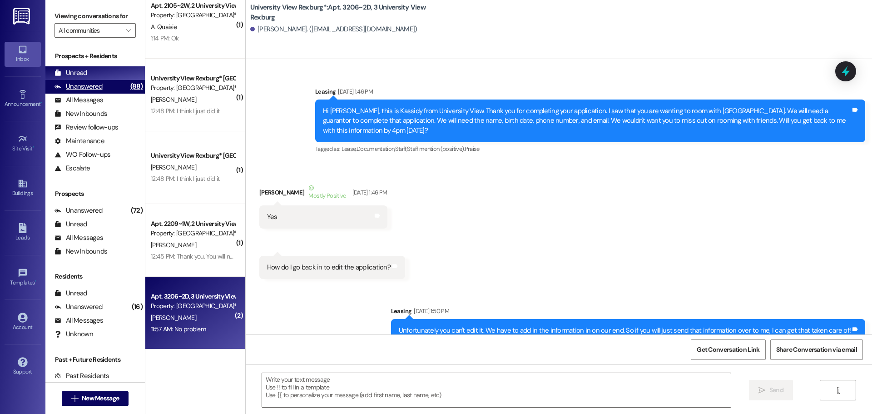
scroll to position [40238, 0]
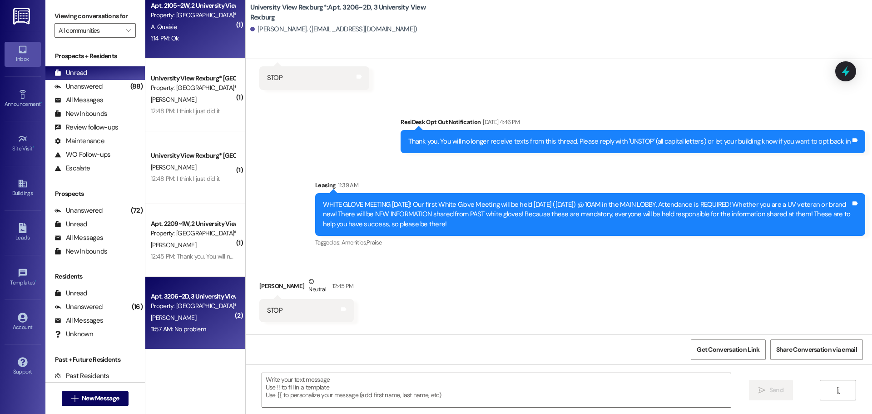
click at [165, 37] on div "1:14 PM: Ok 1:14 PM: Ok" at bounding box center [165, 38] width 28 height 8
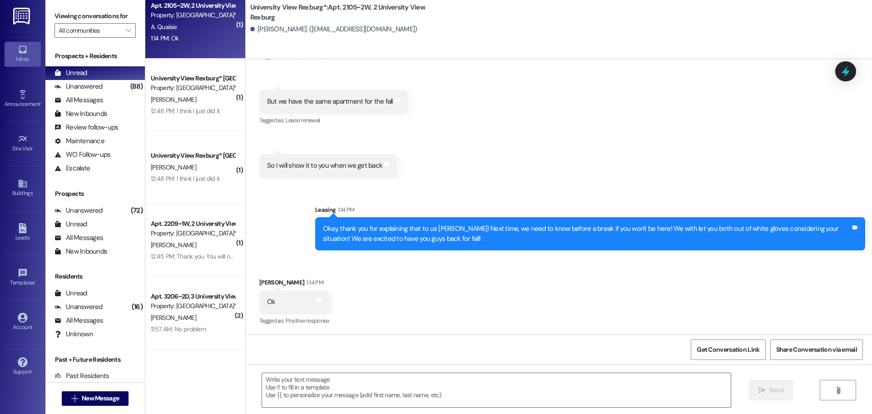
scroll to position [7400, 0]
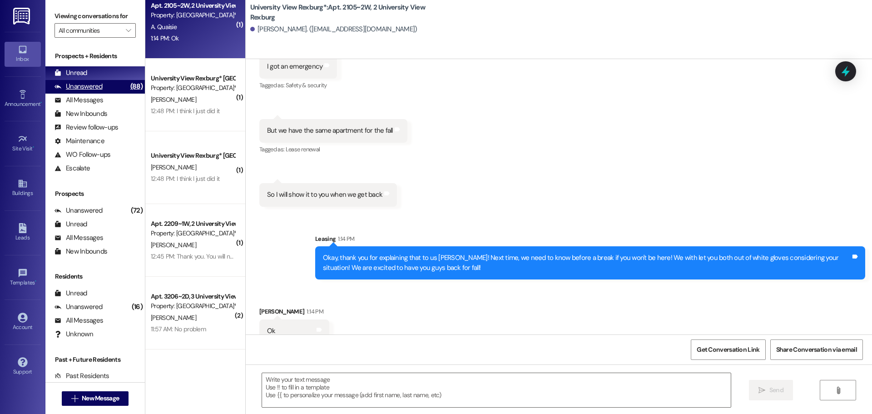
click at [87, 86] on div "Unanswered" at bounding box center [79, 87] width 48 height 10
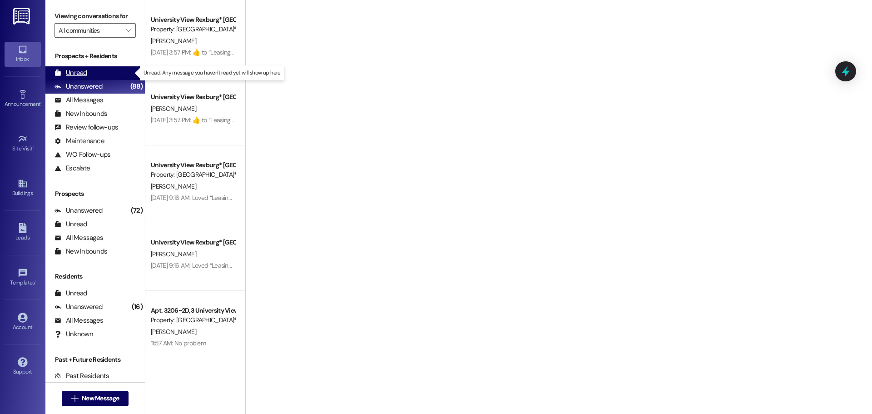
click at [80, 70] on div "Unread" at bounding box center [71, 73] width 33 height 10
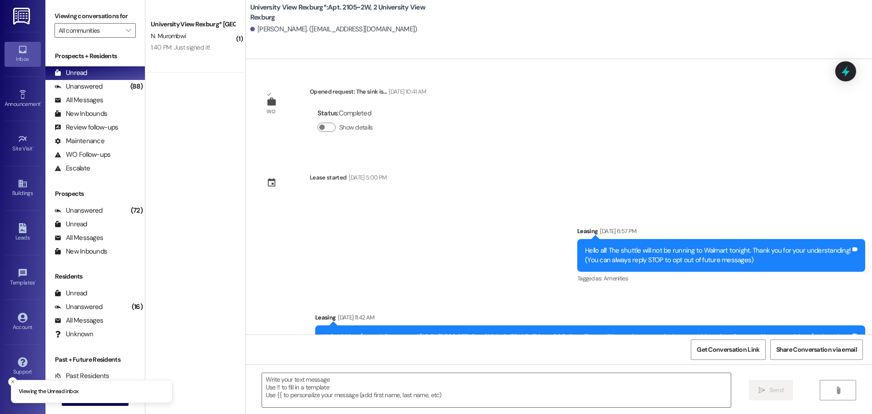
scroll to position [7400, 0]
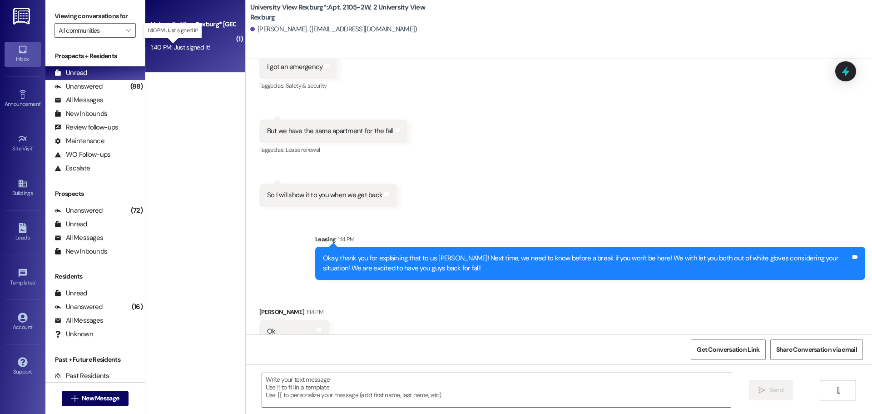
click at [181, 46] on div "1:40 PM: Just signed it! 1:40 PM: Just signed it!" at bounding box center [180, 47] width 59 height 8
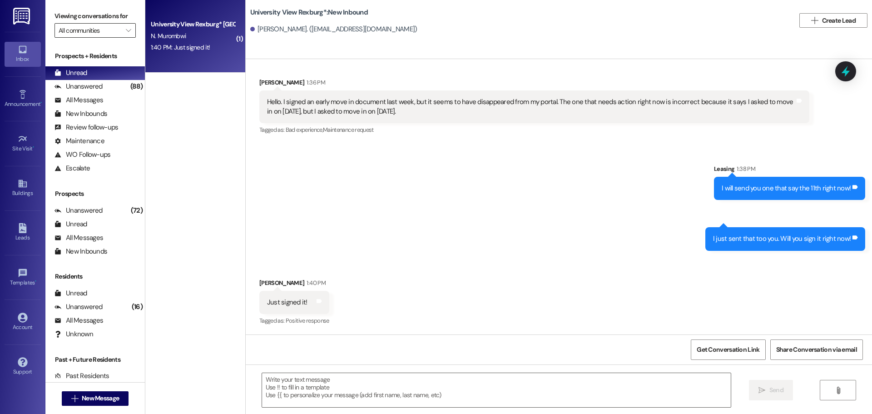
scroll to position [1874, 0]
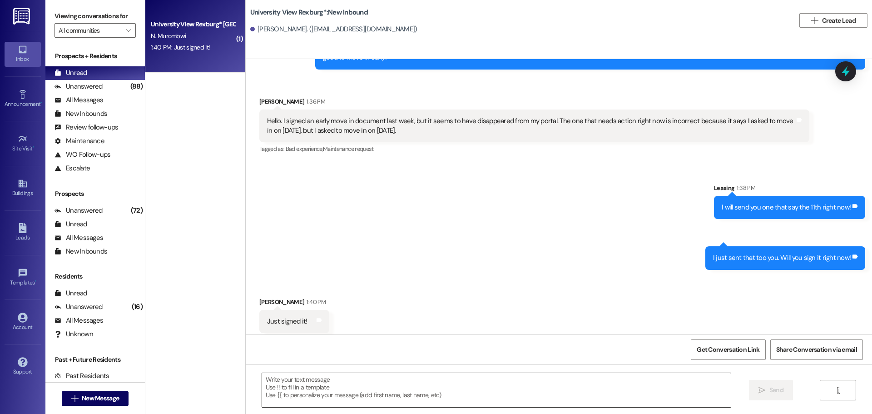
click at [346, 383] on textarea at bounding box center [496, 390] width 469 height 34
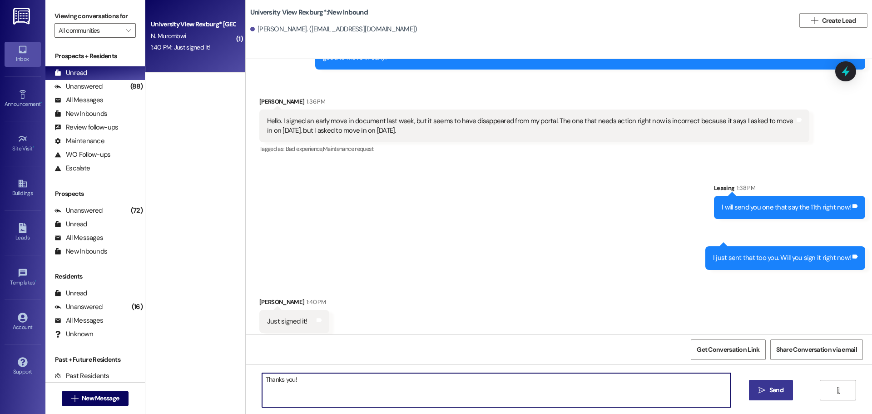
type textarea "Thanks you!"
click at [775, 387] on span "Send" at bounding box center [777, 390] width 14 height 10
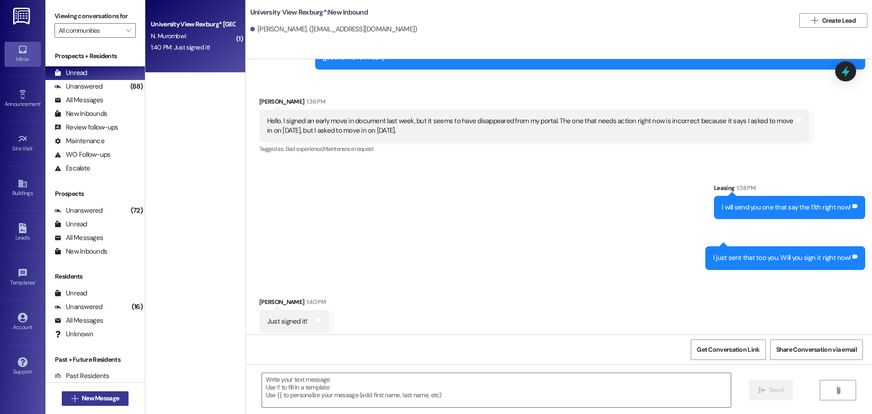
click at [82, 403] on span "New Message" at bounding box center [100, 398] width 37 height 10
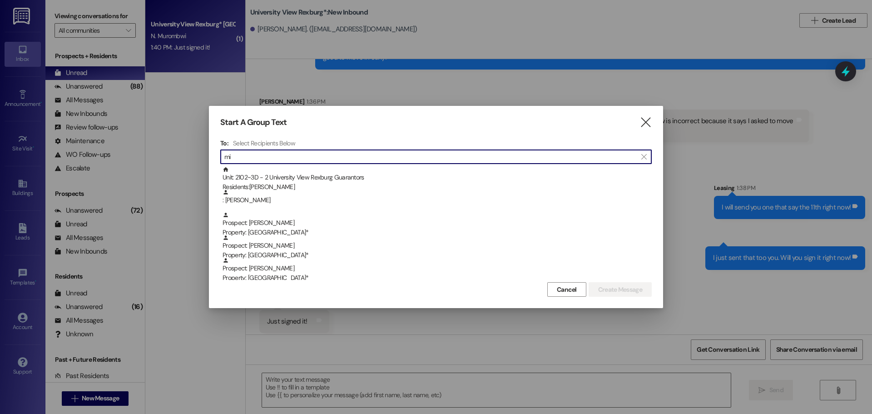
type input "m"
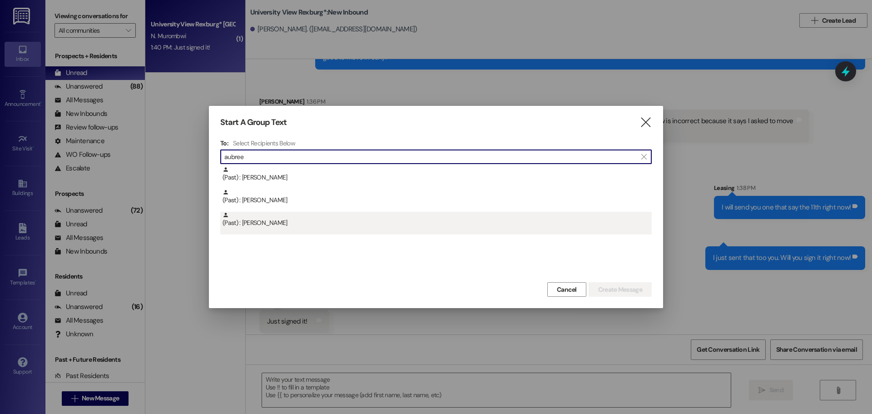
type input "aubree"
click at [274, 221] on div "(Past) : Aubree Miller" at bounding box center [437, 220] width 429 height 16
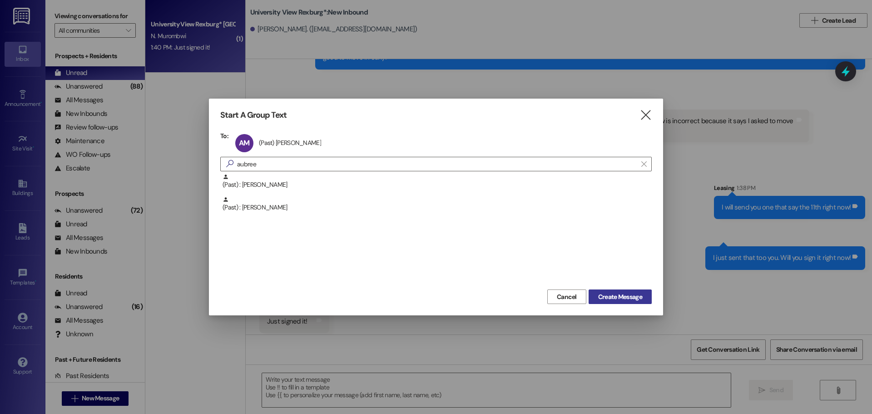
click at [623, 301] on span "Create Message" at bounding box center [620, 297] width 44 height 10
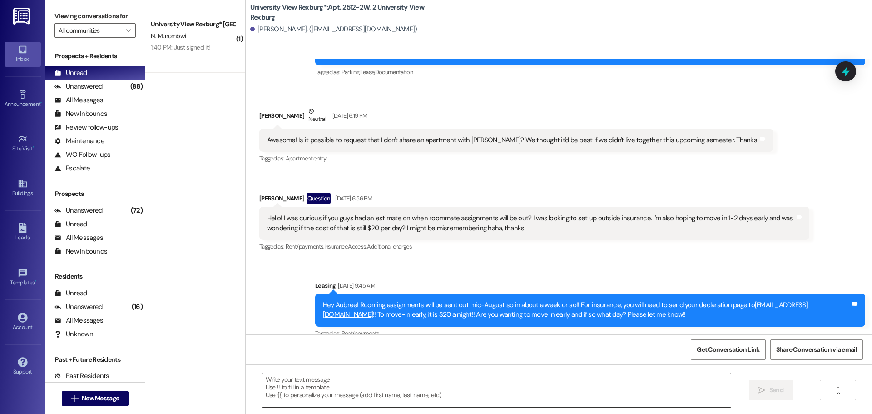
scroll to position [44438, 0]
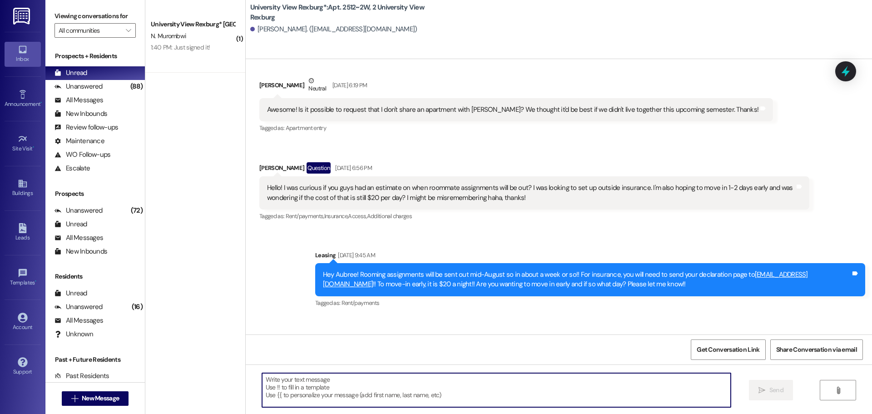
paste textarea "needs the early move in document that was sent on the"
type textarea "needs the early move in document that was sent on the"
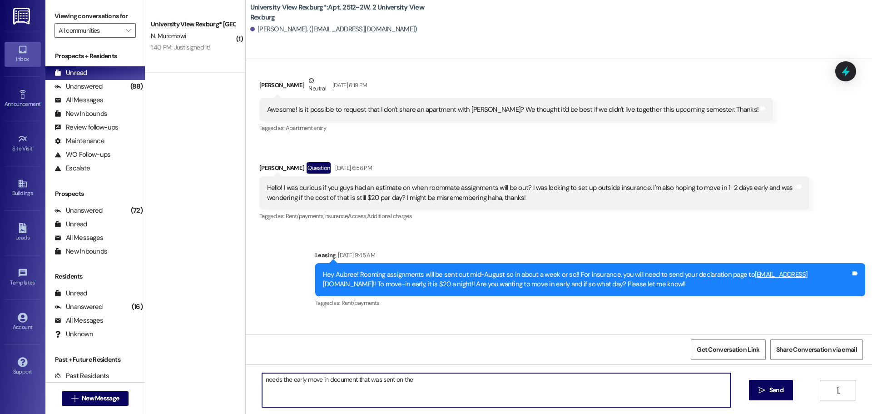
drag, startPoint x: 444, startPoint y: 383, endPoint x: 198, endPoint y: 387, distance: 246.3
click at [198, 387] on div "( 1 ) University View Rexburg* Prospect N. Murombwi 1:40 PM: Just signed it! 1:…" at bounding box center [508, 207] width 727 height 414
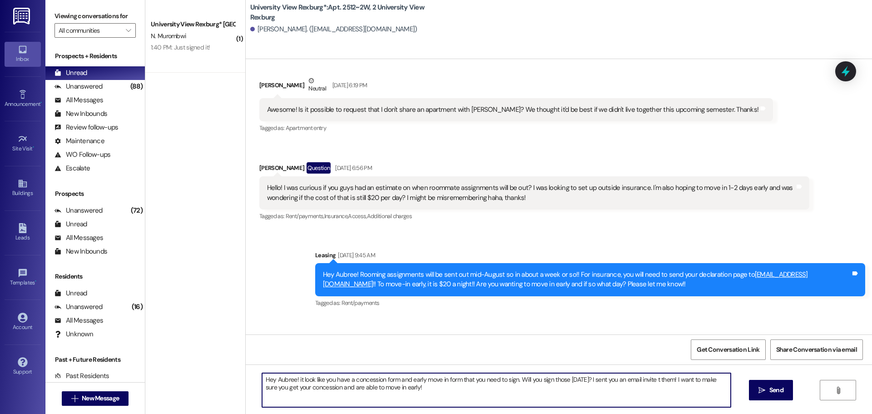
drag, startPoint x: 418, startPoint y: 389, endPoint x: 237, endPoint y: 373, distance: 182.0
click at [237, 373] on div "( 1 ) University View Rexburg* Prospect N. Murombwi 1:40 PM: Just signed it! 1:…" at bounding box center [508, 207] width 727 height 414
type textarea "Hey Aubree! it look like you have a concession form and early move in form that…"
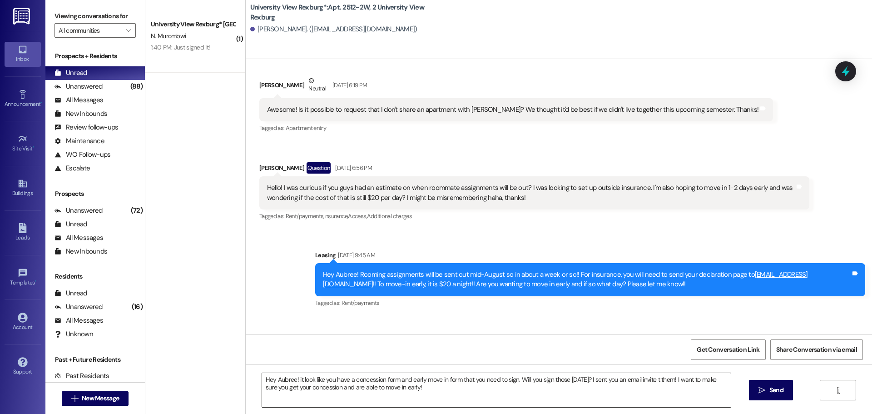
drag, startPoint x: 765, startPoint y: 393, endPoint x: 672, endPoint y: 384, distance: 92.7
click at [765, 393] on icon "" at bounding box center [762, 390] width 7 height 7
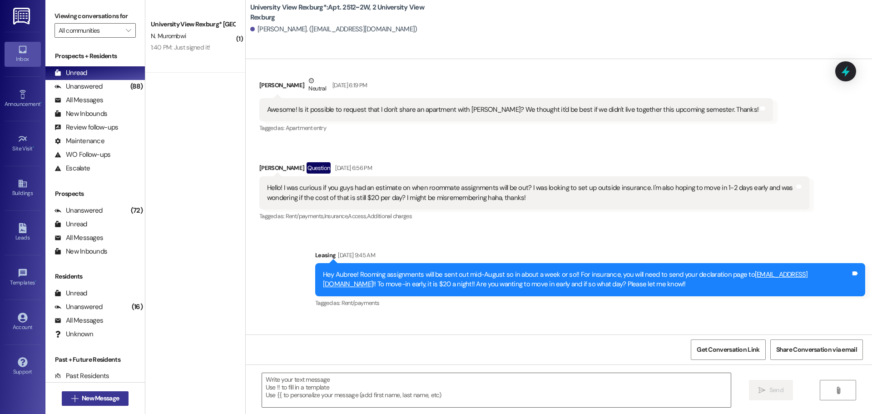
click at [96, 400] on span "New Message" at bounding box center [100, 398] width 37 height 10
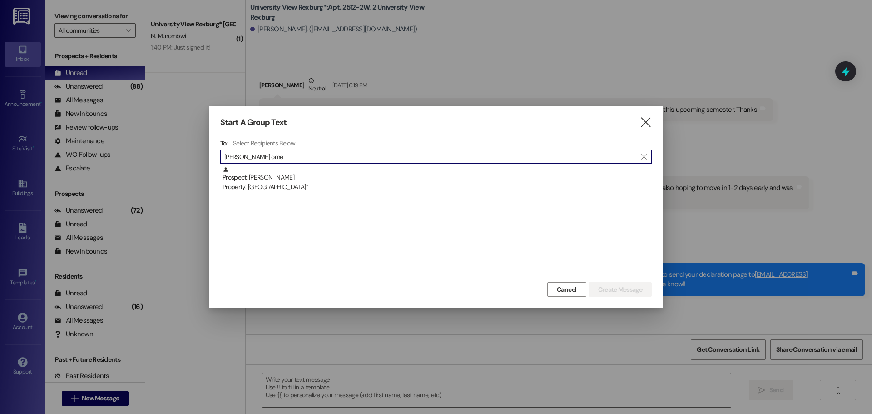
type input "addie ome"
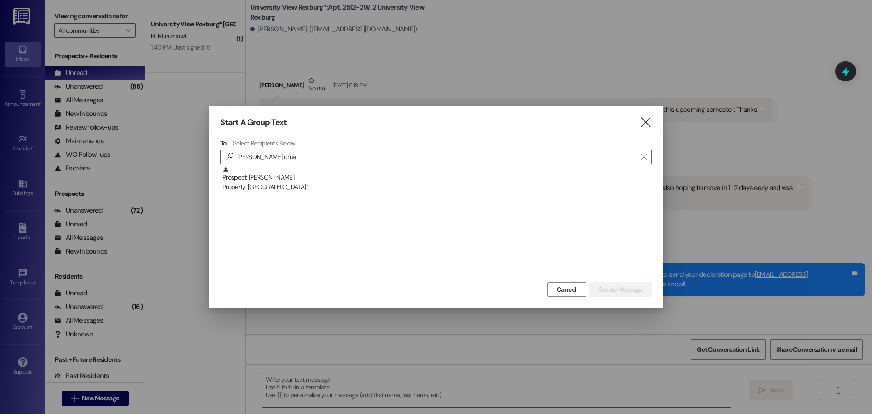
click at [294, 180] on div "Prospect: Addie Omerza Property: University View Rexburg*" at bounding box center [437, 179] width 429 height 26
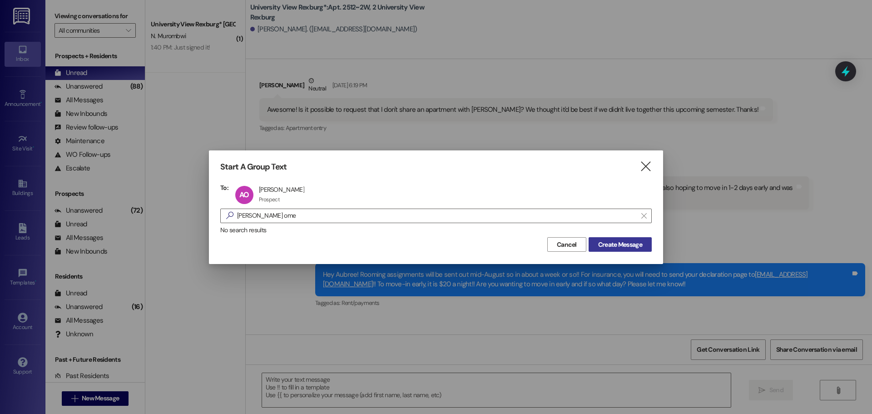
click at [630, 242] on span "Create Message" at bounding box center [620, 245] width 44 height 10
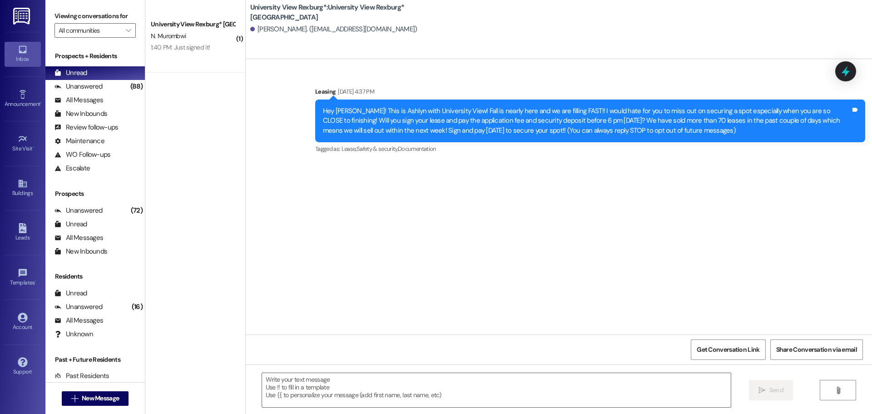
scroll to position [0, 0]
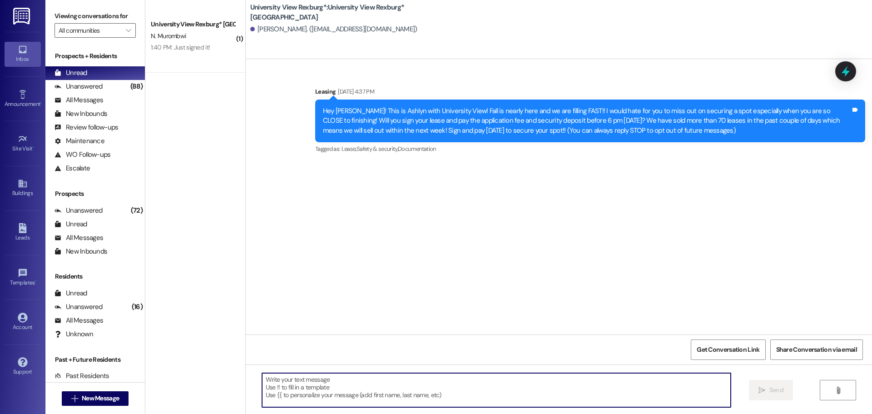
paste textarea "Hey Aubree! it look like you have a concession form and early move in form that…"
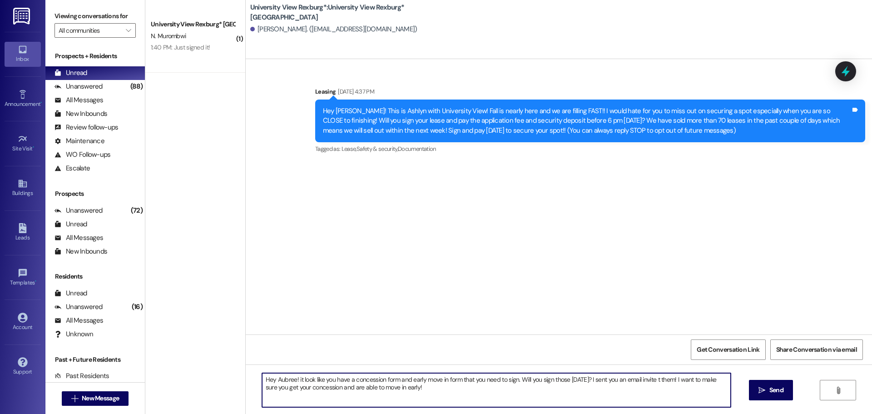
click at [289, 378] on textarea "Hey Aubree! it look like you have a concession form and early move in form that…" at bounding box center [496, 390] width 469 height 34
drag, startPoint x: 411, startPoint y: 391, endPoint x: 249, endPoint y: 364, distance: 163.4
click at [249, 364] on div "Hey Addie! it look like you have a concession form and early move in form that …" at bounding box center [559, 398] width 627 height 68
type textarea "Hey Addie! it look like you have a concession form and early move in form that …"
click at [766, 392] on span " Send" at bounding box center [771, 390] width 29 height 10
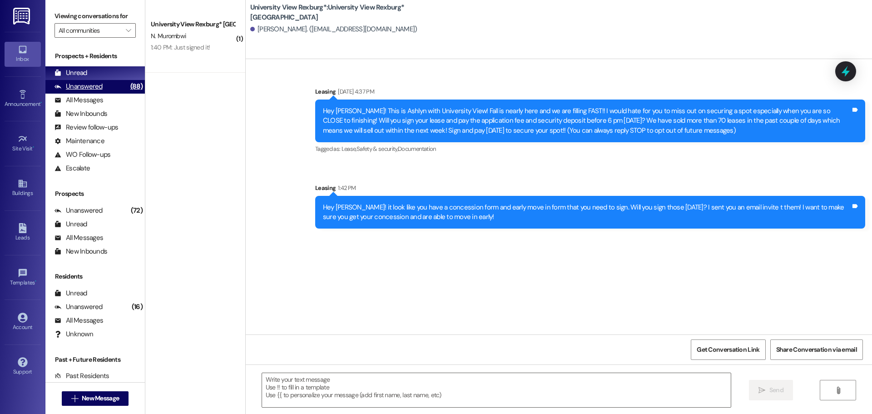
click at [68, 84] on div "Unanswered" at bounding box center [79, 87] width 48 height 10
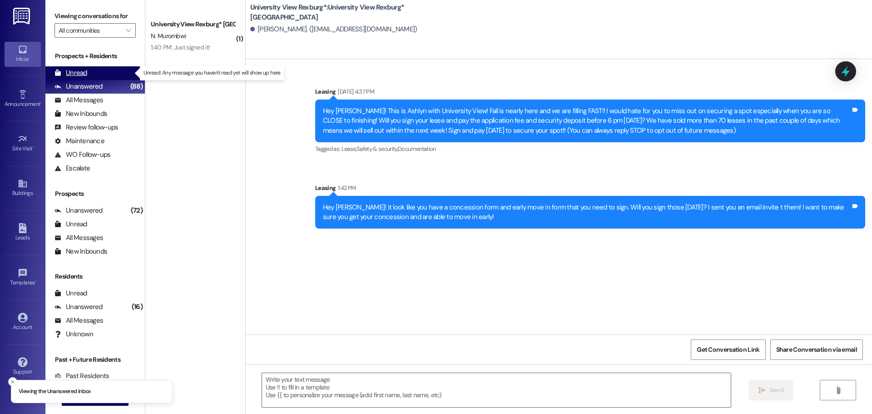
click at [67, 73] on div "Unread" at bounding box center [71, 73] width 33 height 10
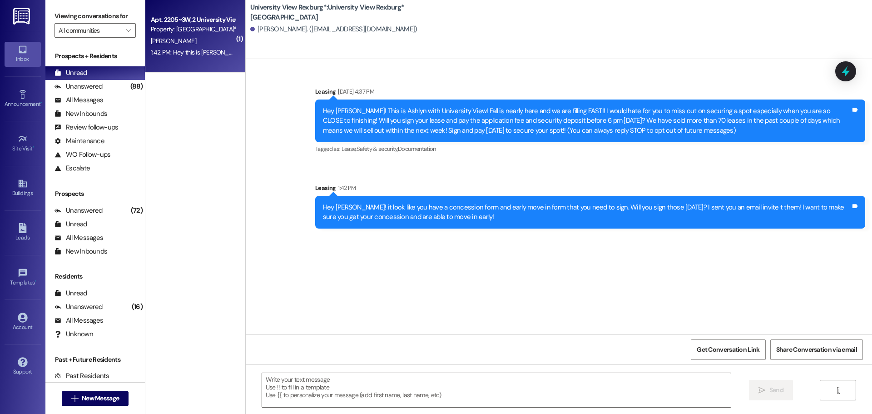
click at [172, 56] on div "1:42 PM: Hey this is Anna Robinson. I was wondering if I got a package today? 1…" at bounding box center [255, 52] width 209 height 8
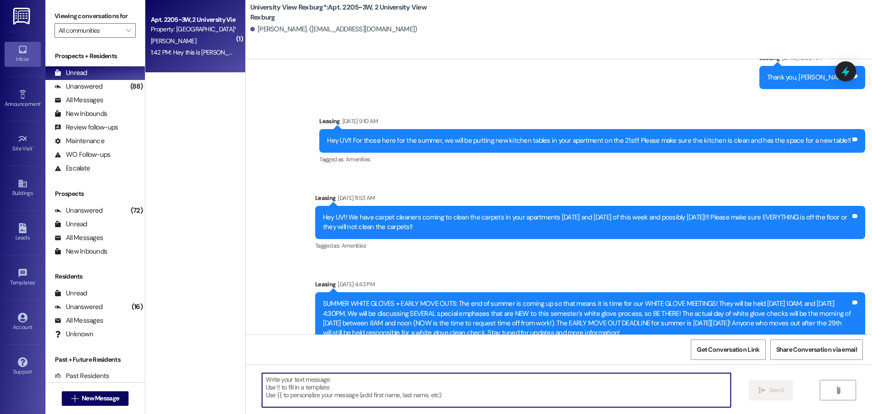
scroll to position [45696, 0]
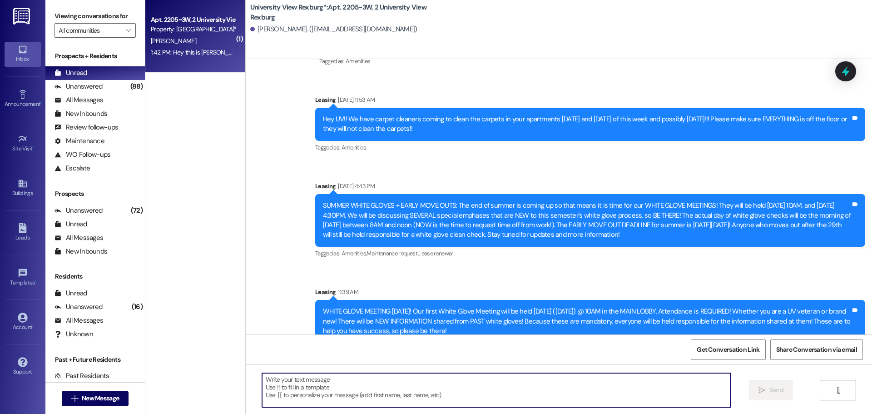
click at [436, 385] on textarea at bounding box center [496, 390] width 469 height 34
type textarea "Yes you did!"
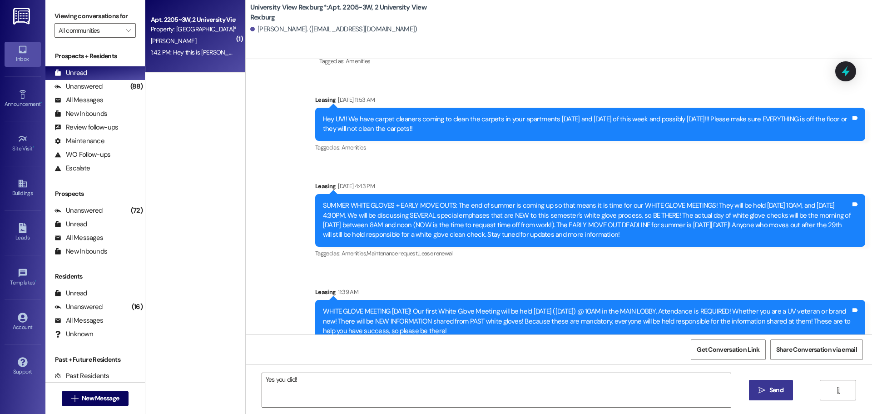
click at [774, 395] on span "Send" at bounding box center [777, 390] width 14 height 10
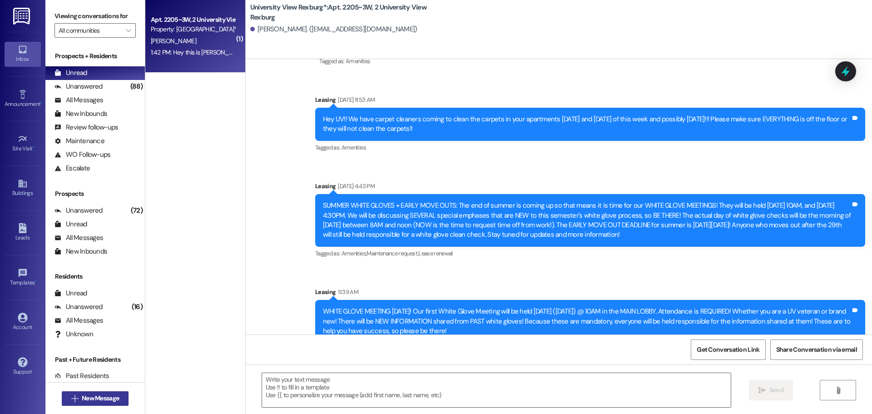
click at [82, 399] on span "New Message" at bounding box center [100, 398] width 37 height 10
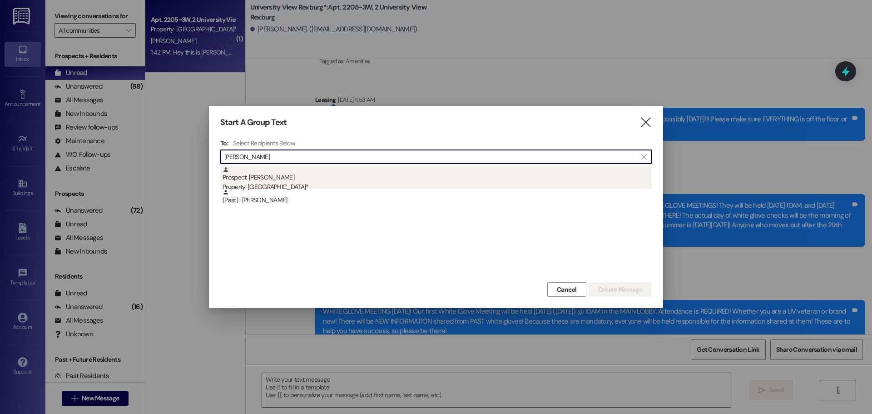
type input "olivia morr"
click at [243, 183] on div "Property: [GEOGRAPHIC_DATA]*" at bounding box center [437, 187] width 429 height 10
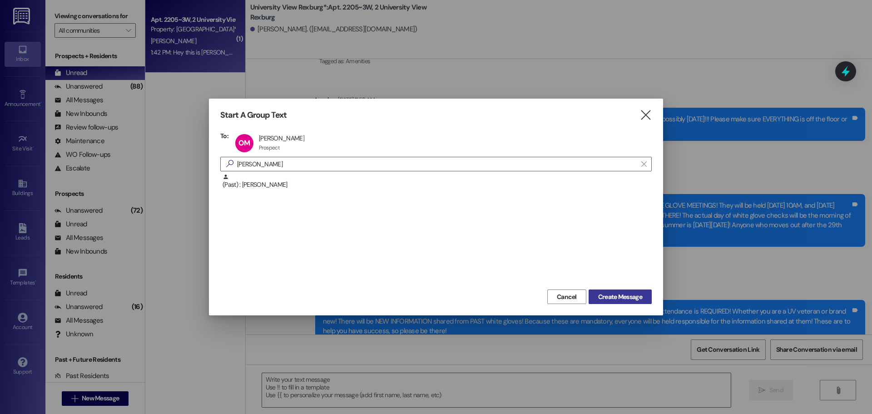
click at [621, 301] on span "Create Message" at bounding box center [620, 297] width 44 height 10
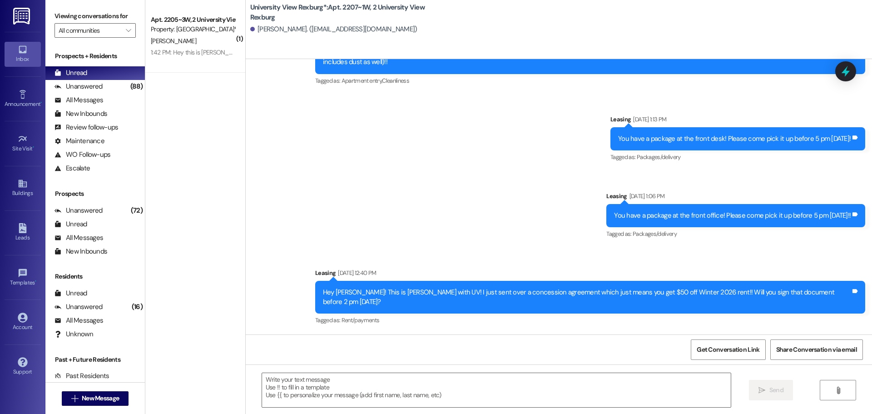
scroll to position [17367, 0]
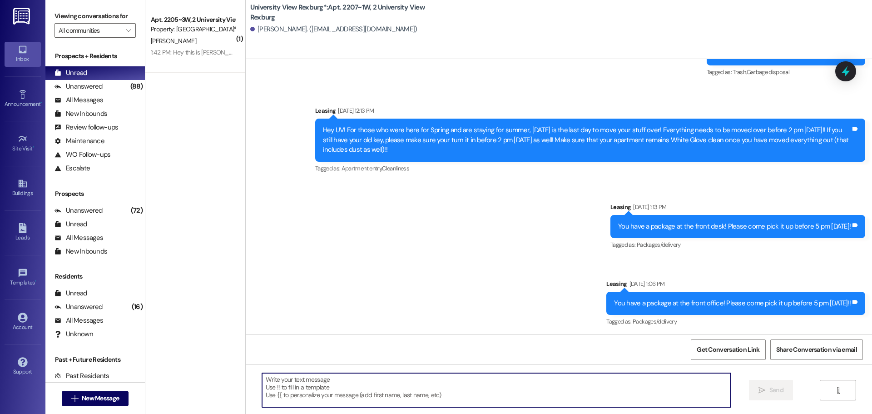
paste textarea "Hey Addie! it look like you have a concession form and early move in form that …"
type textarea "Hey Addie! it look like you have a concession form and early move in form that …"
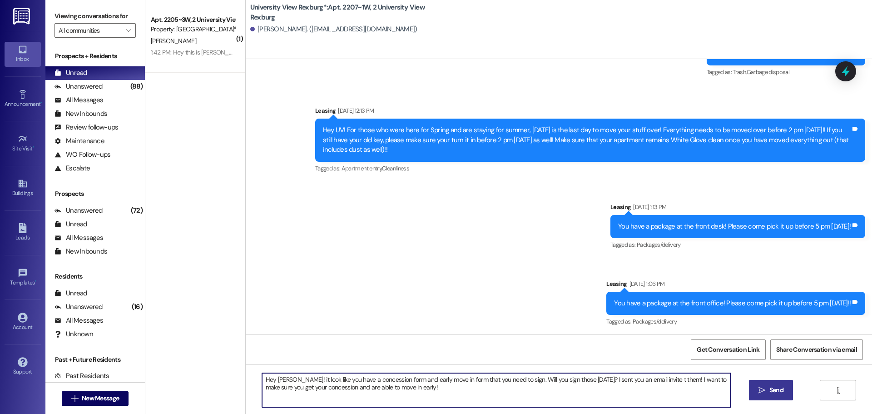
drag, startPoint x: 288, startPoint y: 379, endPoint x: 363, endPoint y: 386, distance: 75.3
click at [403, 387] on textarea "Hey Addie! it look like you have a concession form and early move in form that …" at bounding box center [496, 390] width 469 height 34
drag, startPoint x: 257, startPoint y: 379, endPoint x: 414, endPoint y: 393, distance: 158.3
click at [414, 393] on textarea "Hey Addie! it look like you have a concession form and early move in form that …" at bounding box center [496, 390] width 469 height 34
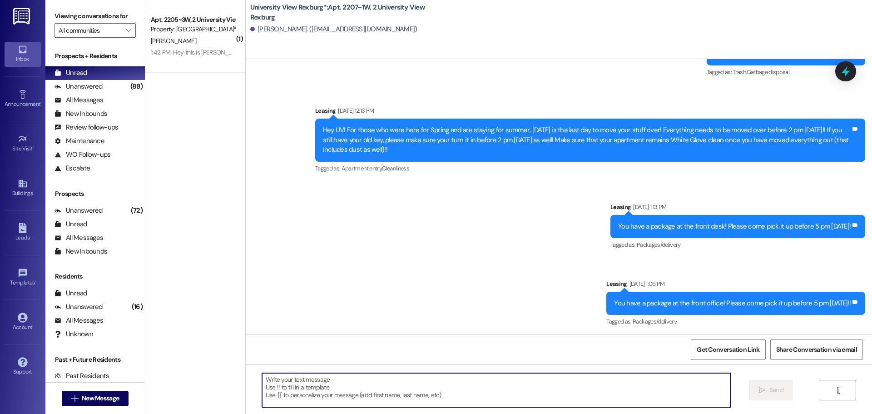
click at [370, 389] on textarea at bounding box center [496, 390] width 469 height 34
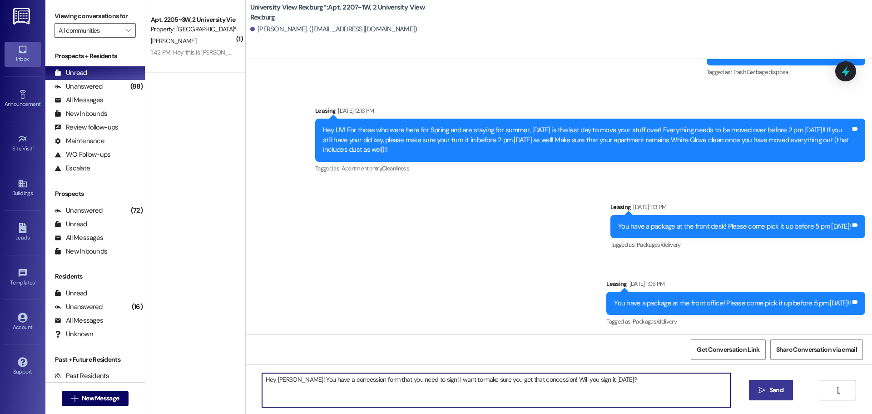
drag, startPoint x: 606, startPoint y: 382, endPoint x: 207, endPoint y: 391, distance: 399.1
click at [207, 391] on div "( 1 ) Apt. 2205~3W, 2 University View Rexburg Property: University View Rexburg…" at bounding box center [508, 207] width 727 height 414
type textarea "Hey Olivia! You have a concession form that you need to sign! I want to make su…"
click at [770, 392] on span "Send" at bounding box center [777, 390] width 14 height 10
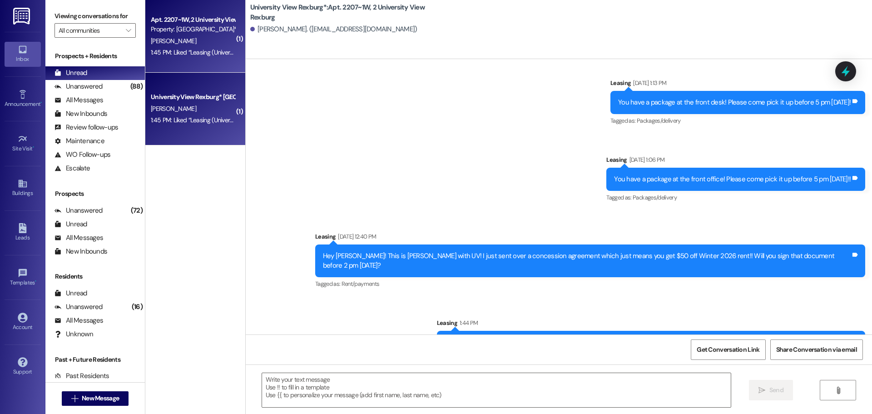
scroll to position [17494, 0]
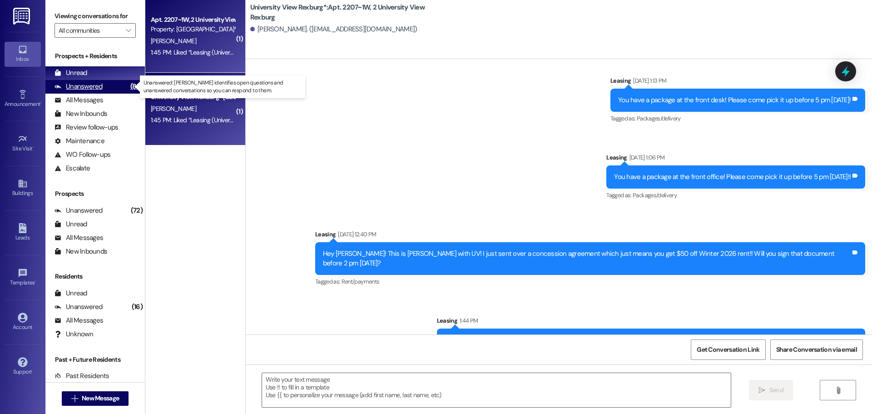
click at [84, 88] on div "Unanswered" at bounding box center [79, 87] width 48 height 10
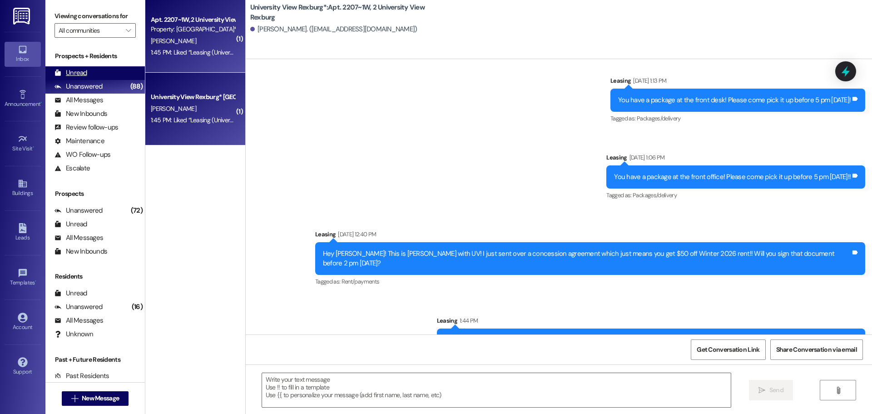
click at [83, 73] on div "Unread" at bounding box center [71, 73] width 33 height 10
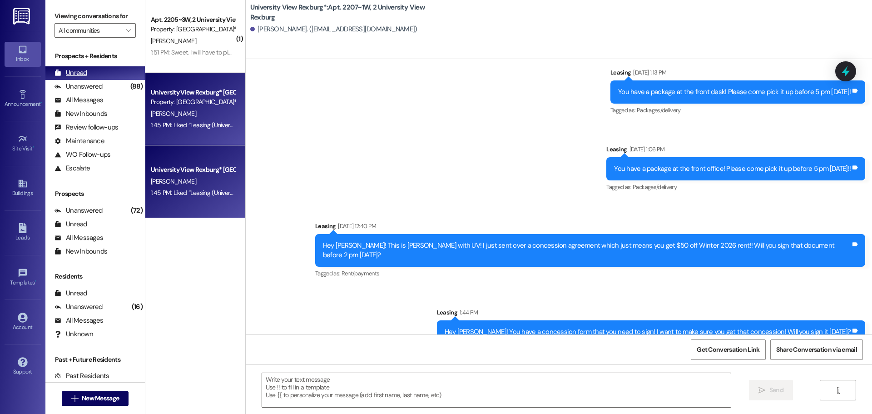
scroll to position [17509, 0]
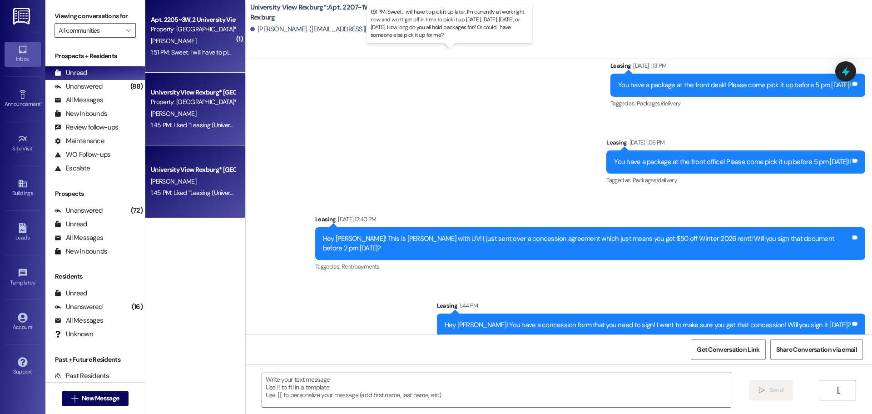
click at [184, 52] on div "1:51 PM: Sweet. I will have to pick it up later. I'm currently at work right no…" at bounding box center [452, 52] width 603 height 8
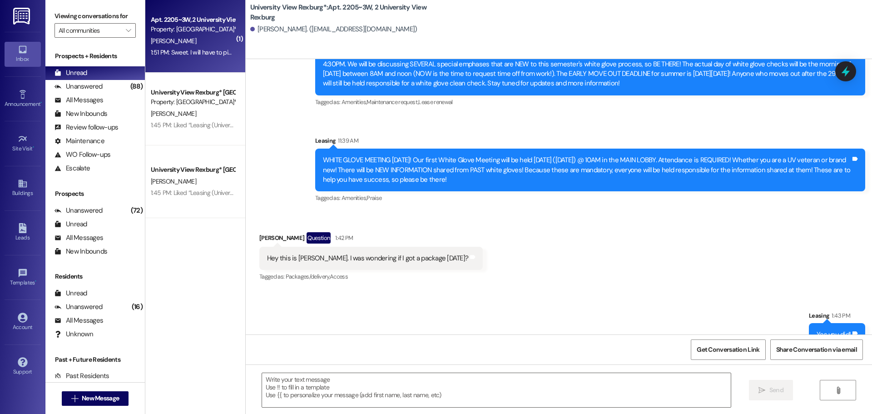
scroll to position [45848, 0]
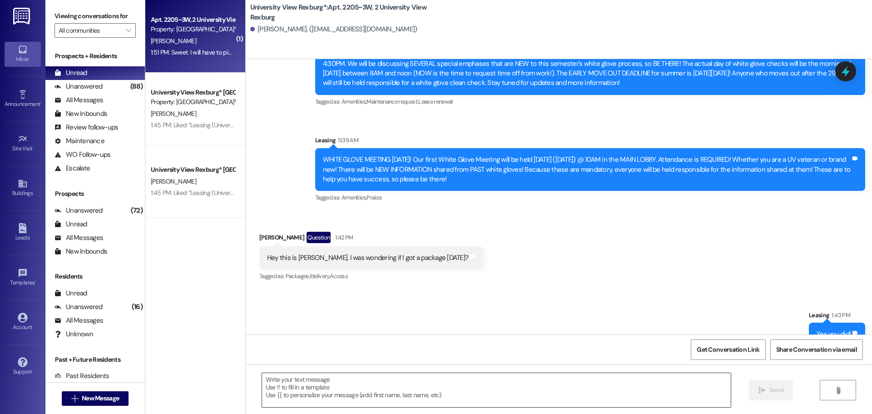
click at [362, 392] on textarea at bounding box center [496, 390] width 469 height 34
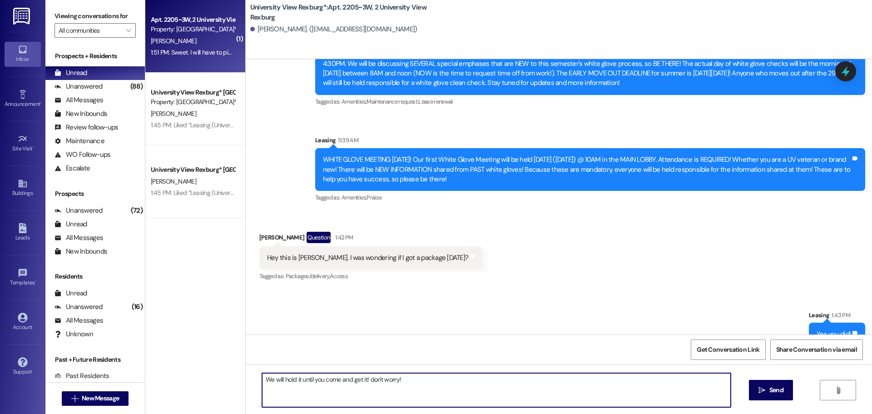
click at [366, 378] on textarea "We will hold it until you come and get it! don't worry!" at bounding box center [496, 390] width 469 height 34
type textarea "We will hold it until you come and get it! Don't worry!"
click at [782, 389] on span "Send" at bounding box center [777, 390] width 14 height 10
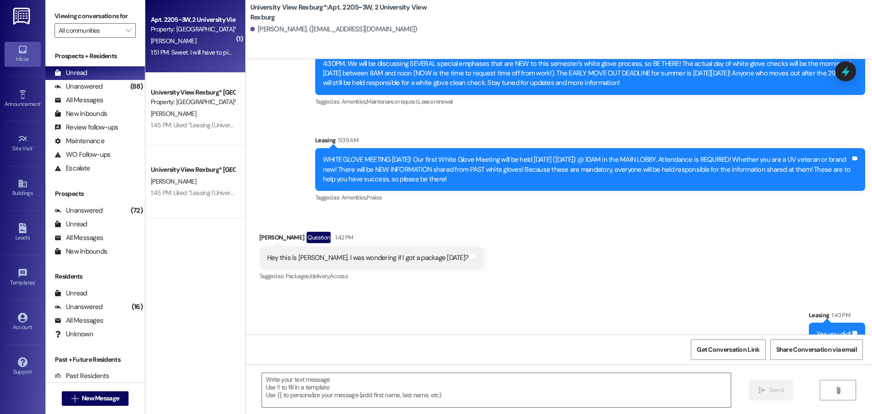
scroll to position [45847, 0]
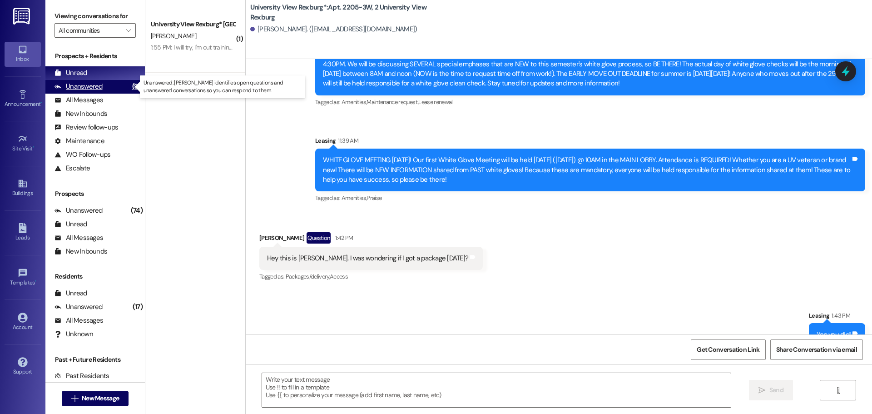
click at [88, 90] on div "Unanswered" at bounding box center [79, 87] width 48 height 10
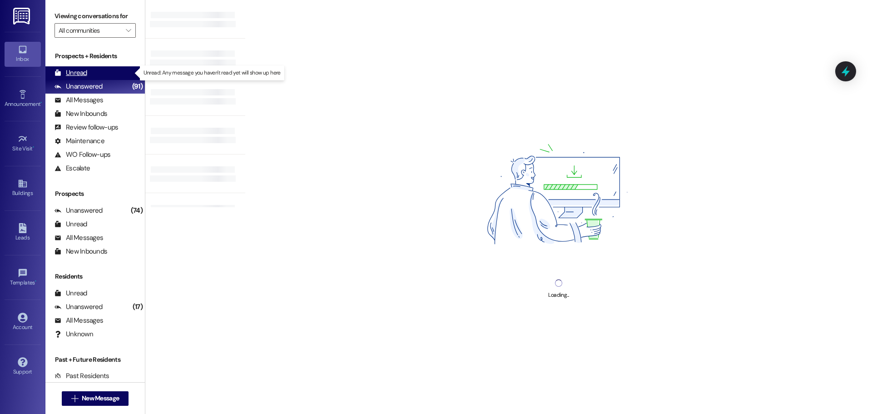
click at [88, 75] on div "Unread (0)" at bounding box center [95, 73] width 100 height 14
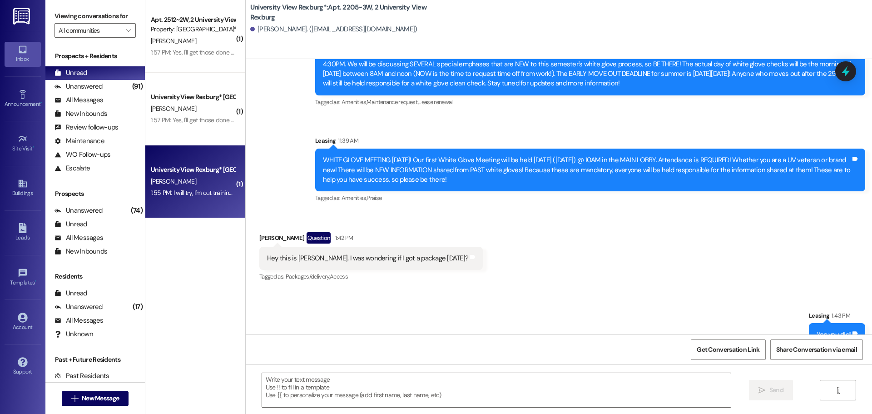
click at [183, 194] on div "1:55 PM: I will try, I'm out training right now and I don't have my computer wi…" at bounding box center [256, 193] width 210 height 8
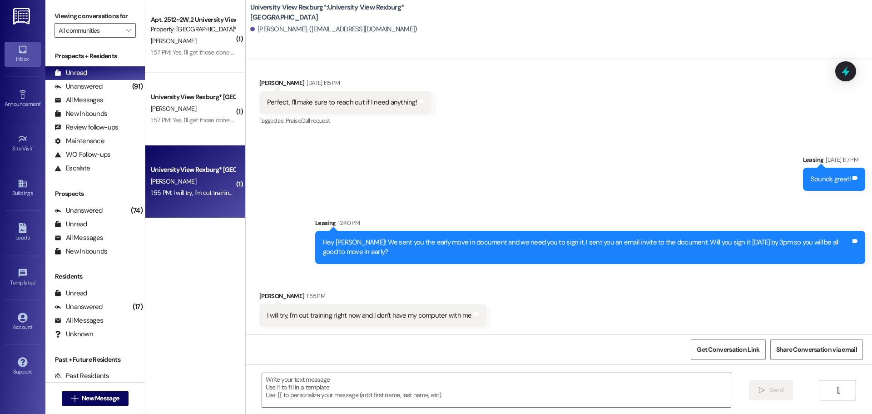
scroll to position [1295, 0]
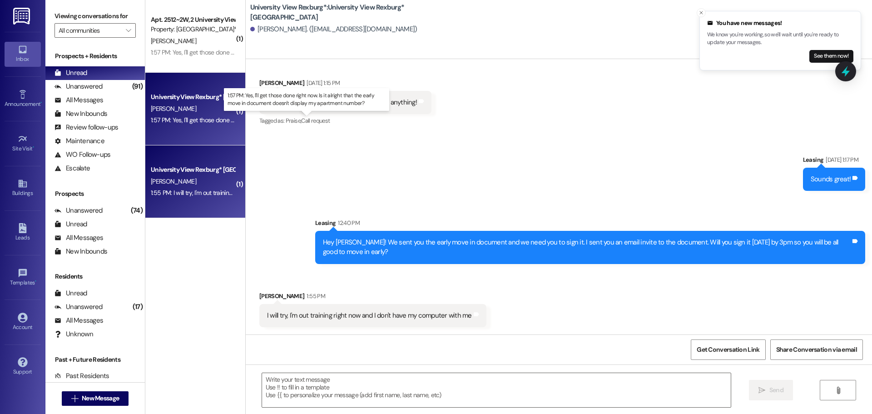
click at [198, 123] on div "1:57 PM: Yes, I'll get those done right now. Is it alright that the early move …" at bounding box center [314, 120] width 326 height 8
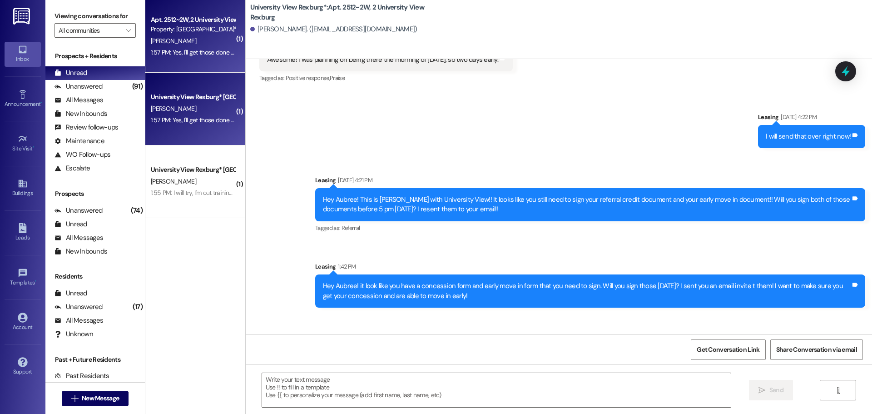
scroll to position [44740, 0]
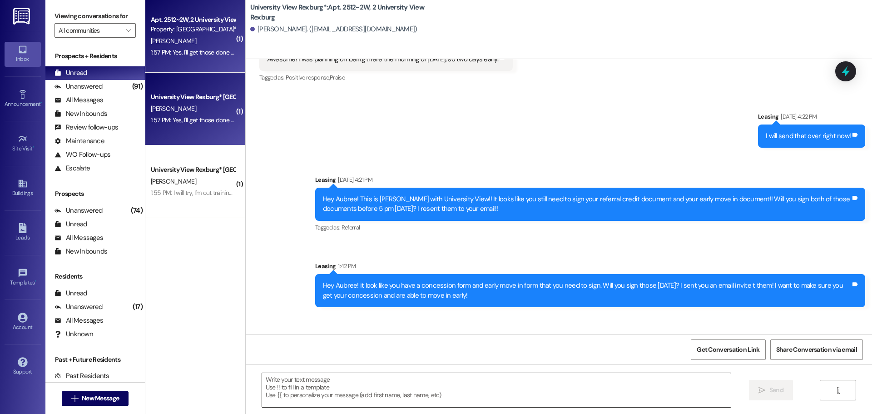
click at [426, 385] on textarea at bounding box center [496, 390] width 469 height 34
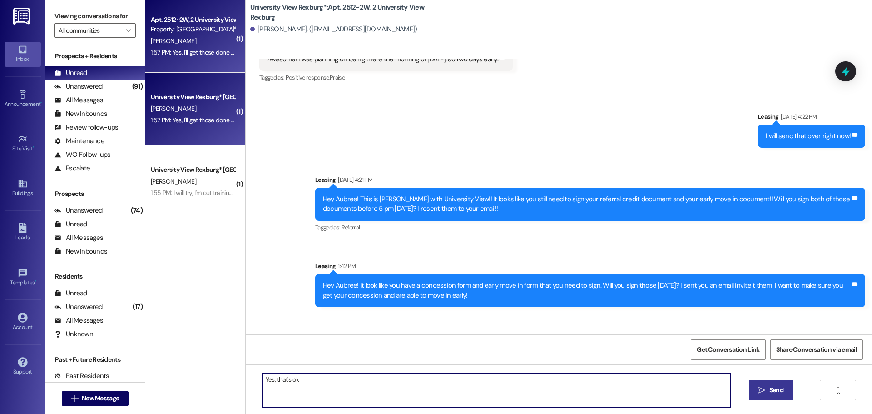
type textarea "Yes, that's ok"
click at [789, 388] on button " Send" at bounding box center [771, 390] width 44 height 20
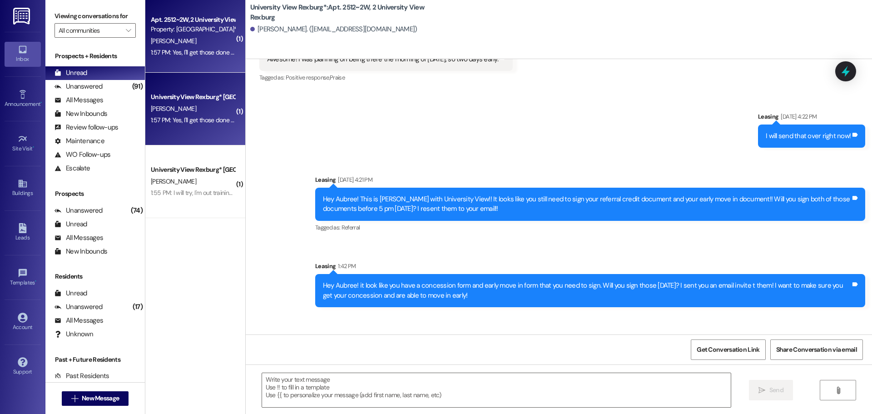
scroll to position [44739, 0]
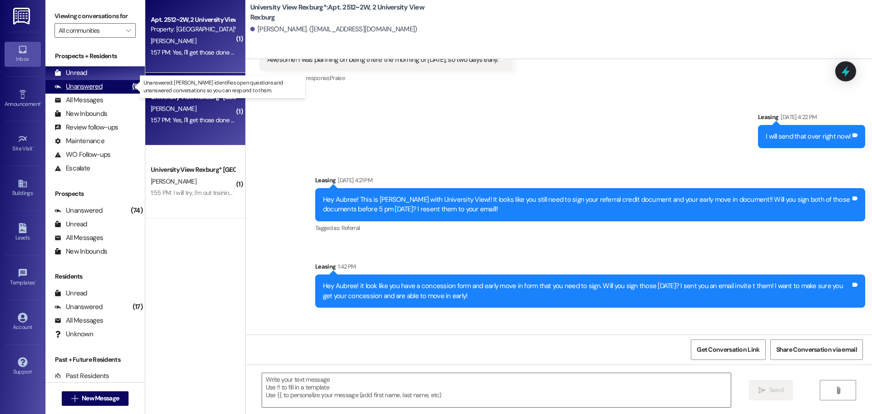
click at [90, 89] on div "Unanswered" at bounding box center [79, 87] width 48 height 10
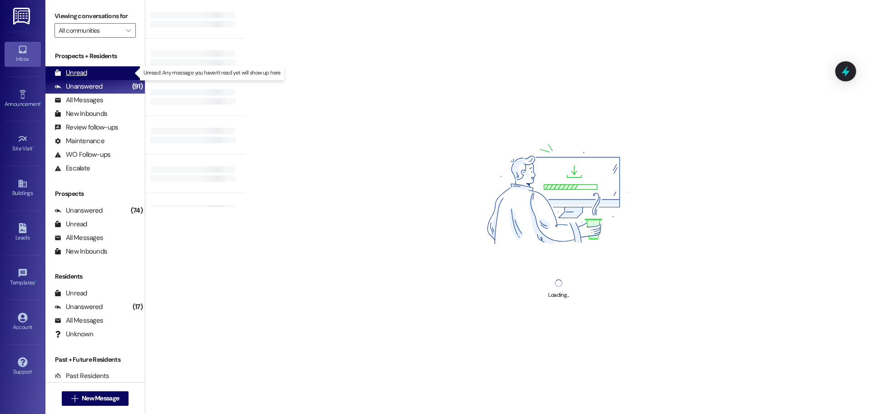
click at [88, 73] on div "Unread (0)" at bounding box center [95, 73] width 100 height 14
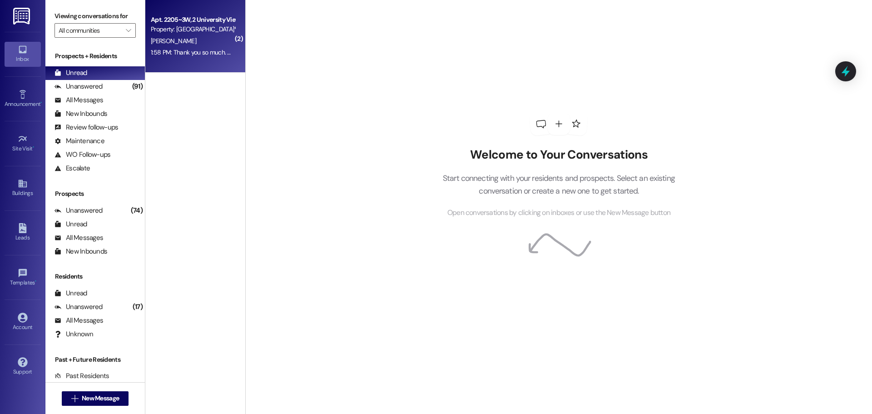
click at [210, 51] on div "1:58 PM: Thank you so much. 😊 ❤️ 1:58 PM: Thank you so much. 😊 ❤️" at bounding box center [197, 52] width 93 height 8
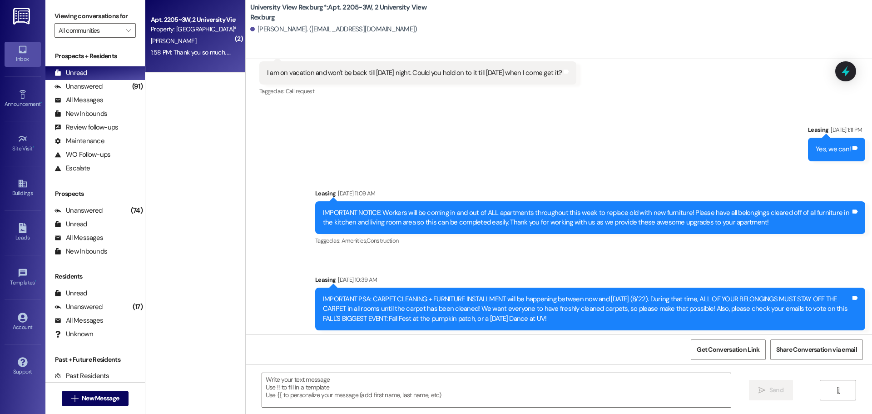
scroll to position [44778, 0]
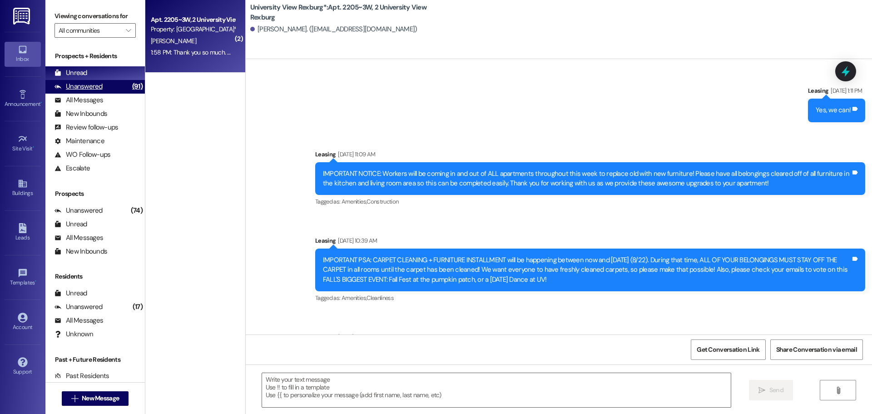
click at [90, 89] on div "Unanswered" at bounding box center [79, 87] width 48 height 10
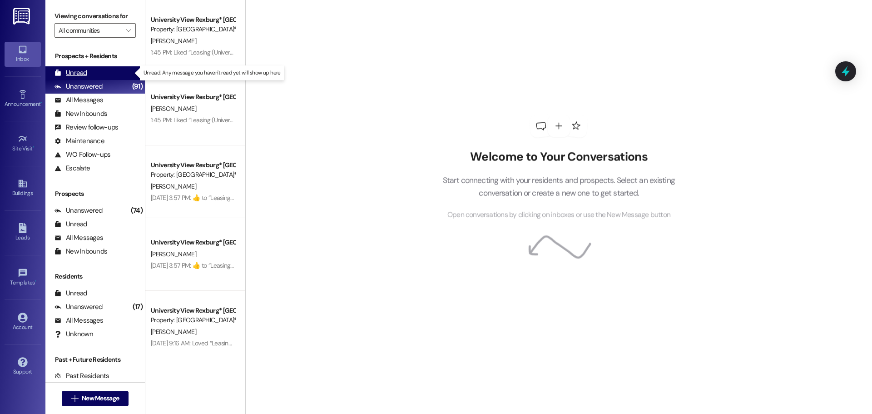
click at [80, 74] on div "Unread" at bounding box center [71, 73] width 33 height 10
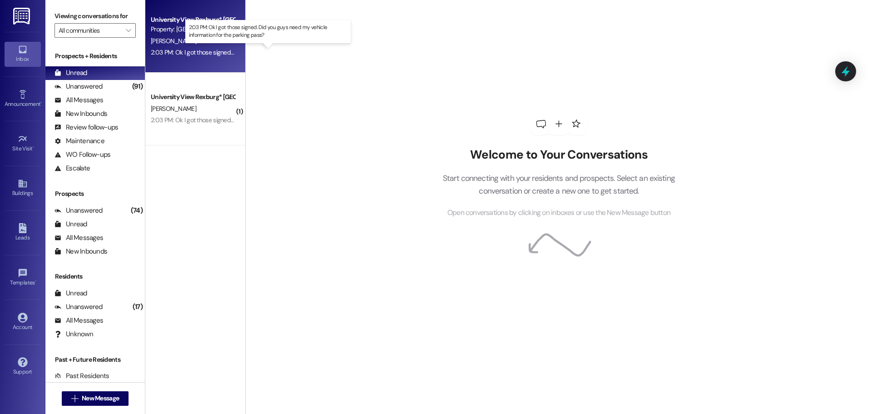
click at [200, 56] on div "2:03 PM: Ok I got those signed. Did you guys need my vehicle information for th…" at bounding box center [276, 52] width 250 height 8
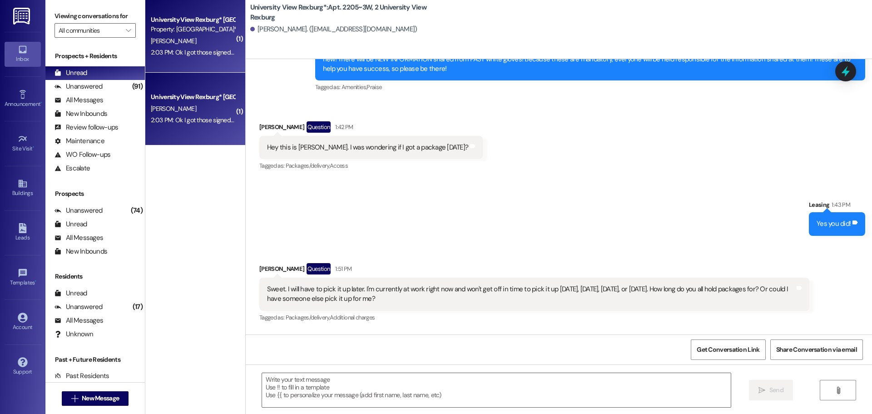
scroll to position [46052, 0]
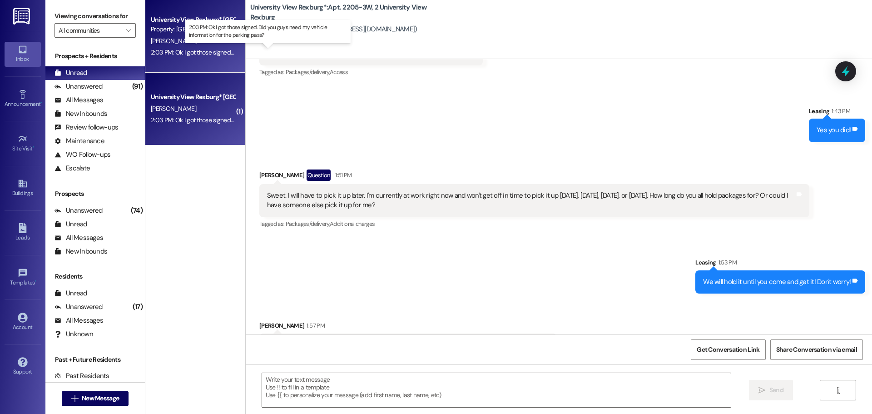
click at [206, 53] on div "2:03 PM: Ok I got those signed. Did you guys need my vehicle information for th…" at bounding box center [276, 52] width 250 height 8
click at [165, 121] on div "2:03 PM: Ok I got those signed. Did you guys need my vehicle information for th…" at bounding box center [276, 120] width 250 height 8
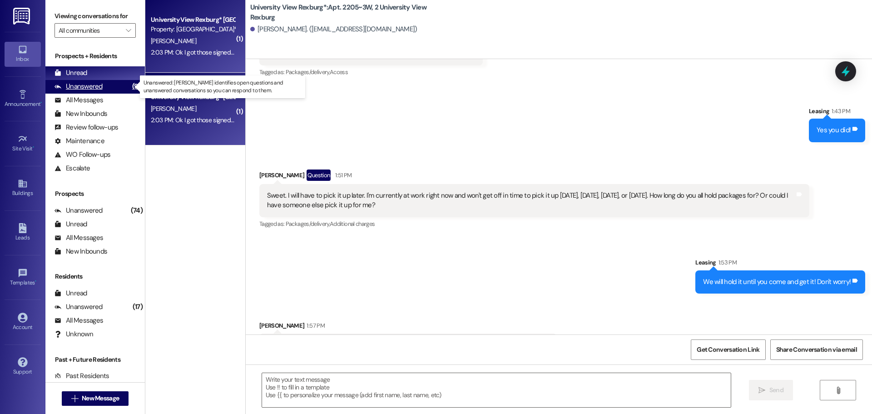
click at [100, 89] on div "Unanswered" at bounding box center [79, 87] width 48 height 10
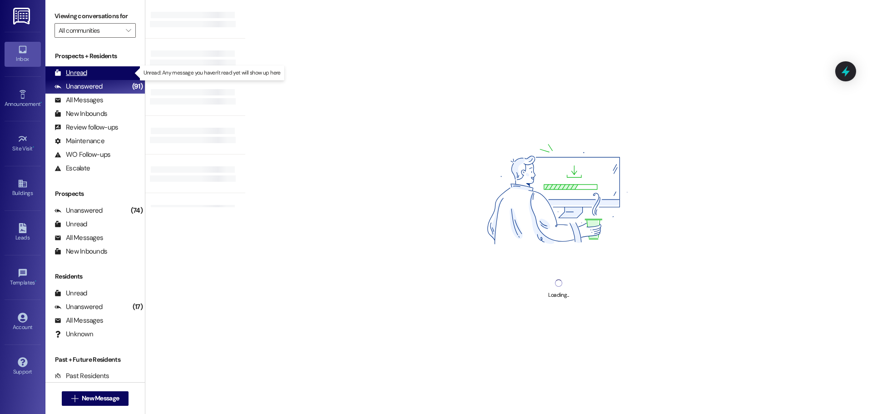
click at [86, 72] on div "Unread" at bounding box center [71, 73] width 33 height 10
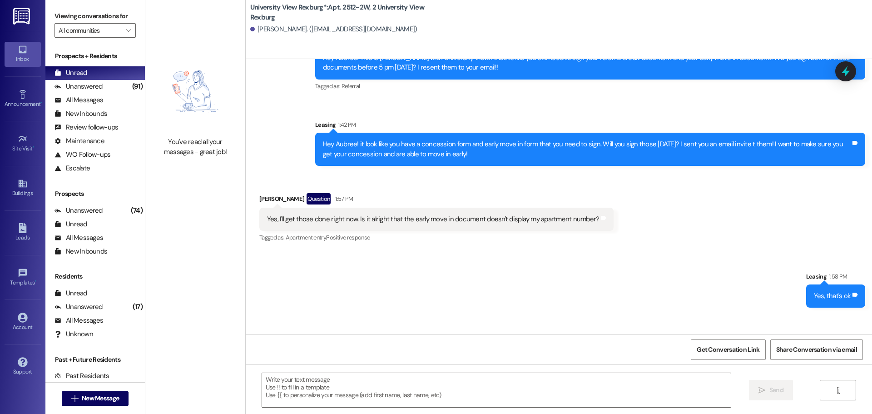
scroll to position [44881, 0]
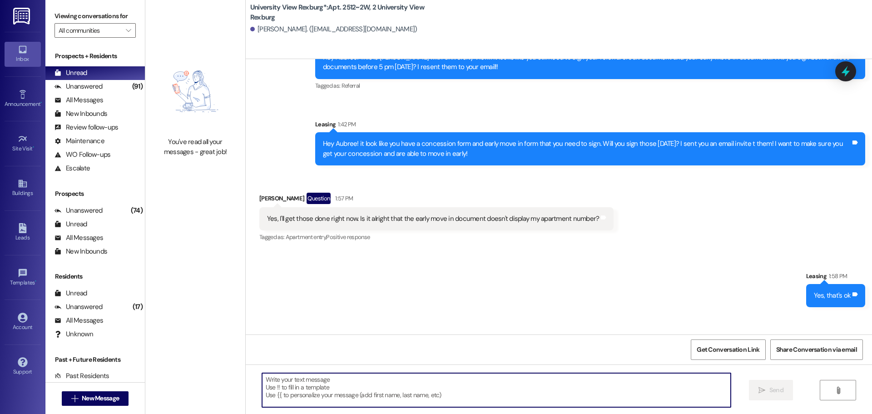
click at [329, 380] on textarea at bounding box center [496, 390] width 469 height 34
click at [269, 379] on textarea "WE don't but thanks for checking" at bounding box center [496, 390] width 469 height 34
type textarea "We don't but thanks for checking"
click at [783, 393] on span "Send" at bounding box center [777, 390] width 14 height 10
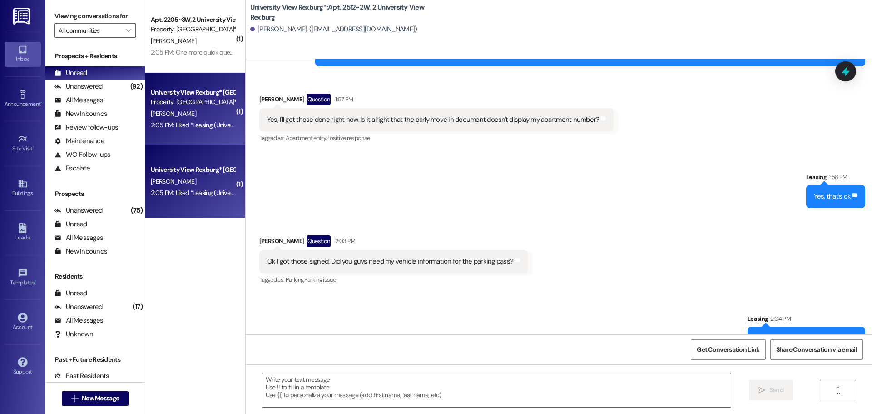
scroll to position [45008, 0]
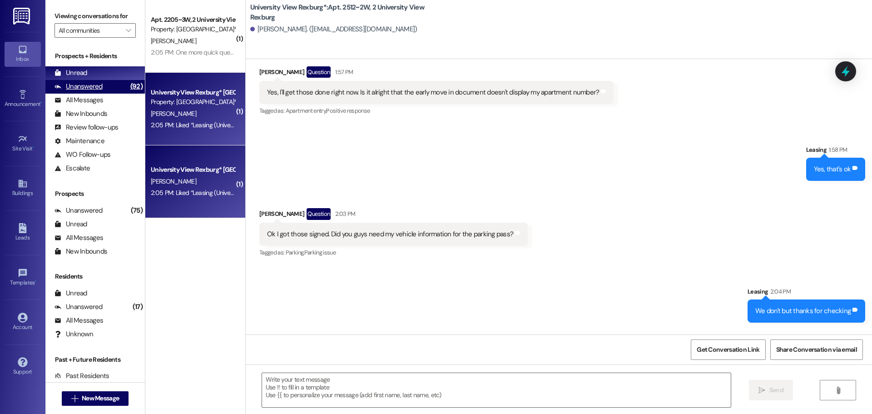
click at [98, 88] on div "Unanswered" at bounding box center [79, 87] width 48 height 10
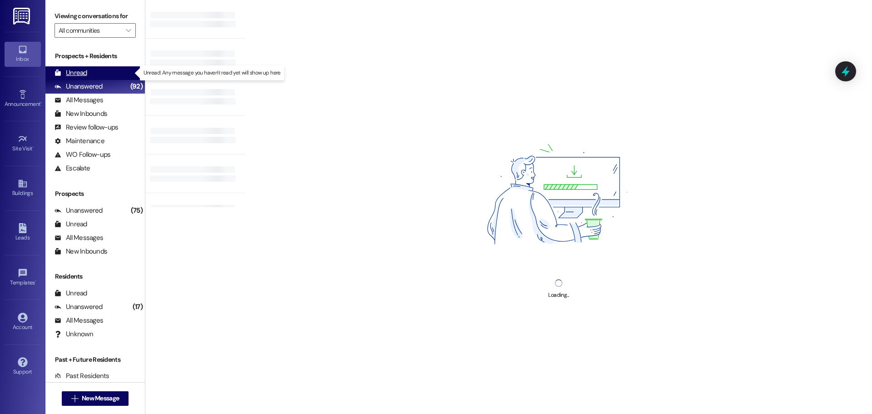
click at [93, 75] on div "Unread (0)" at bounding box center [95, 73] width 100 height 14
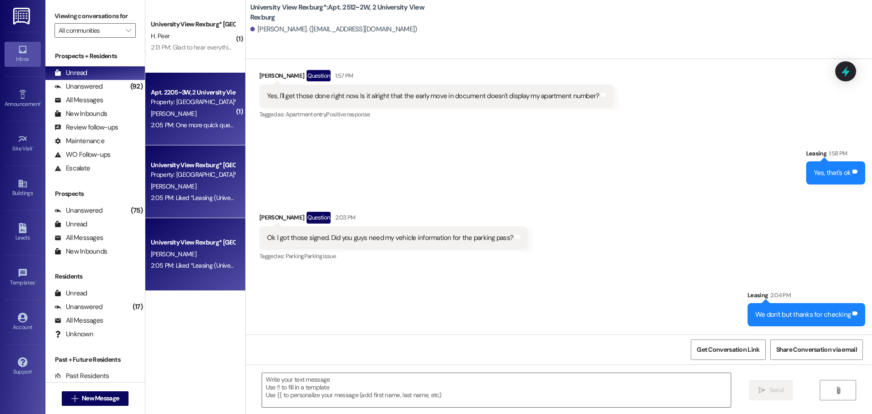
scroll to position [45021, 0]
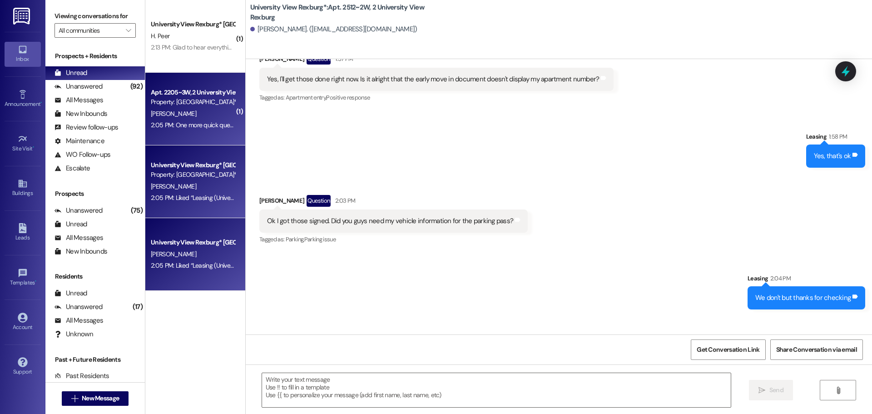
click at [173, 124] on div "2:05 PM: One more quick question. I have a friend that needs a place to stay fo…" at bounding box center [724, 125] width 1146 height 8
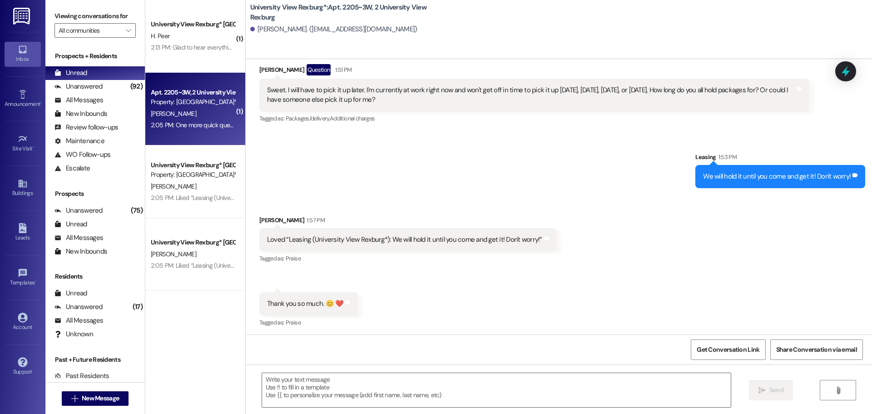
scroll to position [46158, 0]
click at [398, 382] on textarea at bounding box center [496, 390] width 469 height 34
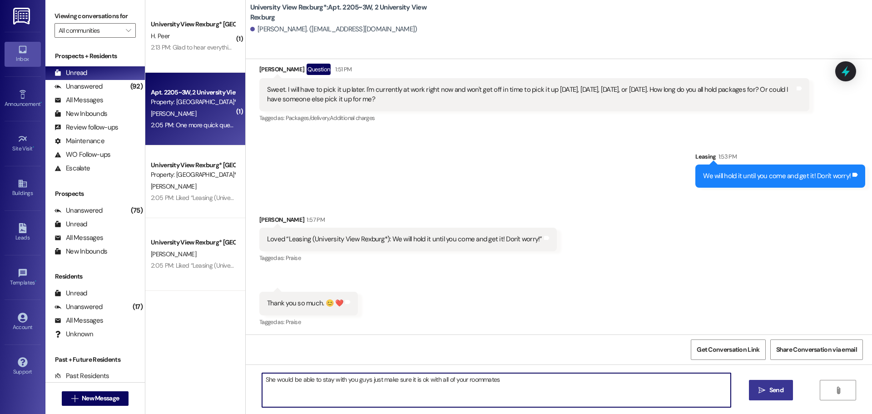
type textarea "She would be able to stay with you guys just make sure it is ok with all of you…"
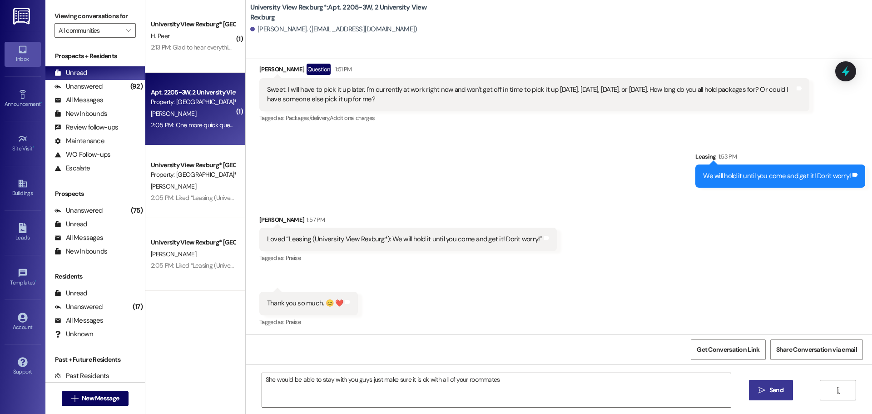
click at [765, 393] on span " Send" at bounding box center [771, 390] width 29 height 10
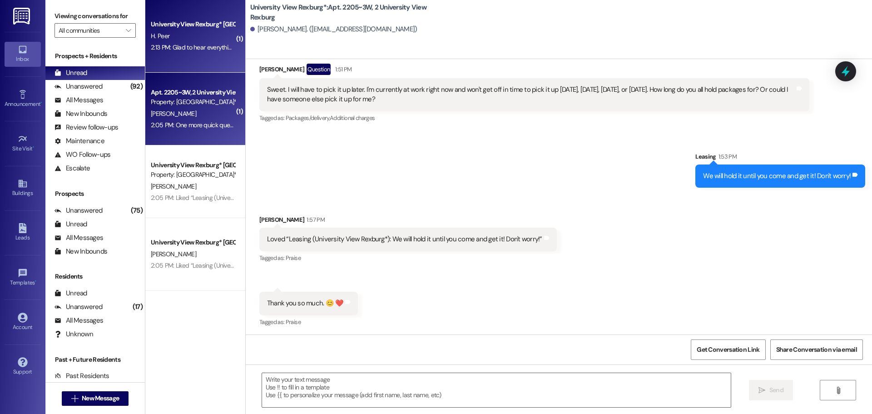
scroll to position [46157, 0]
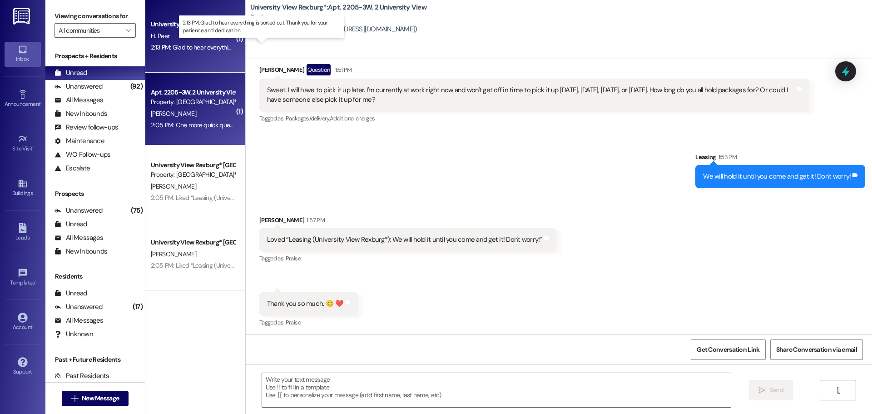
click at [168, 49] on div "2:13 PM: Glad to hear everything is sorted out. Thank you for your patience and…" at bounding box center [269, 47] width 237 height 8
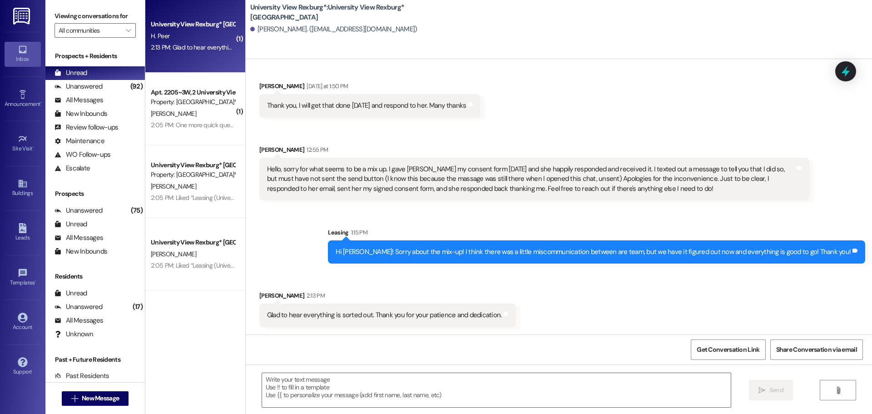
scroll to position [280, 0]
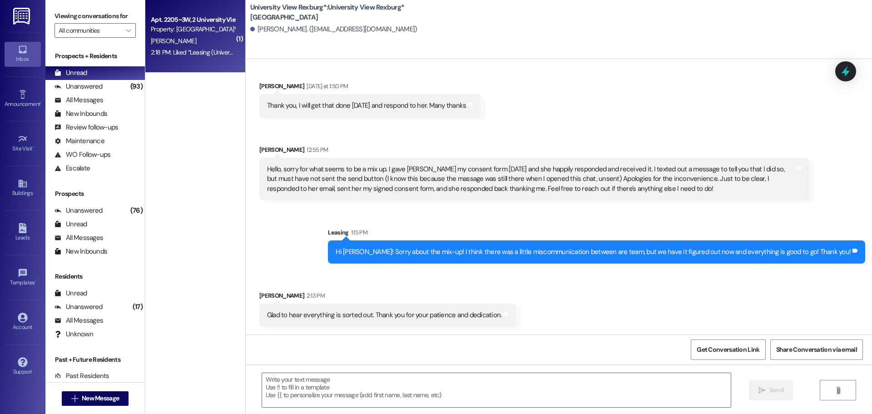
click at [152, 50] on div "2:18 PM: Liked “Leasing (University View Rexburg*): She would be able to stay w…" at bounding box center [335, 52] width 369 height 8
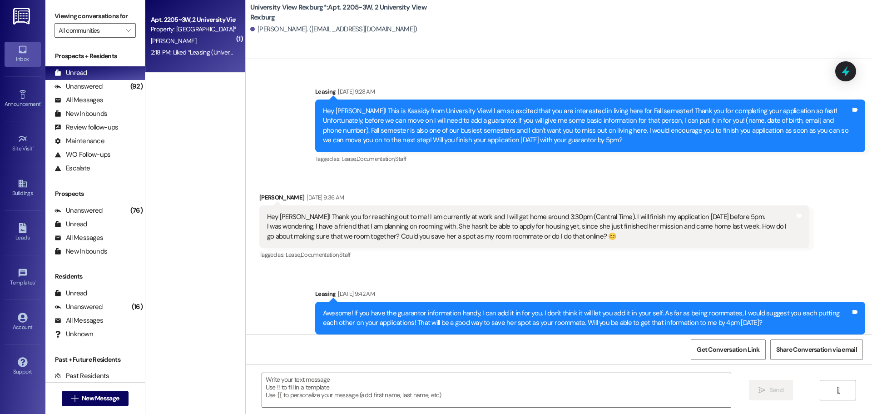
scroll to position [46297, 0]
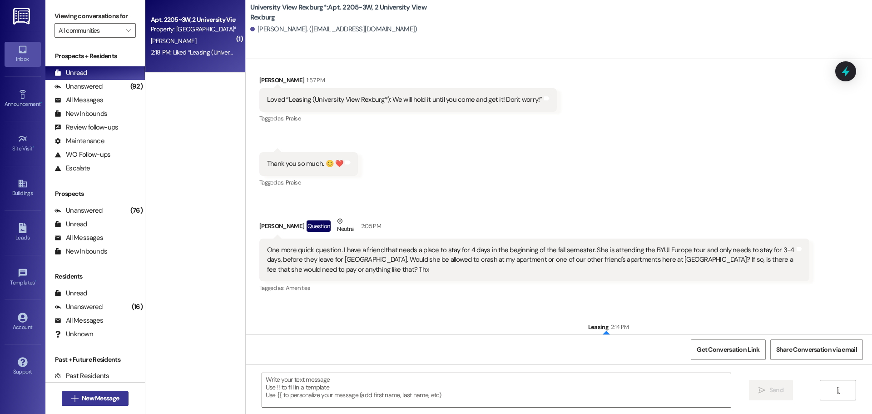
click at [105, 399] on span "New Message" at bounding box center [100, 398] width 37 height 10
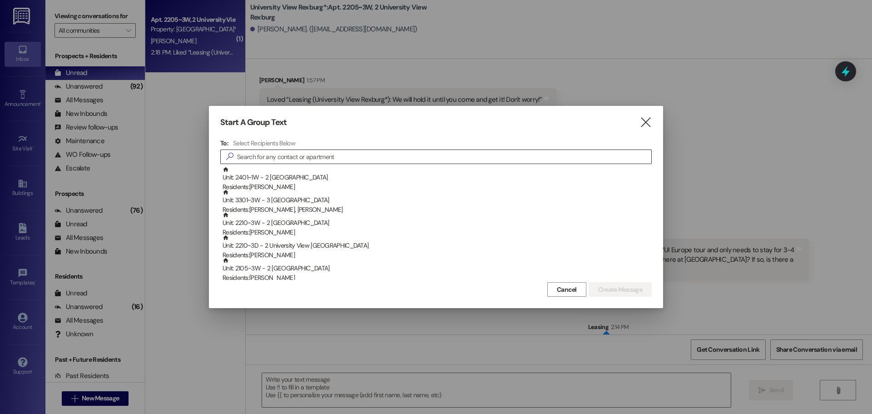
click at [271, 156] on input at bounding box center [444, 156] width 414 height 13
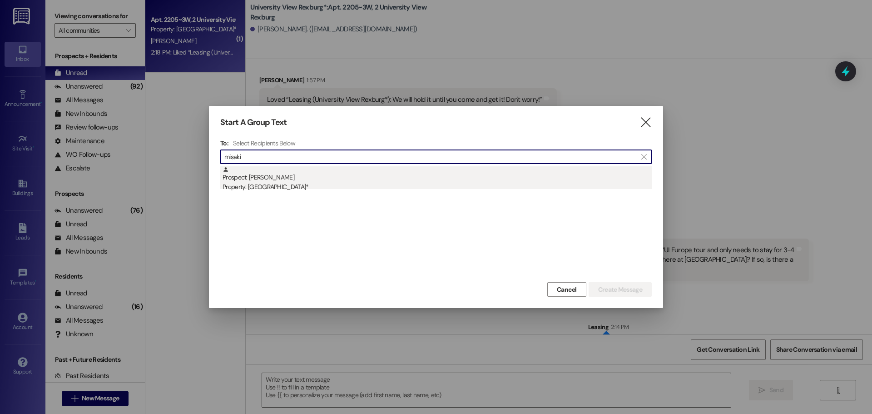
type input "misaki"
click at [274, 186] on div "Property: [GEOGRAPHIC_DATA]*" at bounding box center [437, 187] width 429 height 10
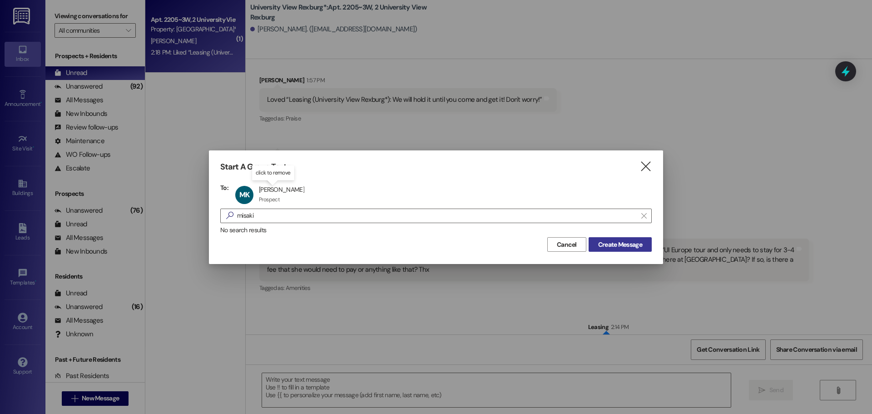
click at [604, 243] on span "Create Message" at bounding box center [620, 245] width 44 height 10
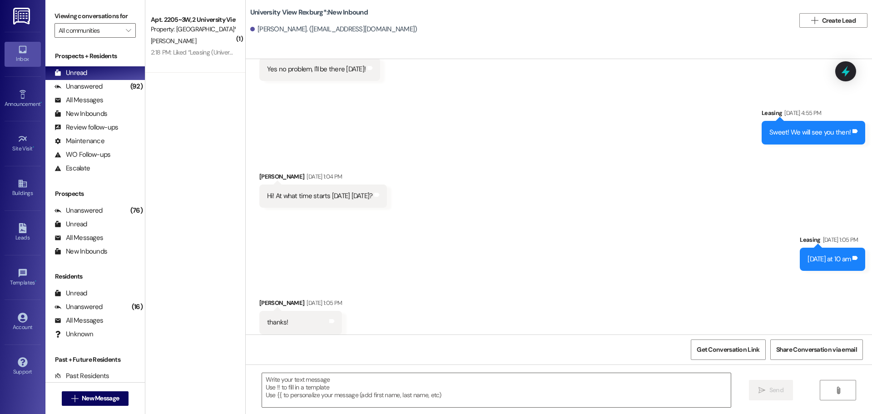
scroll to position [2872, 0]
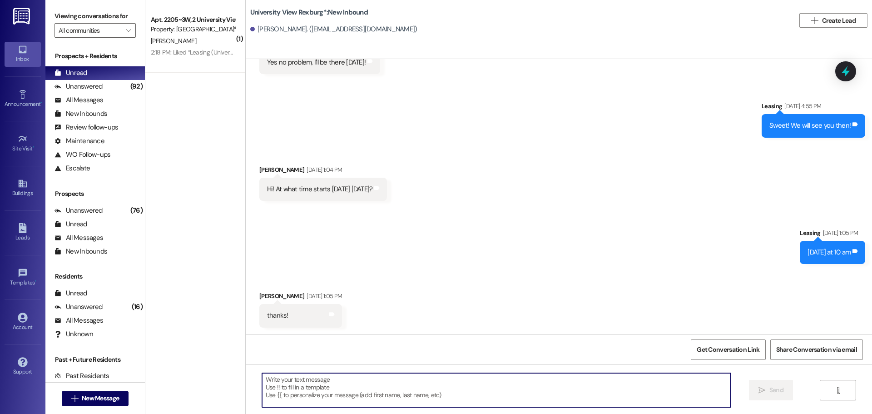
paste textarea "Hey Olivia! You have a concession form that you need to sign! I want to make su…"
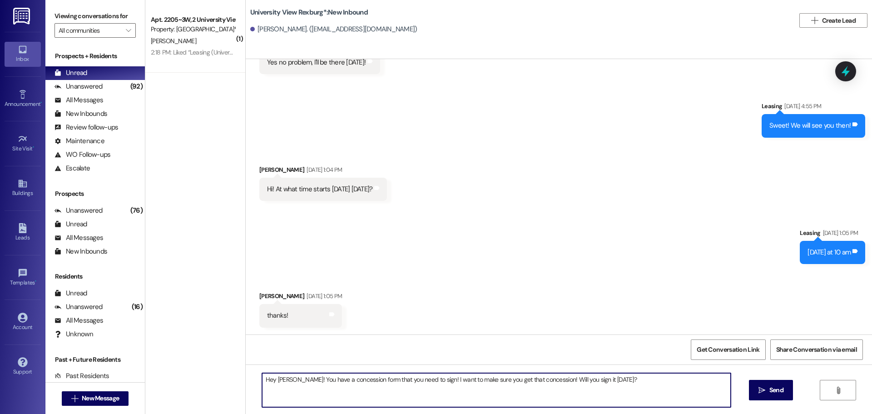
click at [284, 378] on textarea "Hey Olivia! You have a concession form that you need to sign! I want to make su…" at bounding box center [496, 390] width 469 height 34
drag, startPoint x: 646, startPoint y: 379, endPoint x: 229, endPoint y: 385, distance: 416.7
click at [229, 385] on div "( 1 ) Apt. 2205~3W, 2 University View Rexburg Property: University View Rexburg…" at bounding box center [508, 207] width 727 height 414
type textarea "Hey Misaki! You have a concession form that you need to sign! I want to make su…"
click at [785, 391] on button " Send" at bounding box center [771, 390] width 44 height 20
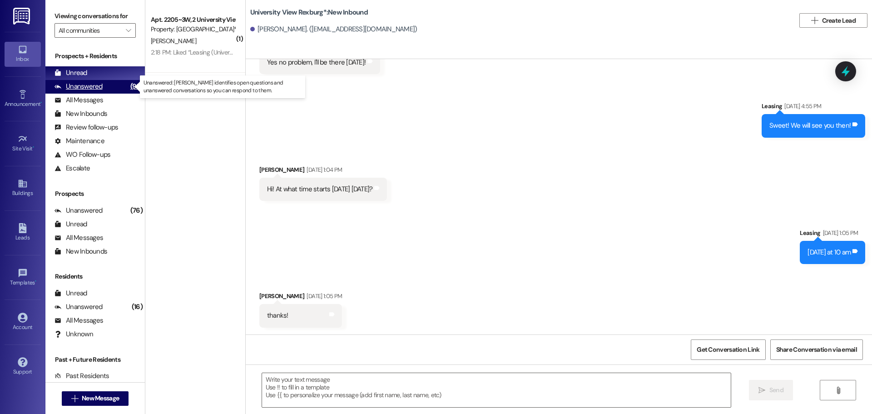
click at [94, 90] on div "Unanswered" at bounding box center [79, 87] width 48 height 10
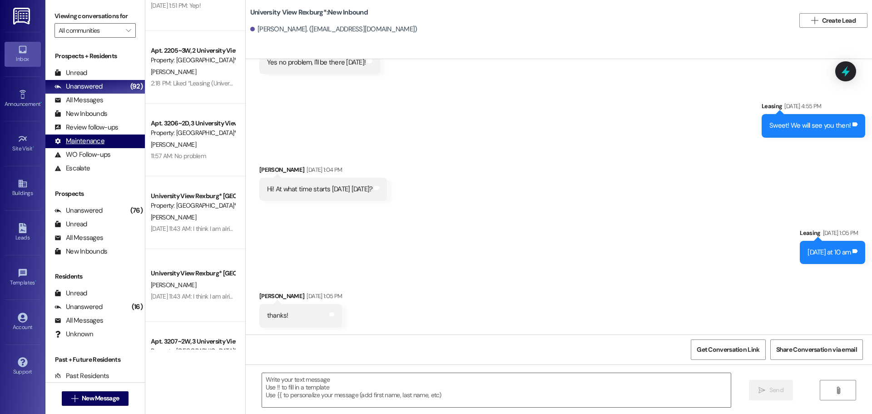
scroll to position [636, 0]
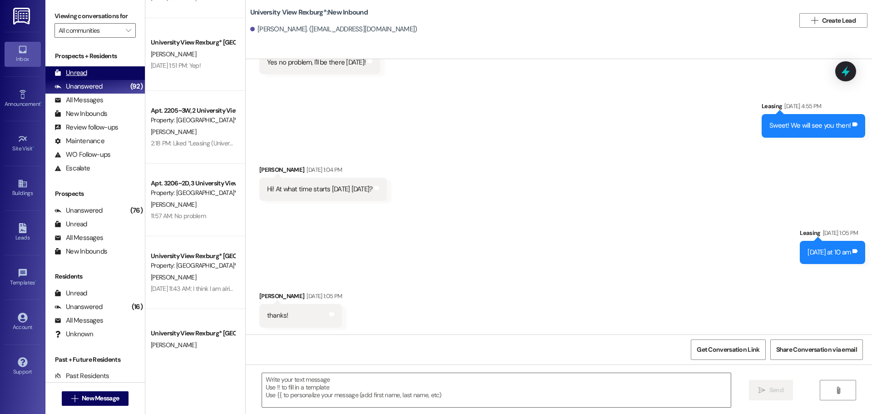
click at [80, 73] on div "Unread" at bounding box center [71, 73] width 33 height 10
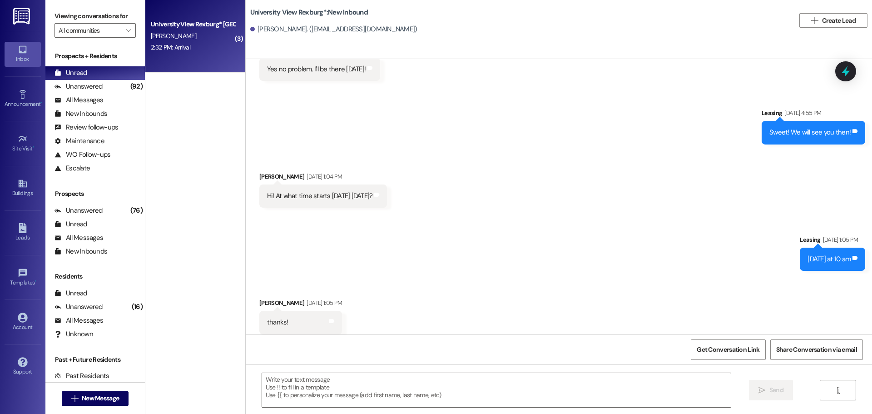
scroll to position [2872, 0]
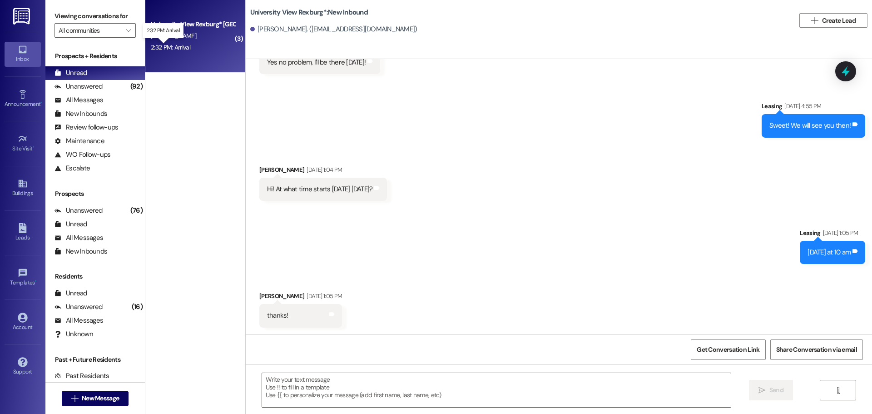
click at [162, 48] on div "2:32 PM: Arrival 2:32 PM: Arrival" at bounding box center [171, 47] width 40 height 8
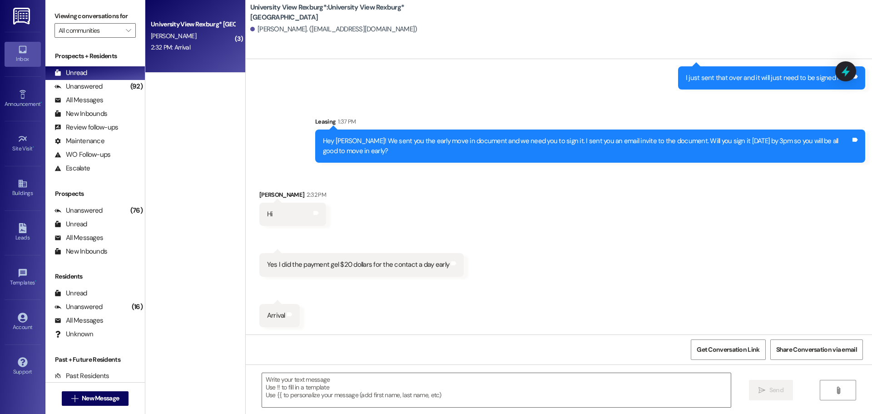
scroll to position [2316, 0]
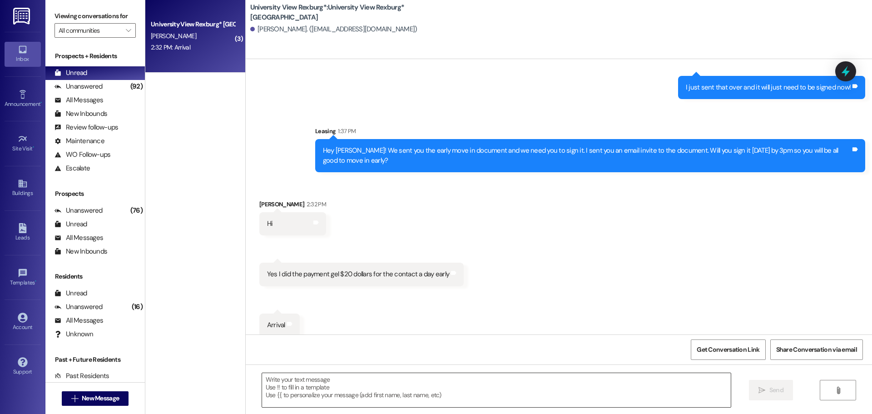
click at [376, 379] on textarea at bounding box center [496, 390] width 469 height 34
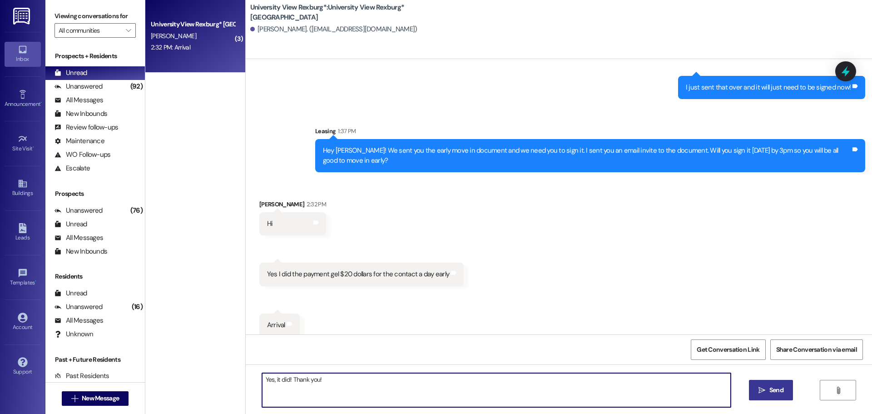
type textarea "Yes, it did! Thank you!"
click at [762, 393] on icon "" at bounding box center [762, 390] width 7 height 7
